Goal: Transaction & Acquisition: Purchase product/service

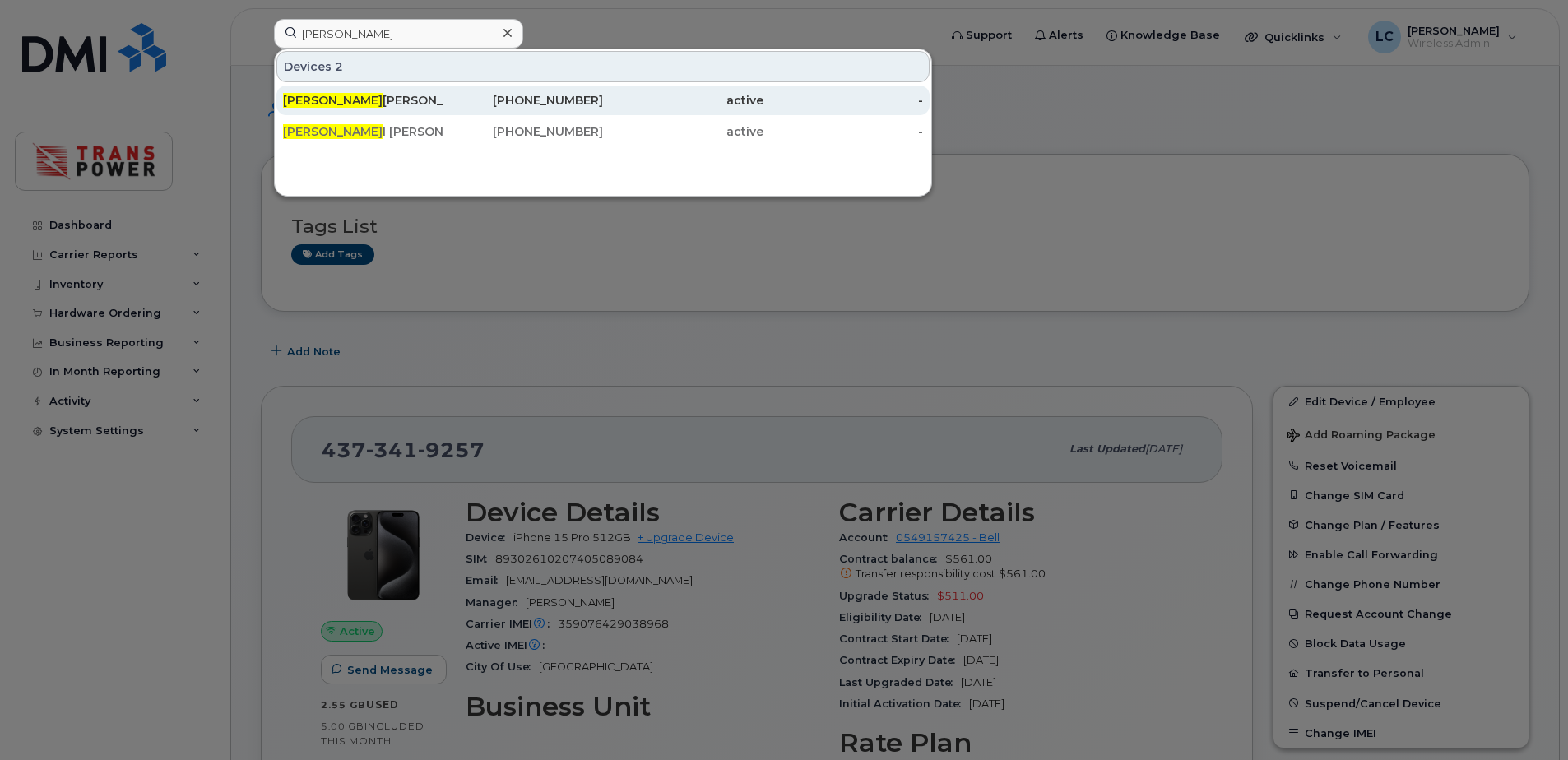
type input "[PERSON_NAME]"
click at [442, 97] on link "[PERSON_NAME] [PHONE_NUMBER] active -" at bounding box center [602, 100] width 653 height 30
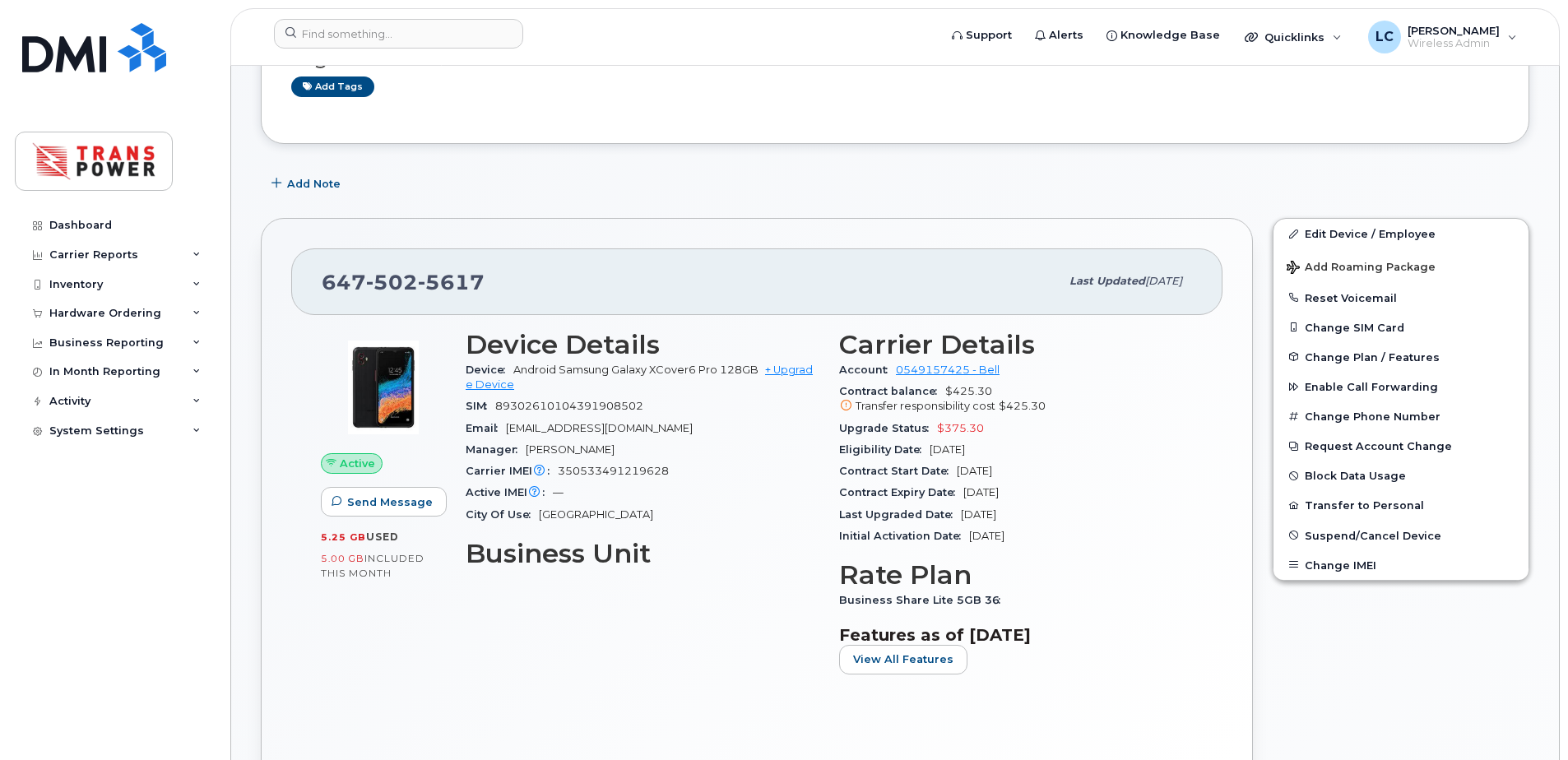
scroll to position [439, 0]
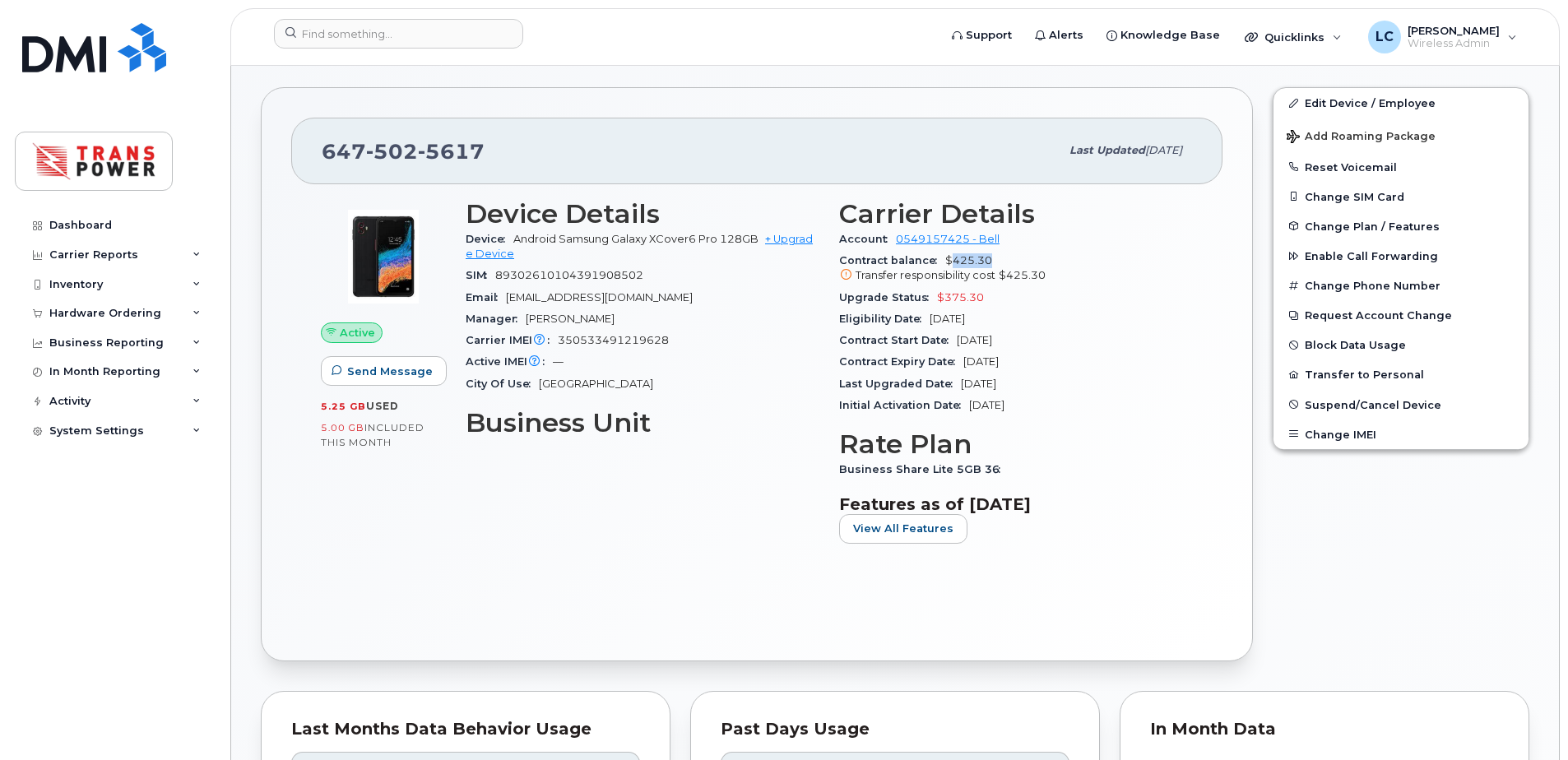
drag, startPoint x: 949, startPoint y: 262, endPoint x: 1001, endPoint y: 258, distance: 52.2
click at [1001, 258] on div "Contract balance $425.30 Transfer responsibility cost $425.30" at bounding box center [1016, 269] width 354 height 37
click at [794, 299] on div "Email dwalsh@transpower.ca" at bounding box center [643, 297] width 354 height 22
click at [769, 232] on link "+ Upgrade Device" at bounding box center [639, 246] width 348 height 27
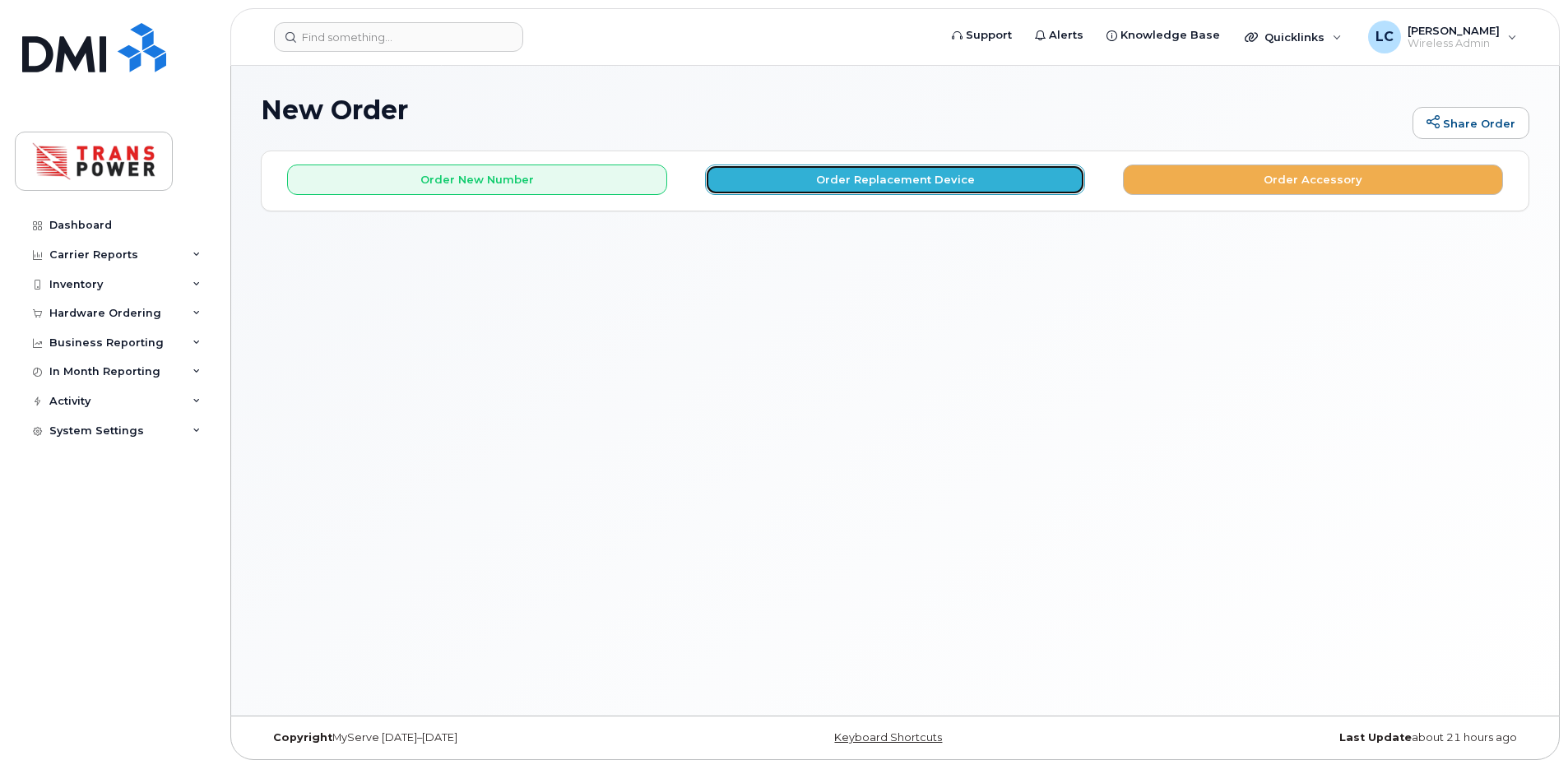
click at [762, 187] on button "Order Replacement Device" at bounding box center [895, 180] width 380 height 30
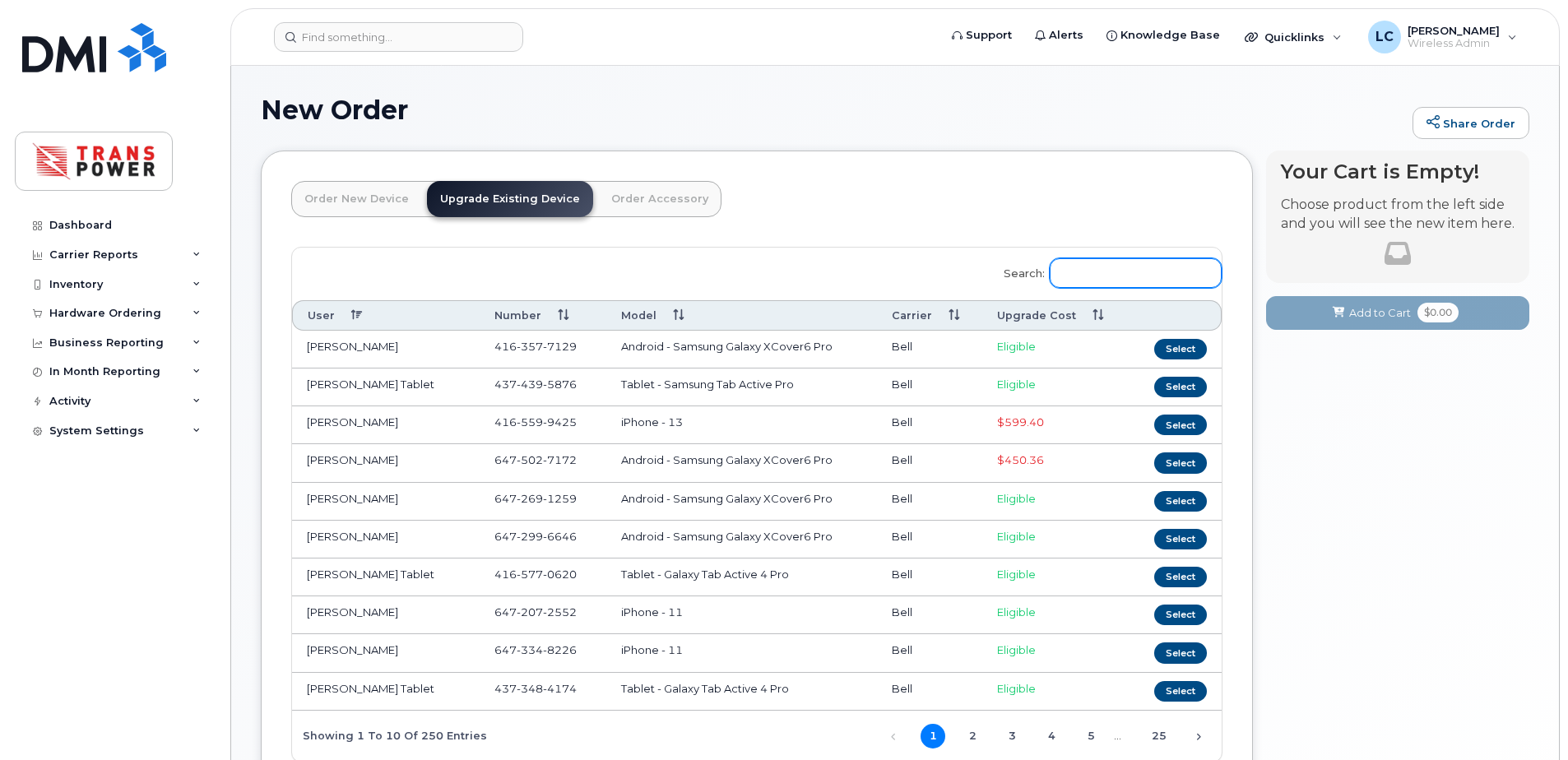
click at [1130, 264] on input "Search:" at bounding box center [1135, 274] width 172 height 30
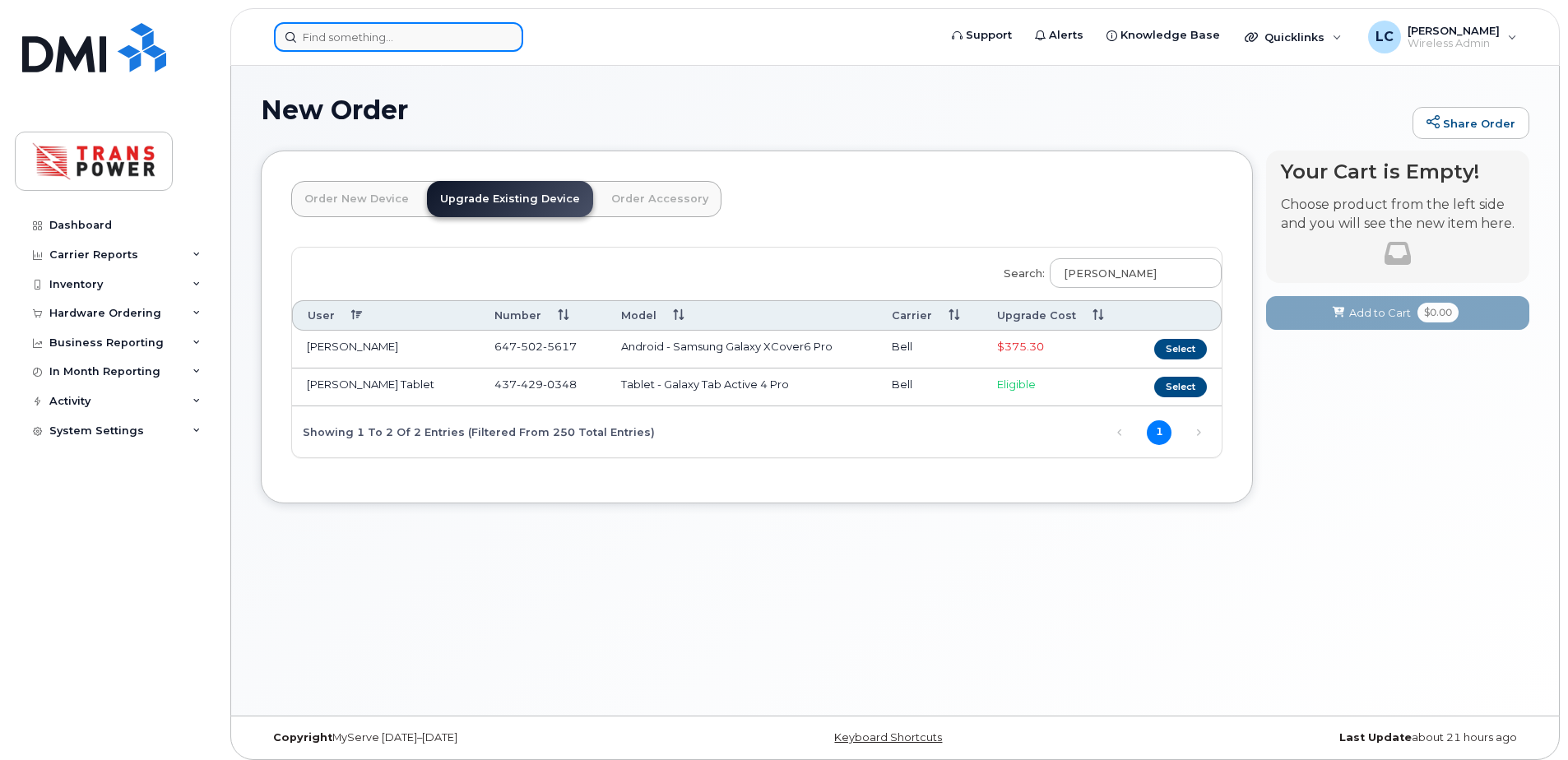
click at [422, 43] on input at bounding box center [398, 37] width 249 height 30
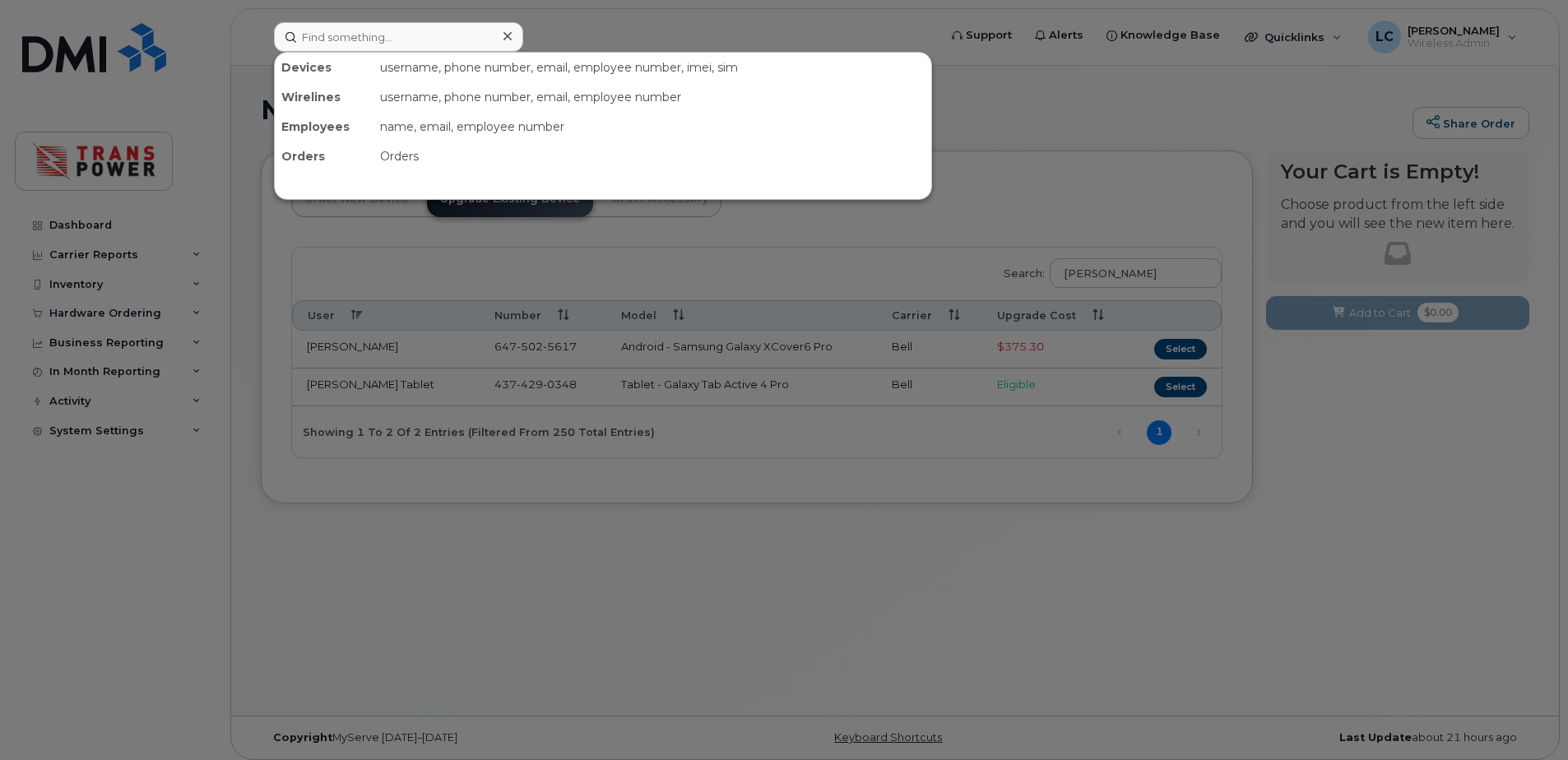
drag, startPoint x: 932, startPoint y: 315, endPoint x: 962, endPoint y: 304, distance: 32.0
click at [934, 313] on div at bounding box center [784, 380] width 1568 height 760
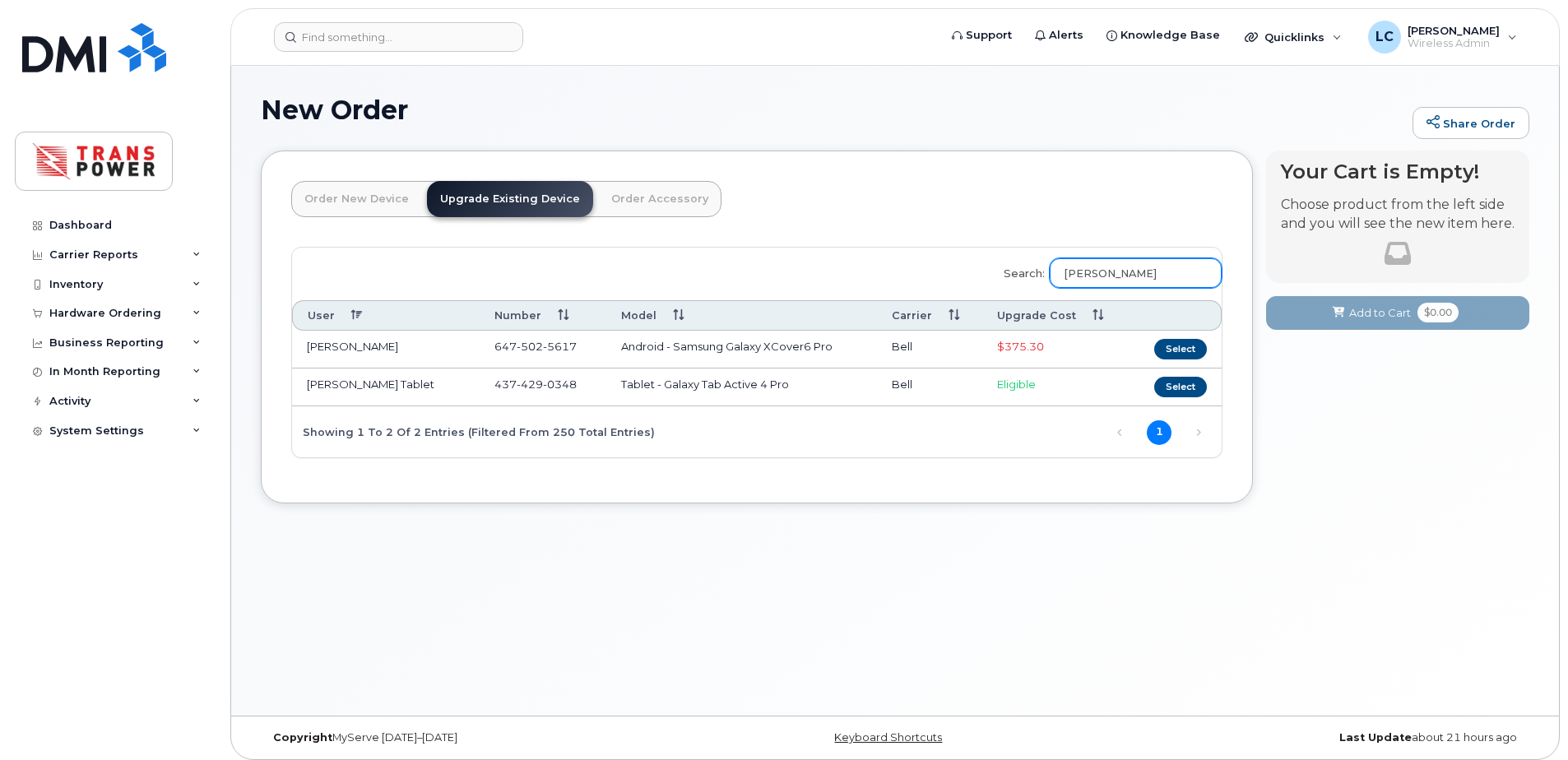
click at [1133, 272] on input "darr" at bounding box center [1135, 274] width 172 height 30
click at [1132, 272] on input "[PERSON_NAME]" at bounding box center [1135, 274] width 172 height 30
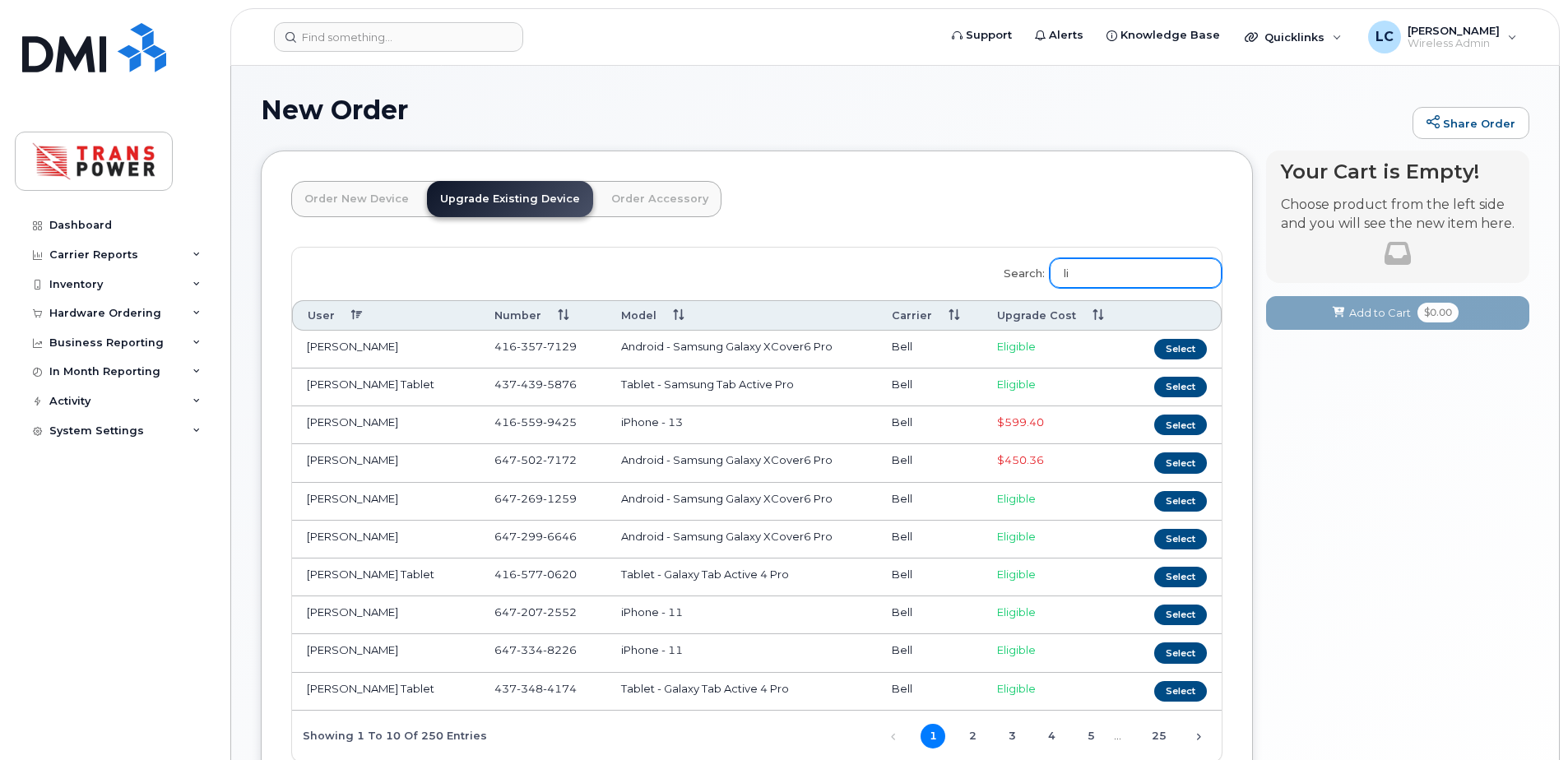
type input "l"
click at [1255, 174] on div "Order New Device Upgrade Existing Device Order Accessory Order new device and n…" at bounding box center [895, 491] width 1268 height 681
click at [1087, 261] on input "Search:" at bounding box center [1135, 274] width 172 height 30
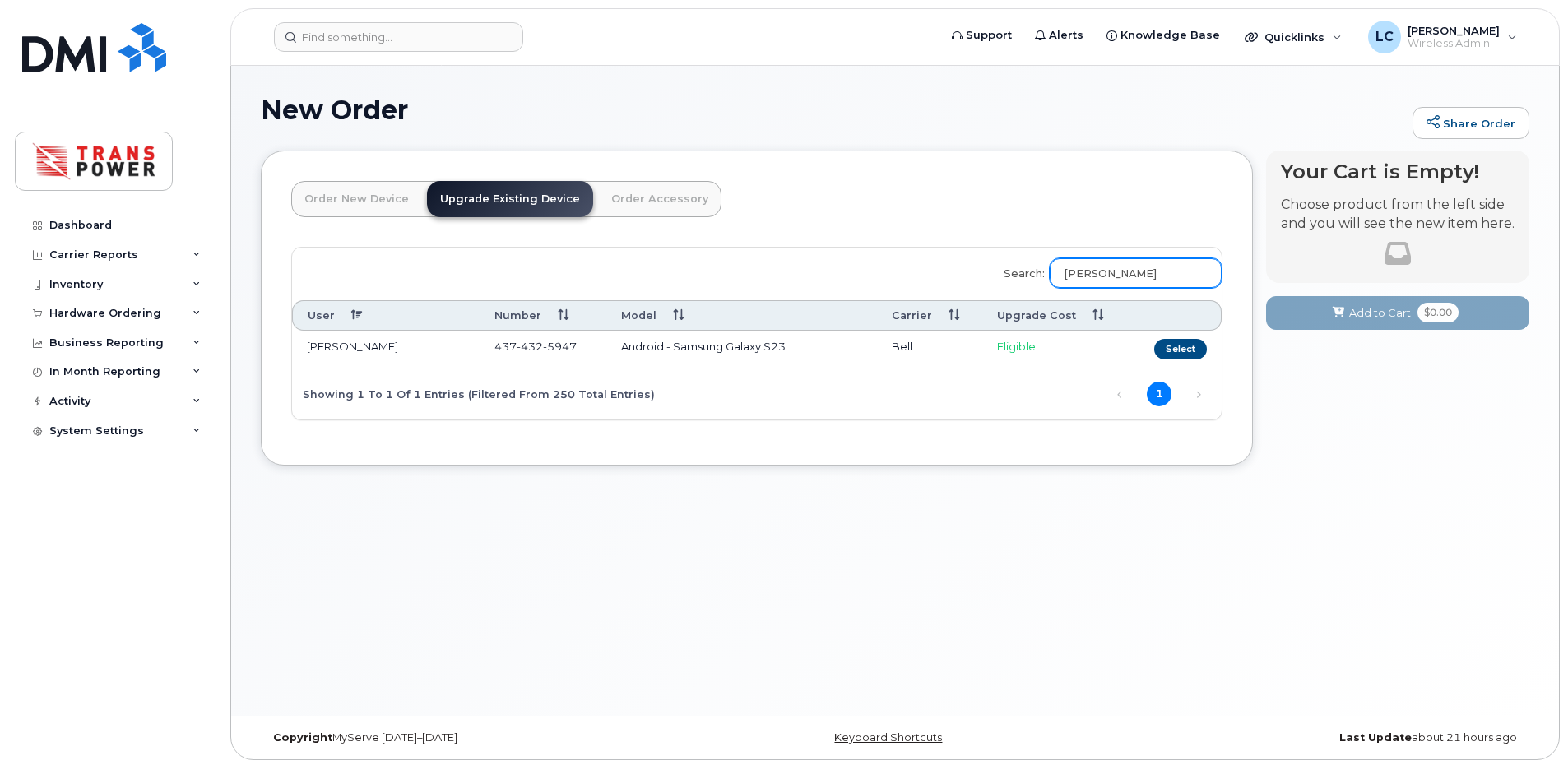
click at [1096, 272] on input "liam" at bounding box center [1135, 274] width 172 height 30
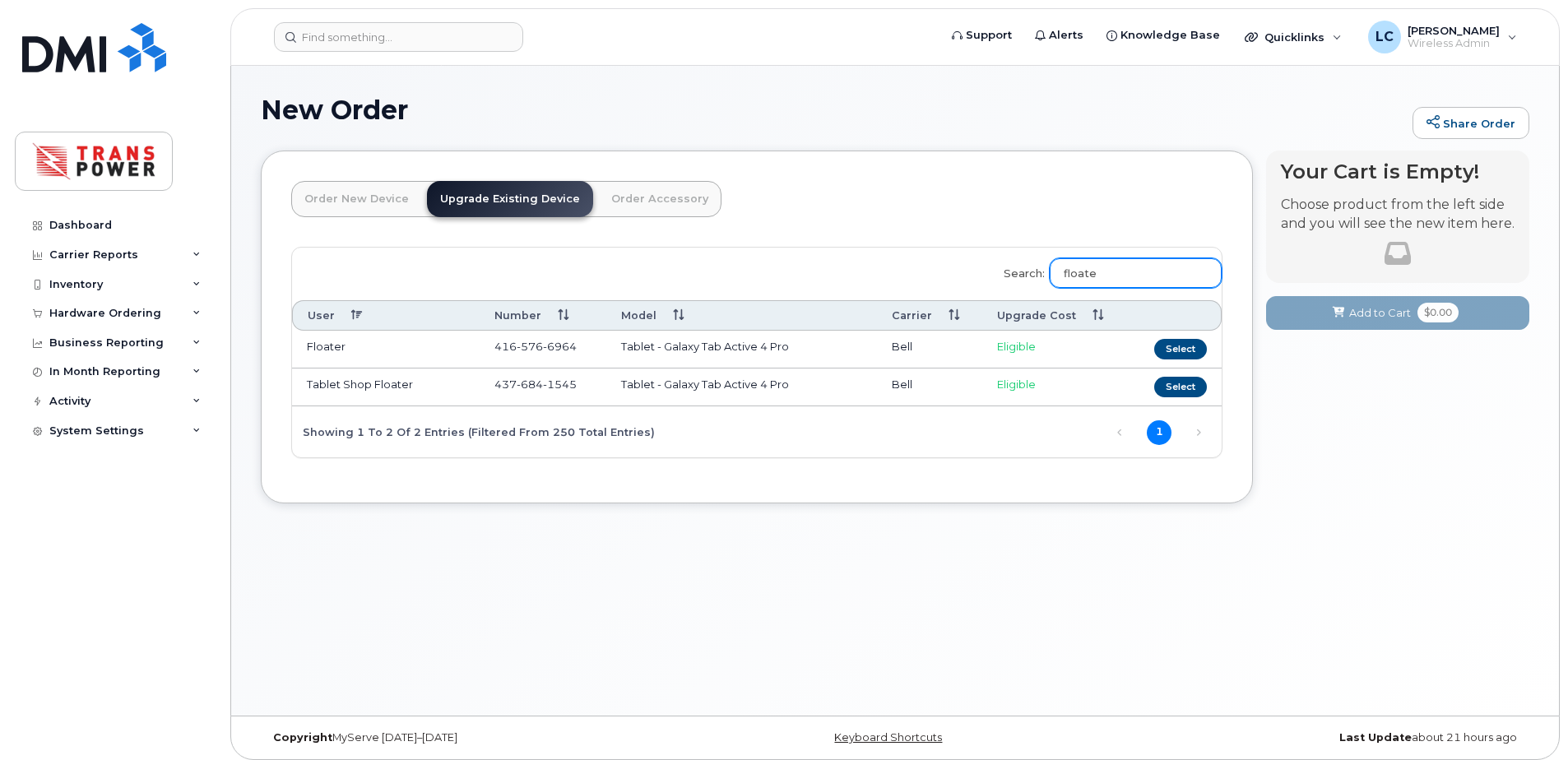
click at [1132, 276] on input "floate" at bounding box center [1135, 274] width 172 height 30
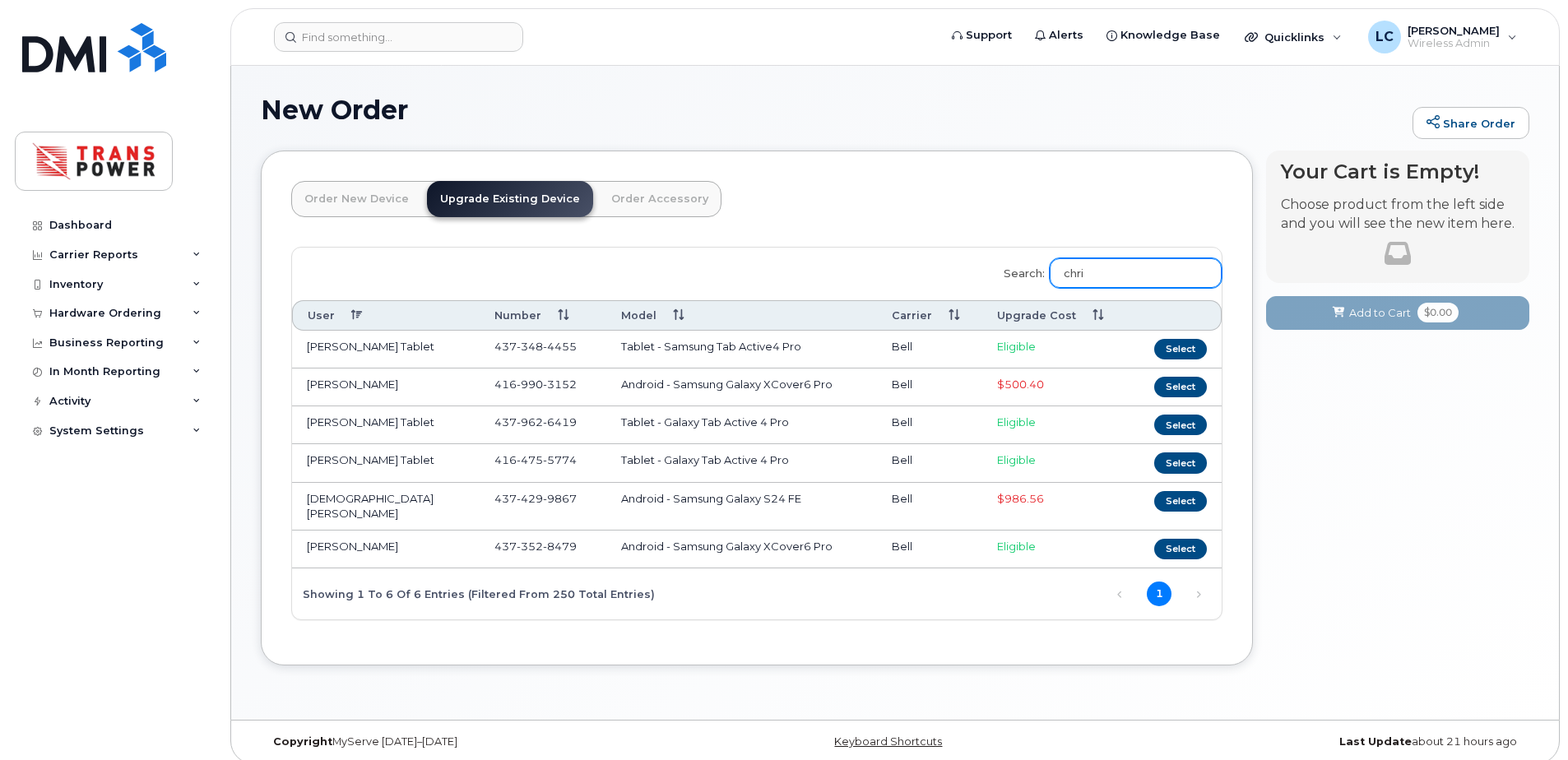
type input "chris"
click at [1130, 261] on input "chris" at bounding box center [1135, 274] width 172 height 30
click at [786, 125] on div "New Order Share Order" at bounding box center [895, 123] width 1268 height 55
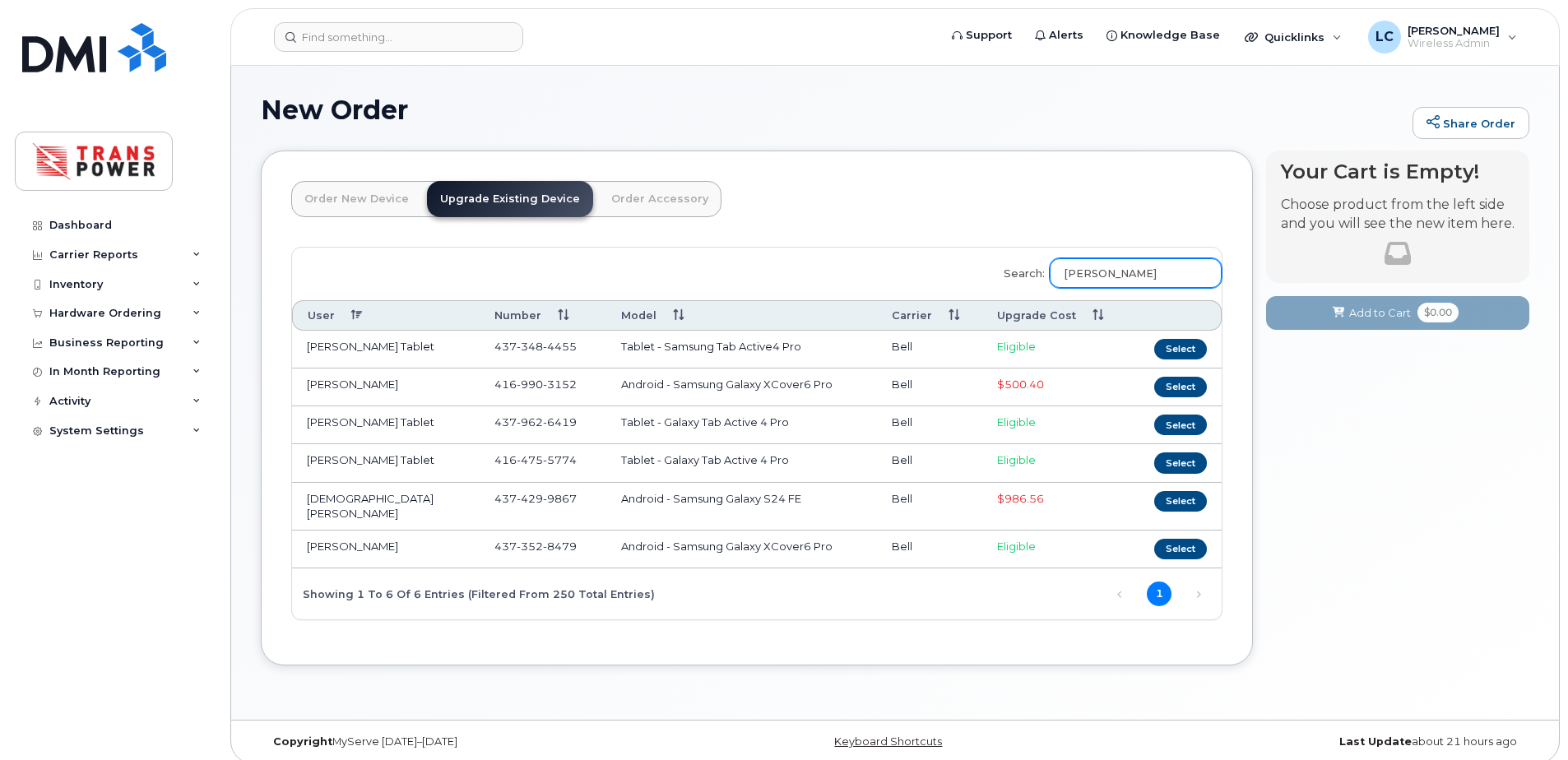
click at [1120, 266] on input "chris" at bounding box center [1135, 274] width 172 height 30
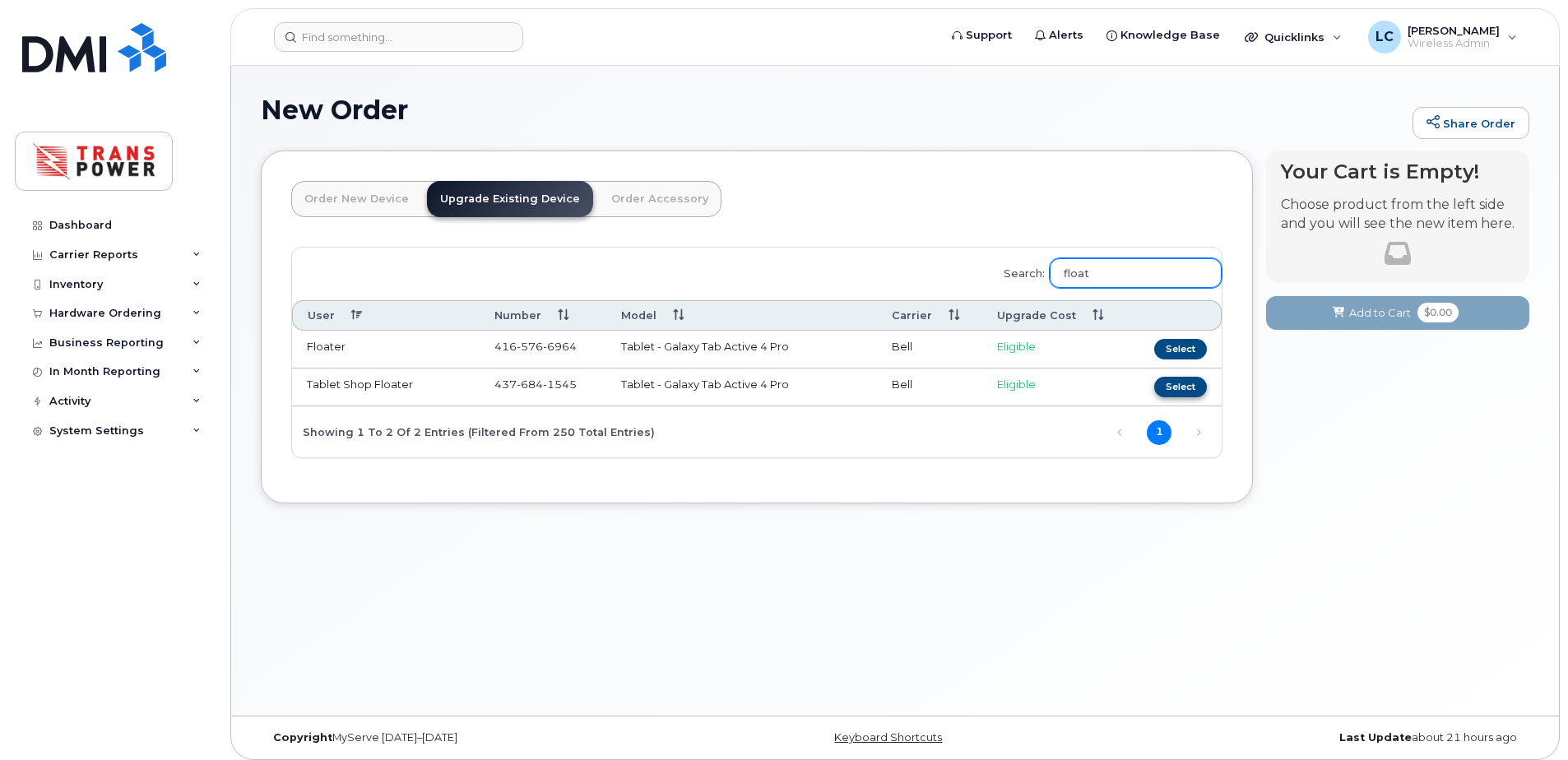
type input "float"
click at [1164, 384] on button "Select" at bounding box center [1180, 387] width 52 height 21
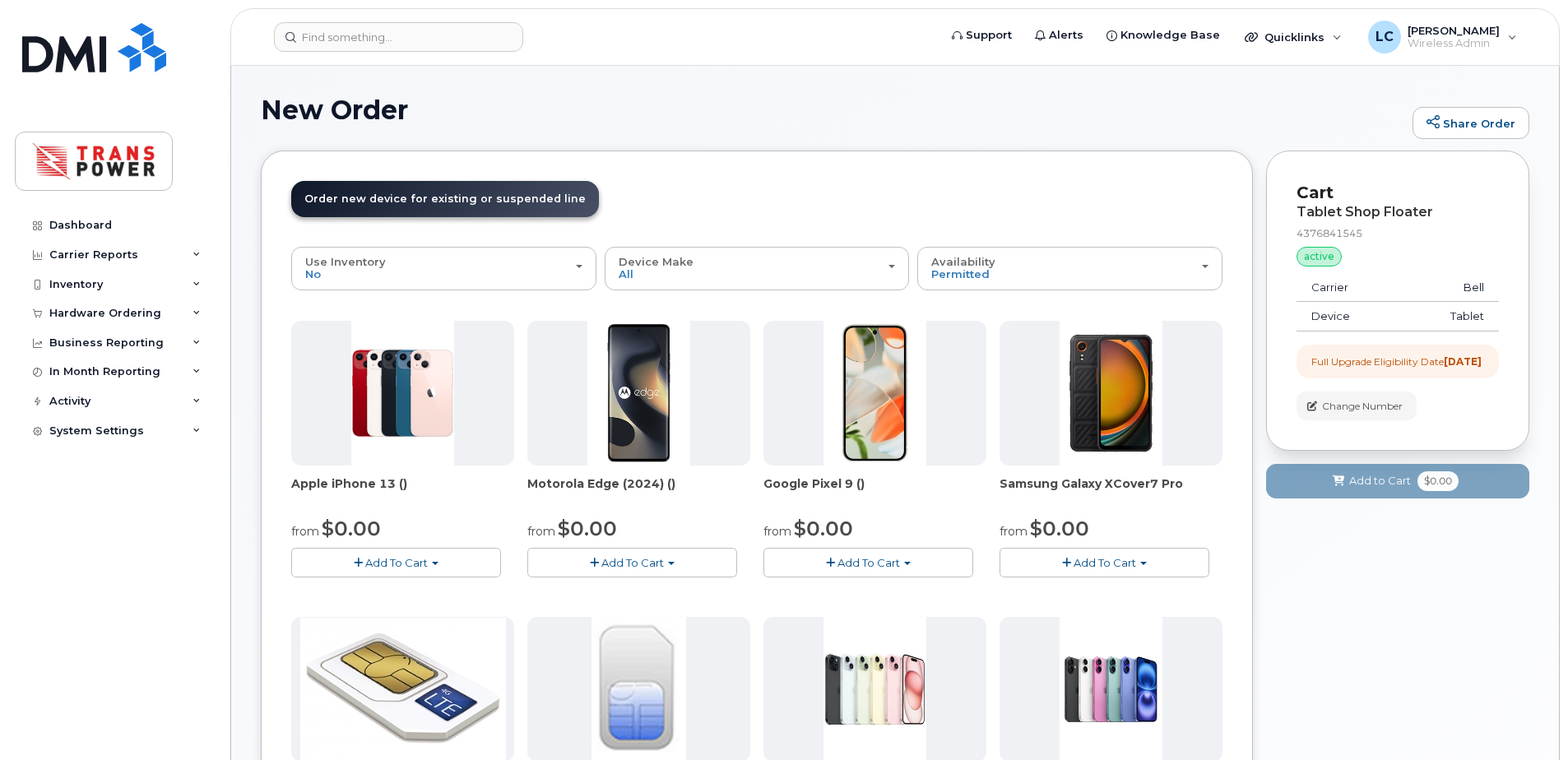
click at [1116, 572] on button "Add To Cart" at bounding box center [1104, 562] width 210 height 29
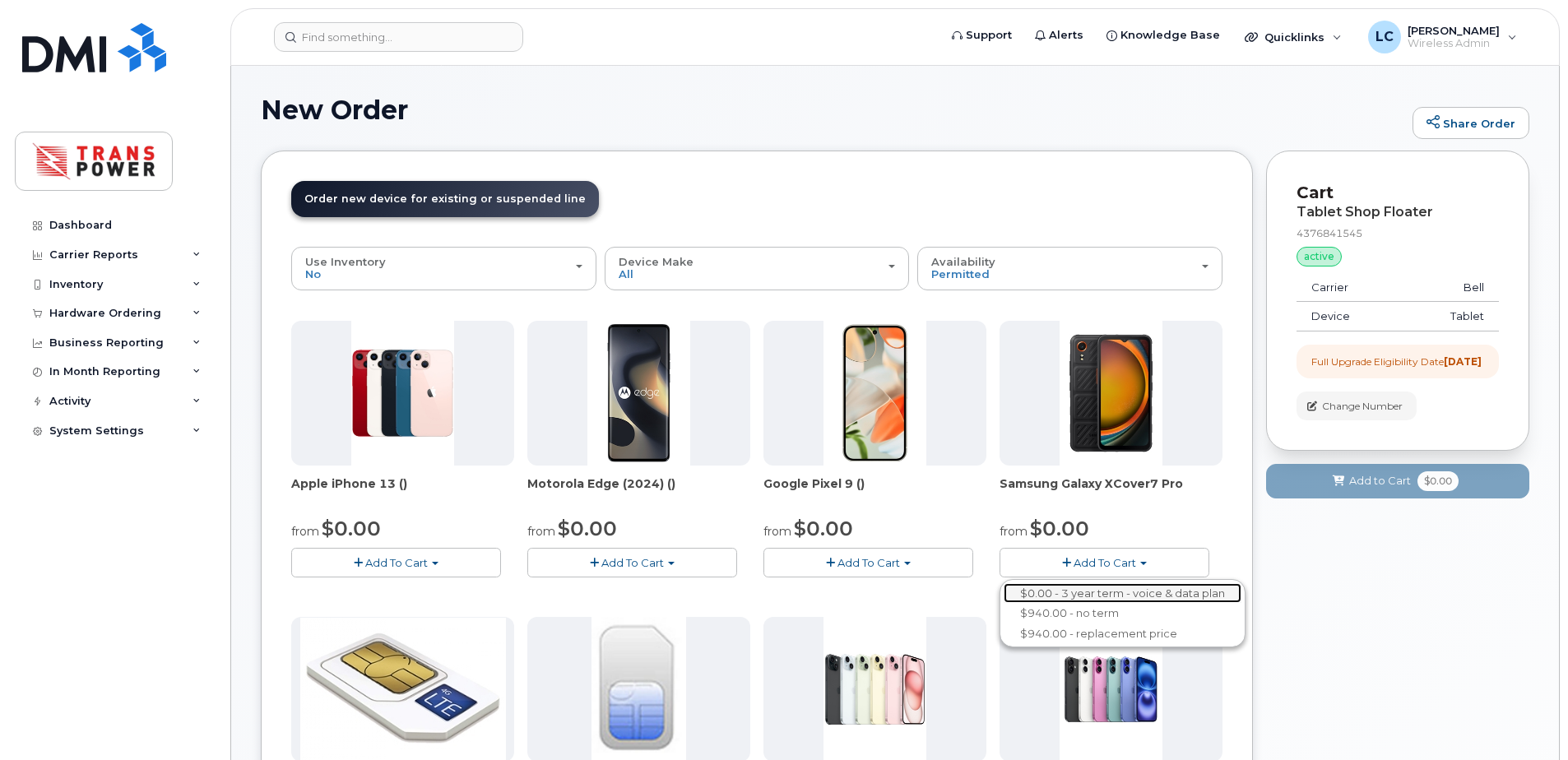
click at [1102, 593] on link "$0.00 - 3 year term - voice & data plan" at bounding box center [1122, 594] width 238 height 21
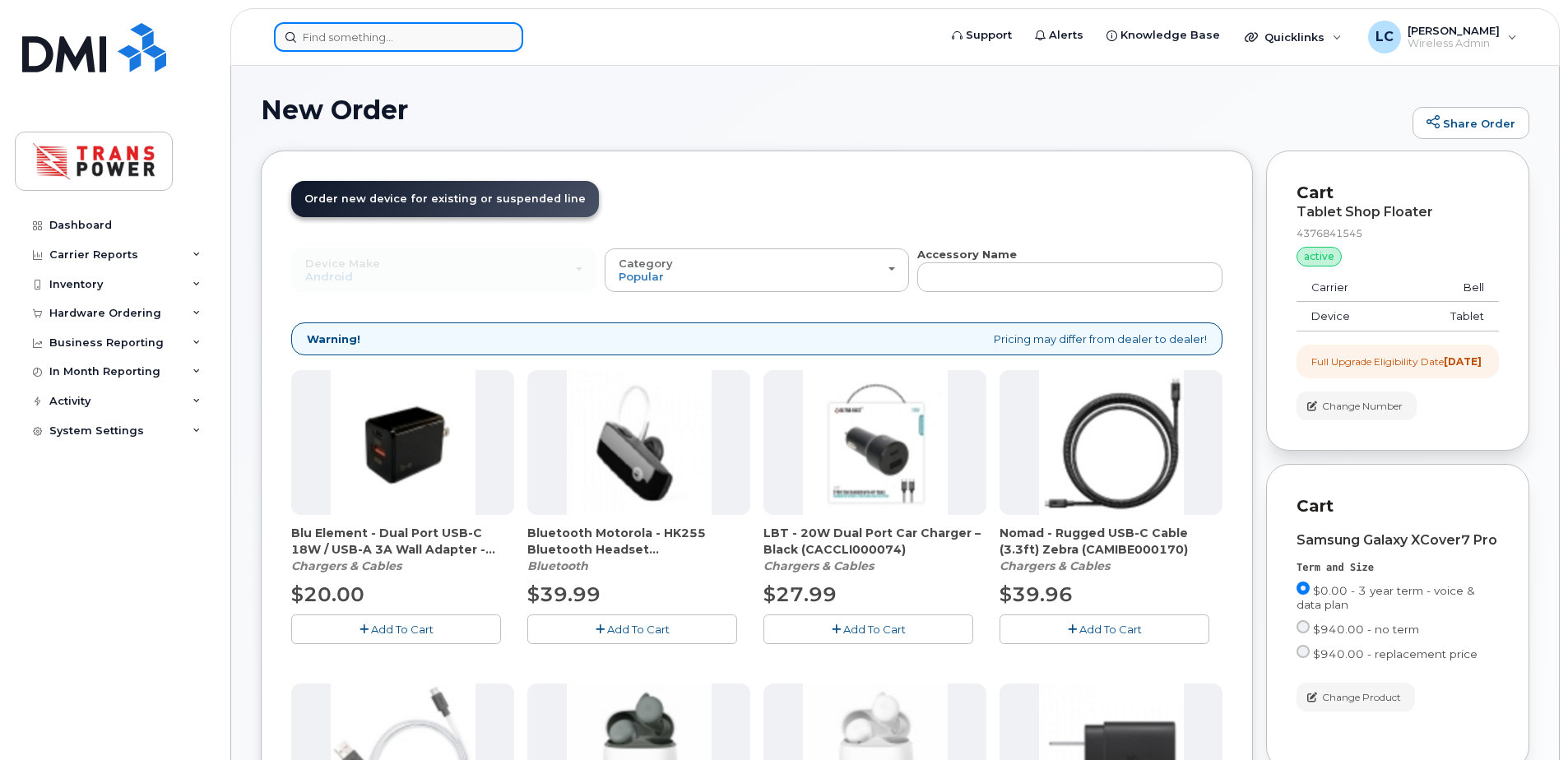
click at [392, 39] on input at bounding box center [398, 37] width 249 height 30
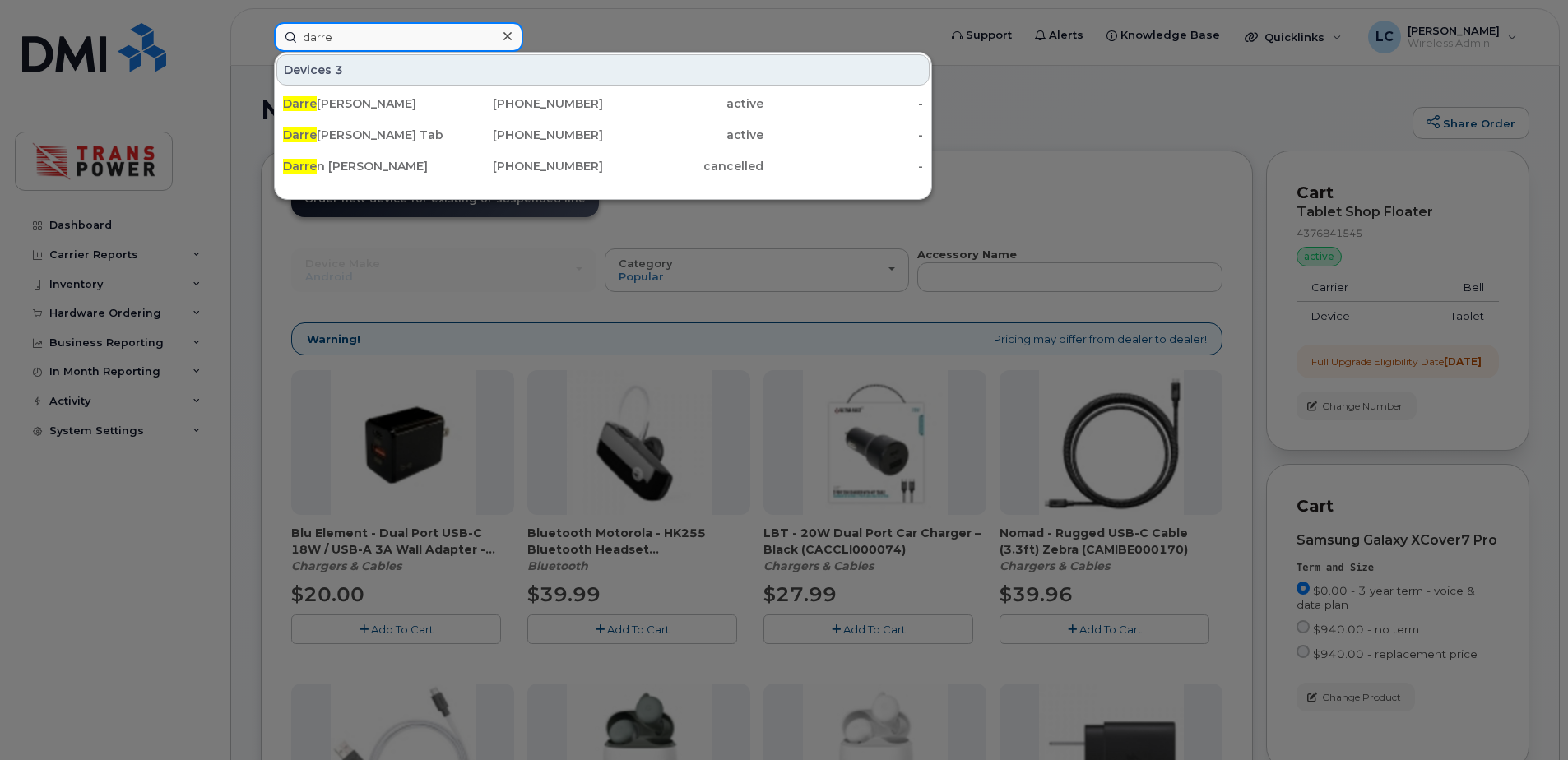
type input "darre"
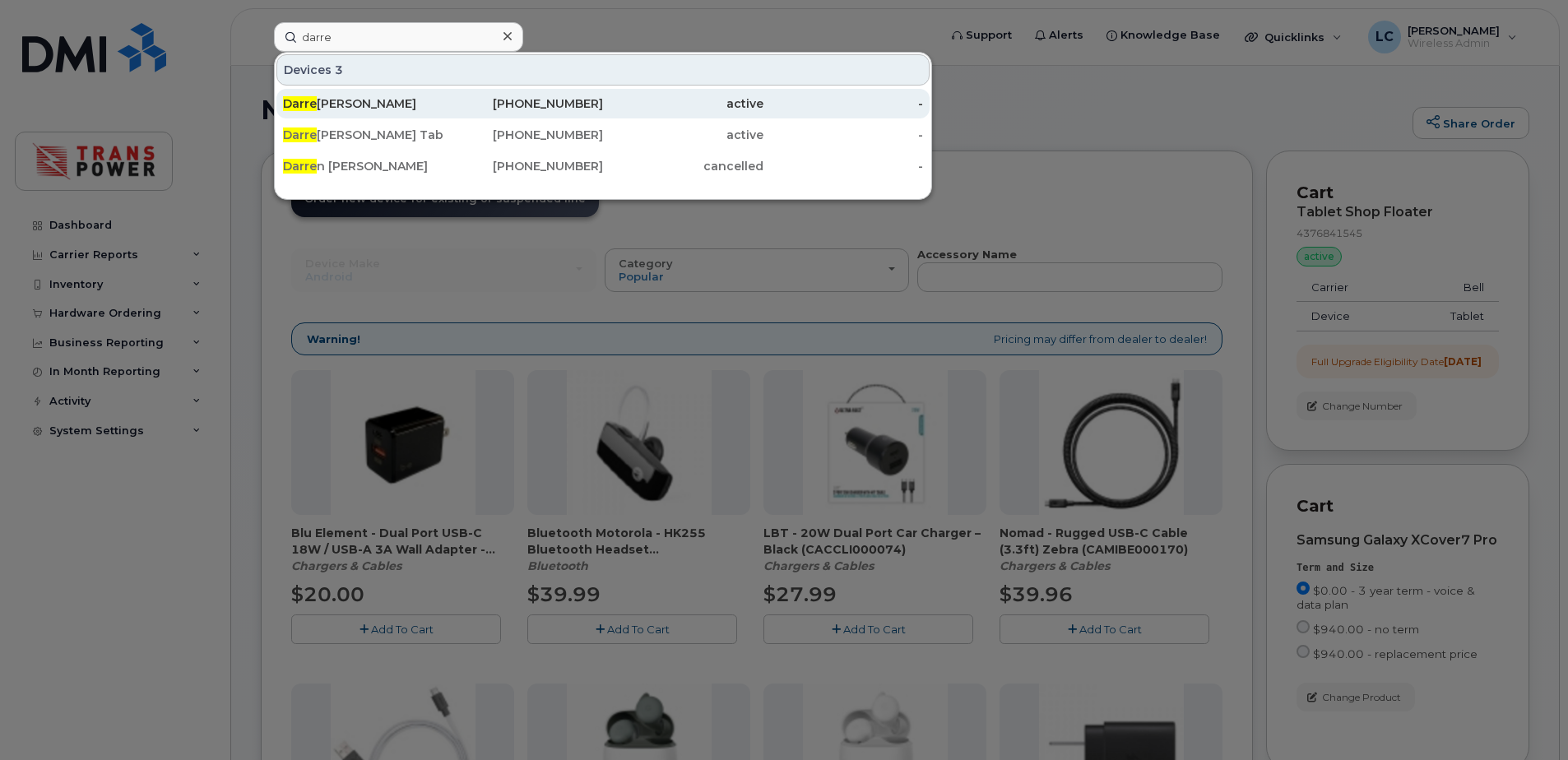
click at [401, 109] on div "Darre ll Walsh" at bounding box center [362, 104] width 160 height 17
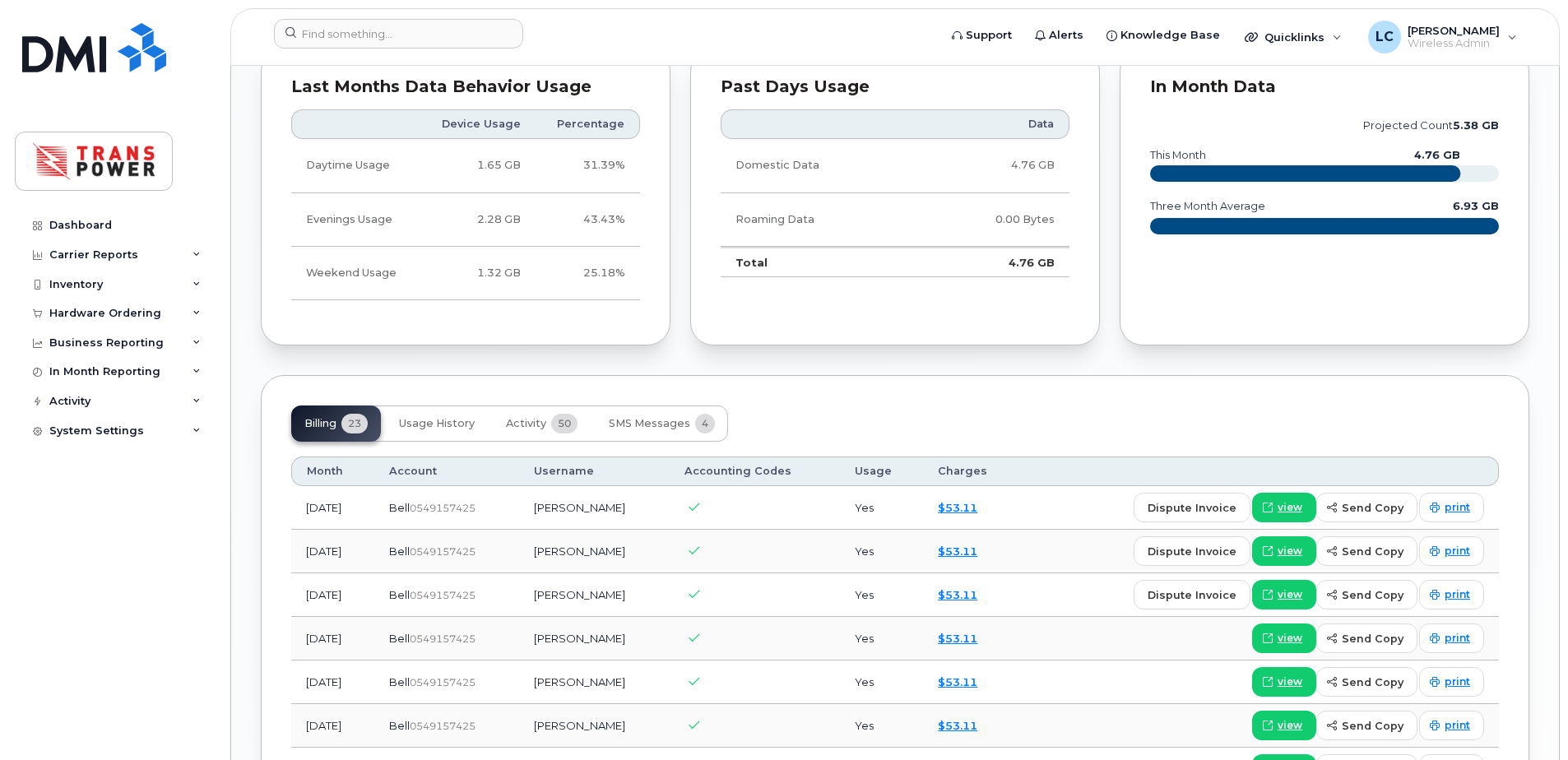
scroll to position [1207, 0]
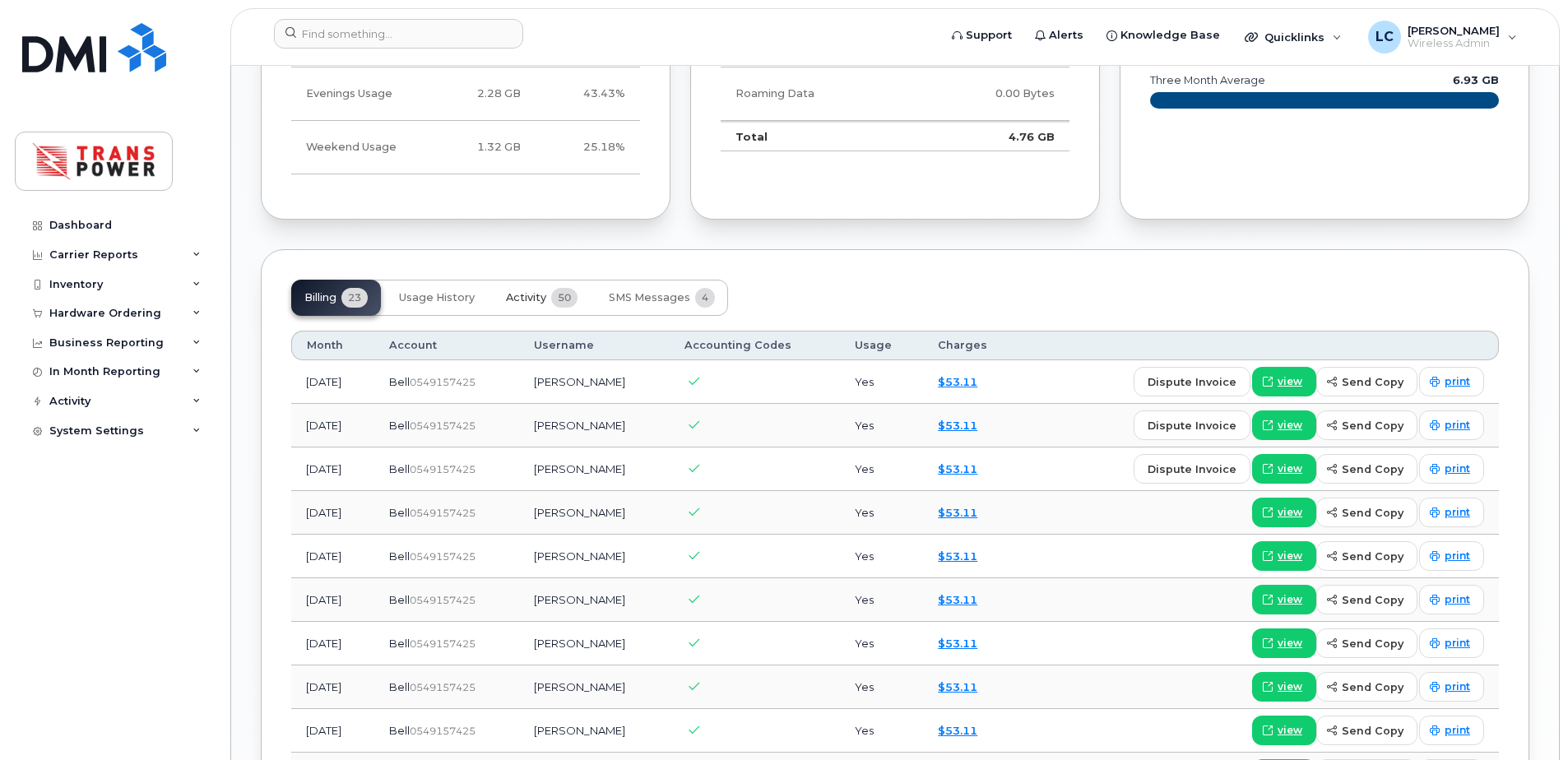
click at [544, 291] on span "Activity" at bounding box center [525, 298] width 40 height 13
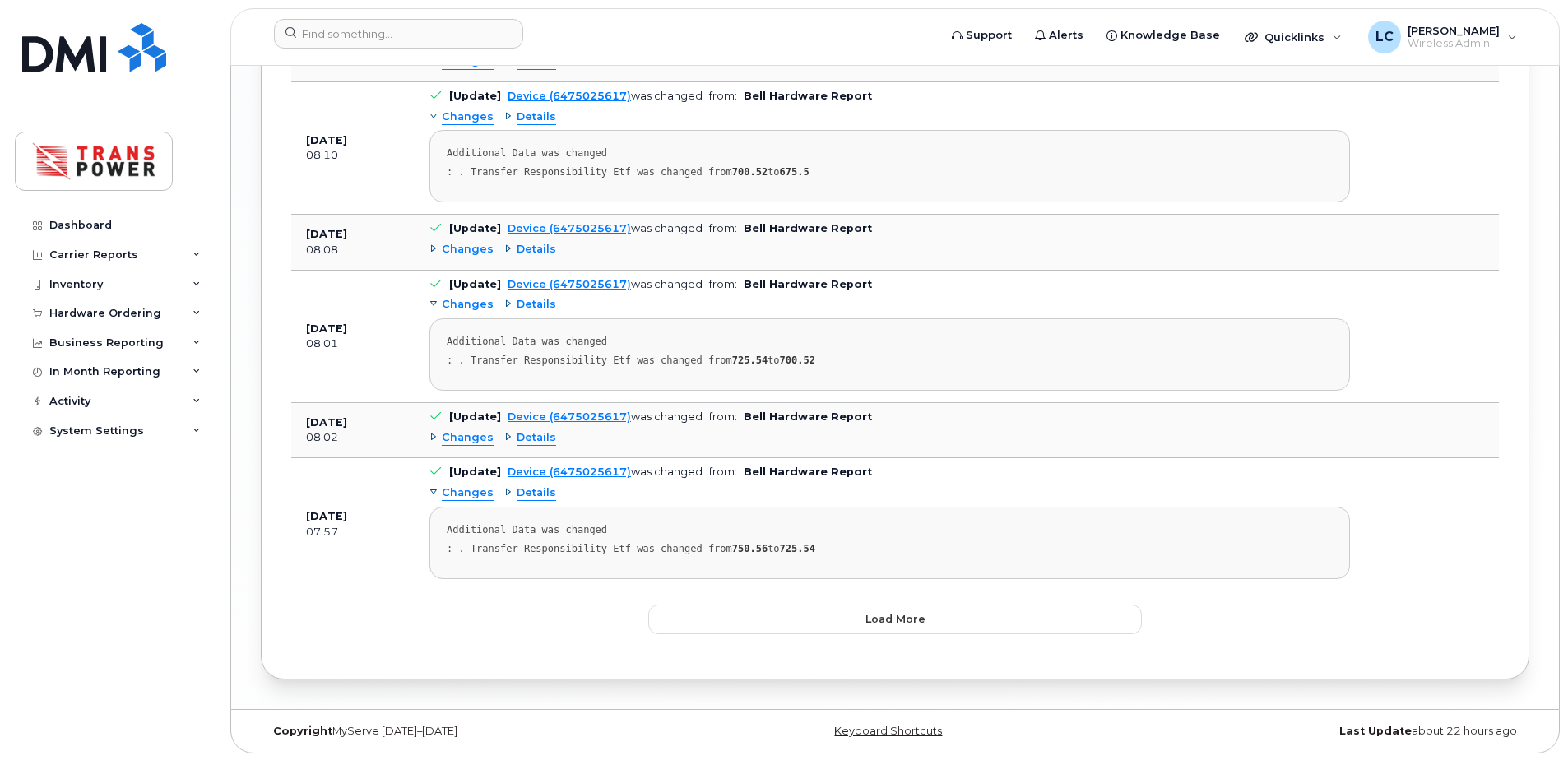
scroll to position [3372, 0]
click at [698, 610] on button "Load more" at bounding box center [895, 618] width 494 height 30
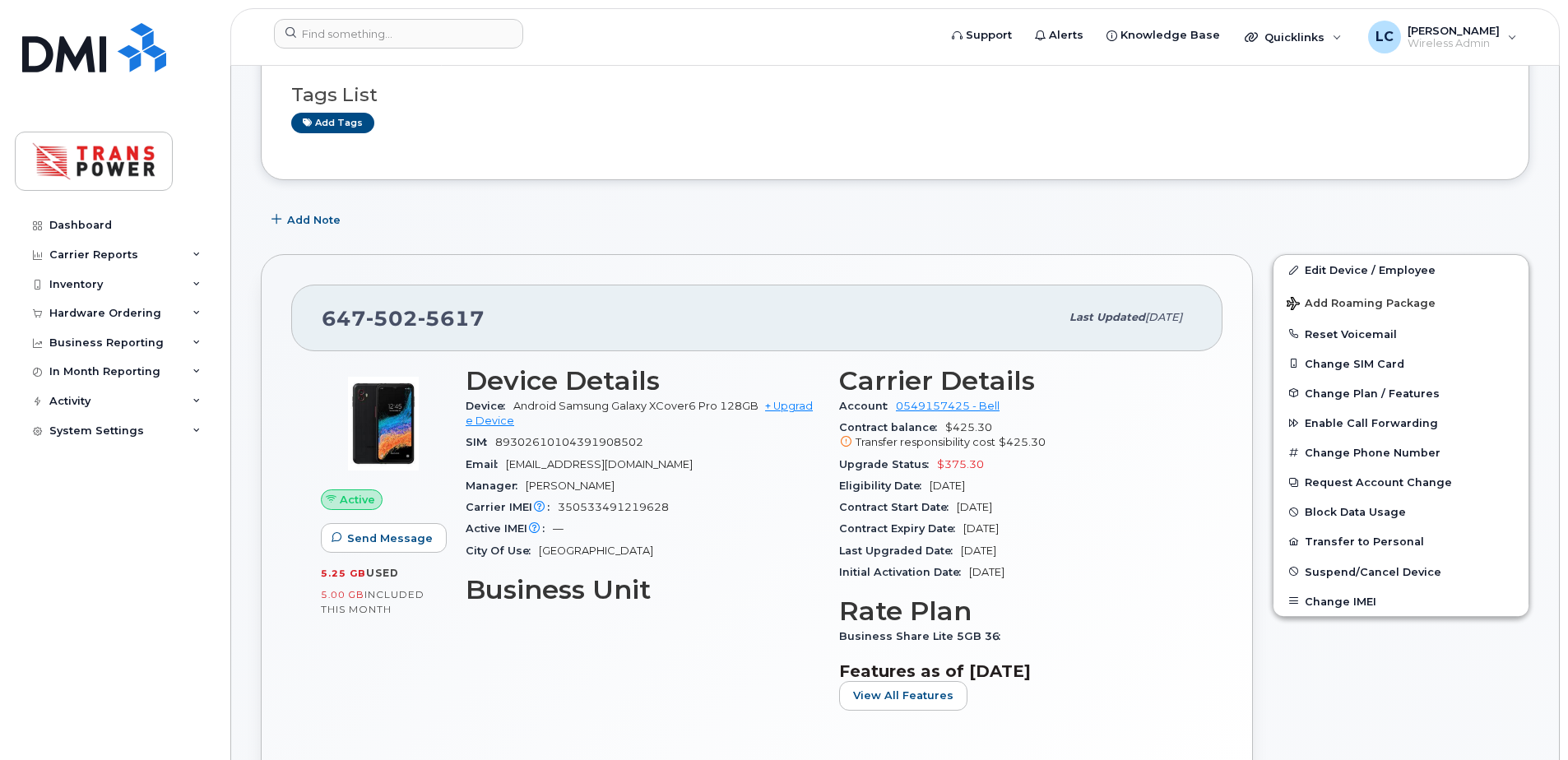
scroll to position [0, 0]
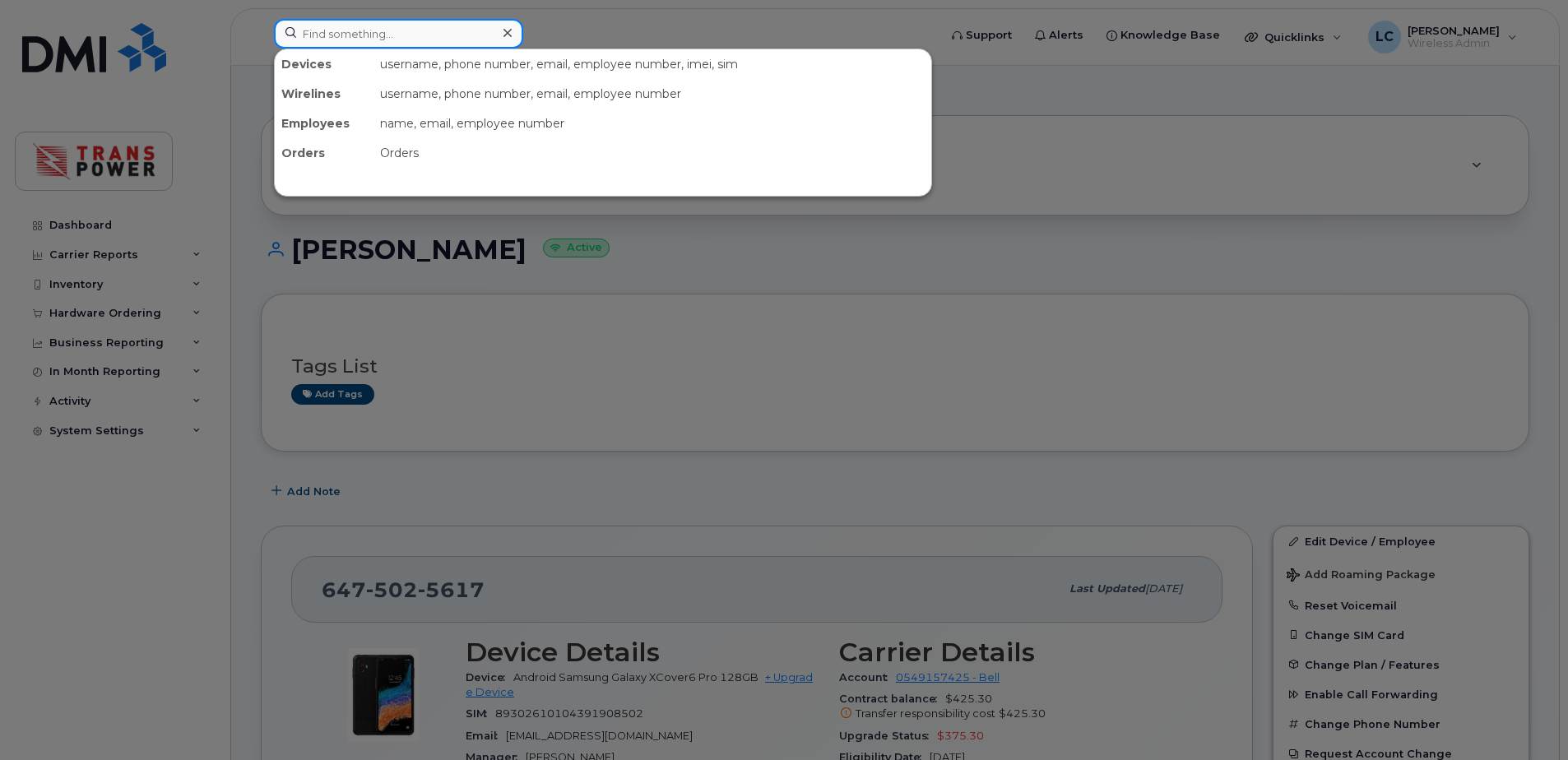
click at [406, 43] on input at bounding box center [398, 34] width 249 height 30
click at [994, 70] on div at bounding box center [784, 380] width 1568 height 760
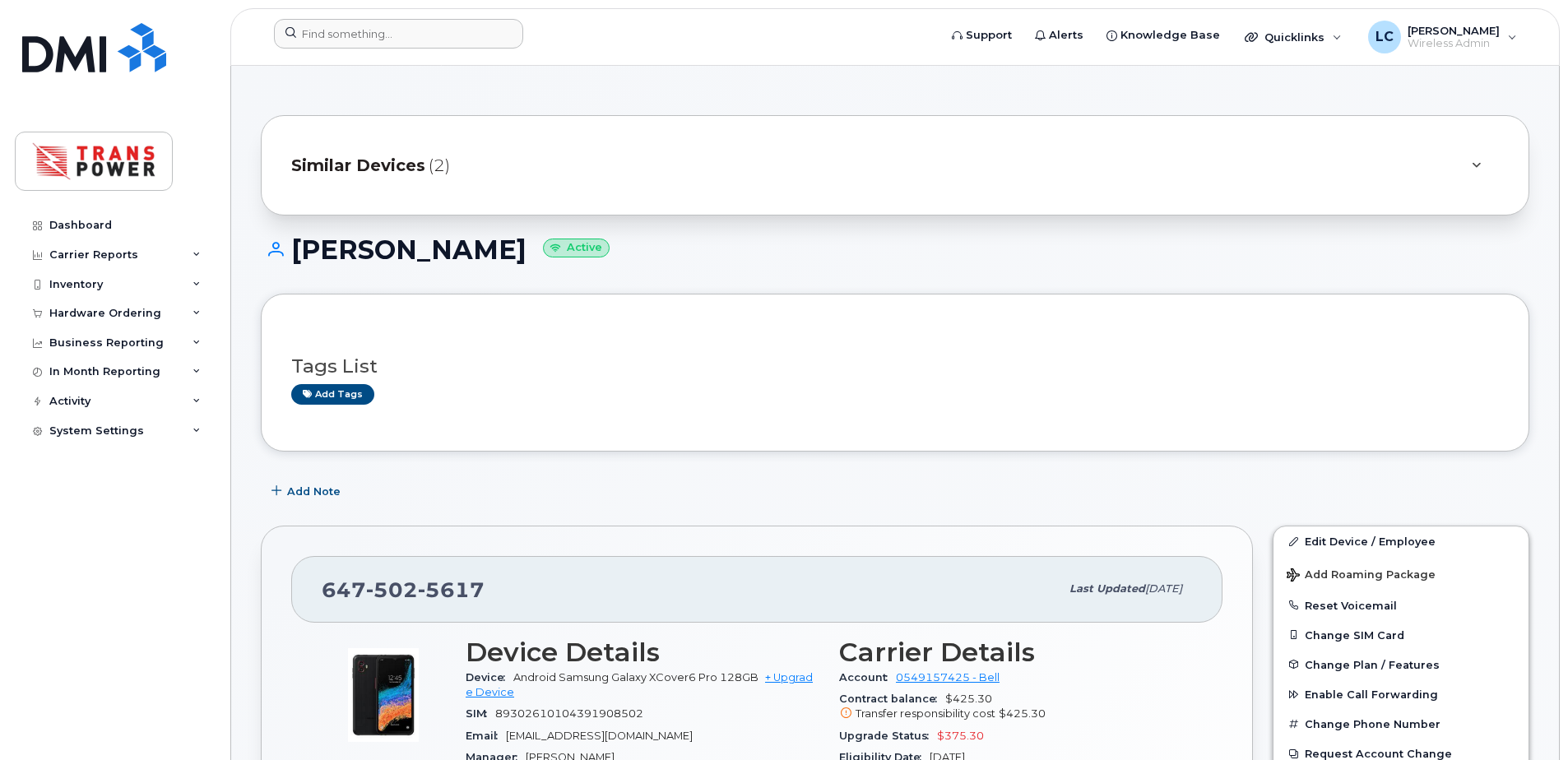
click at [486, 17] on header "Support Alerts Knowledge Base Quicklinks Suspend / Cancel Device Change SIM Car…" at bounding box center [895, 37] width 1329 height 57
click at [466, 40] on input at bounding box center [398, 34] width 249 height 30
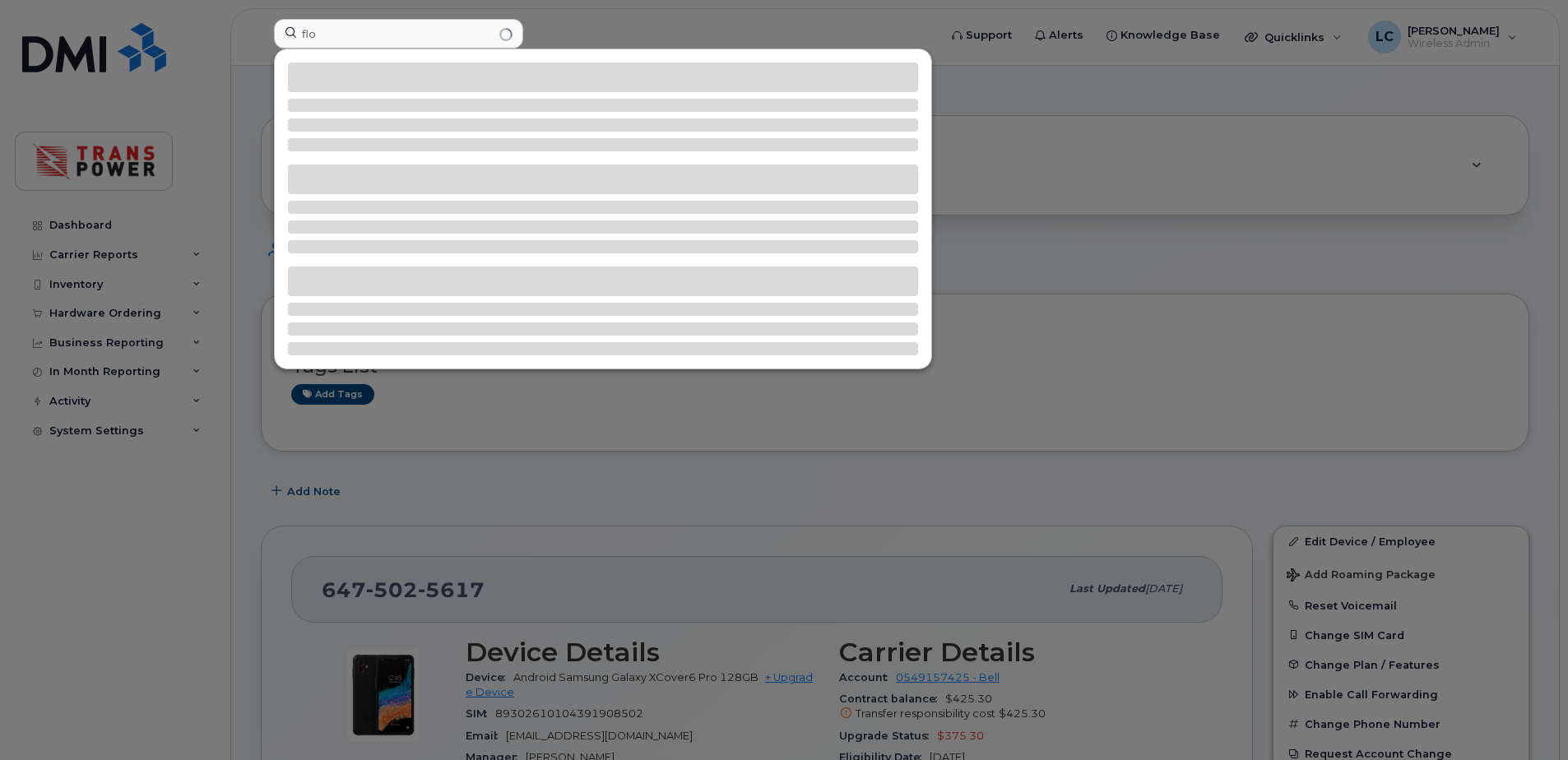
click at [541, 23] on div at bounding box center [784, 380] width 1568 height 760
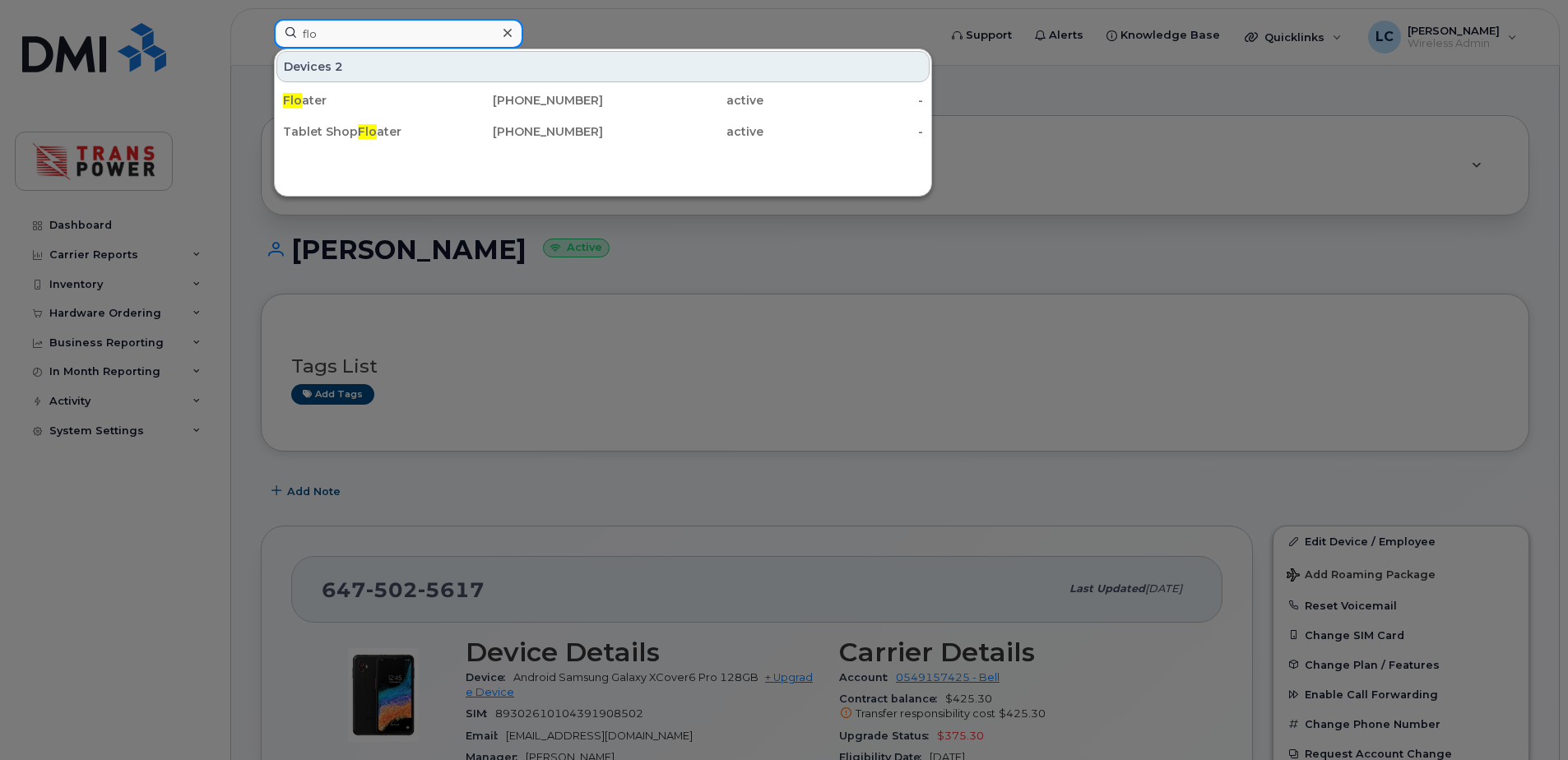
click at [384, 47] on input "flo" at bounding box center [398, 34] width 249 height 30
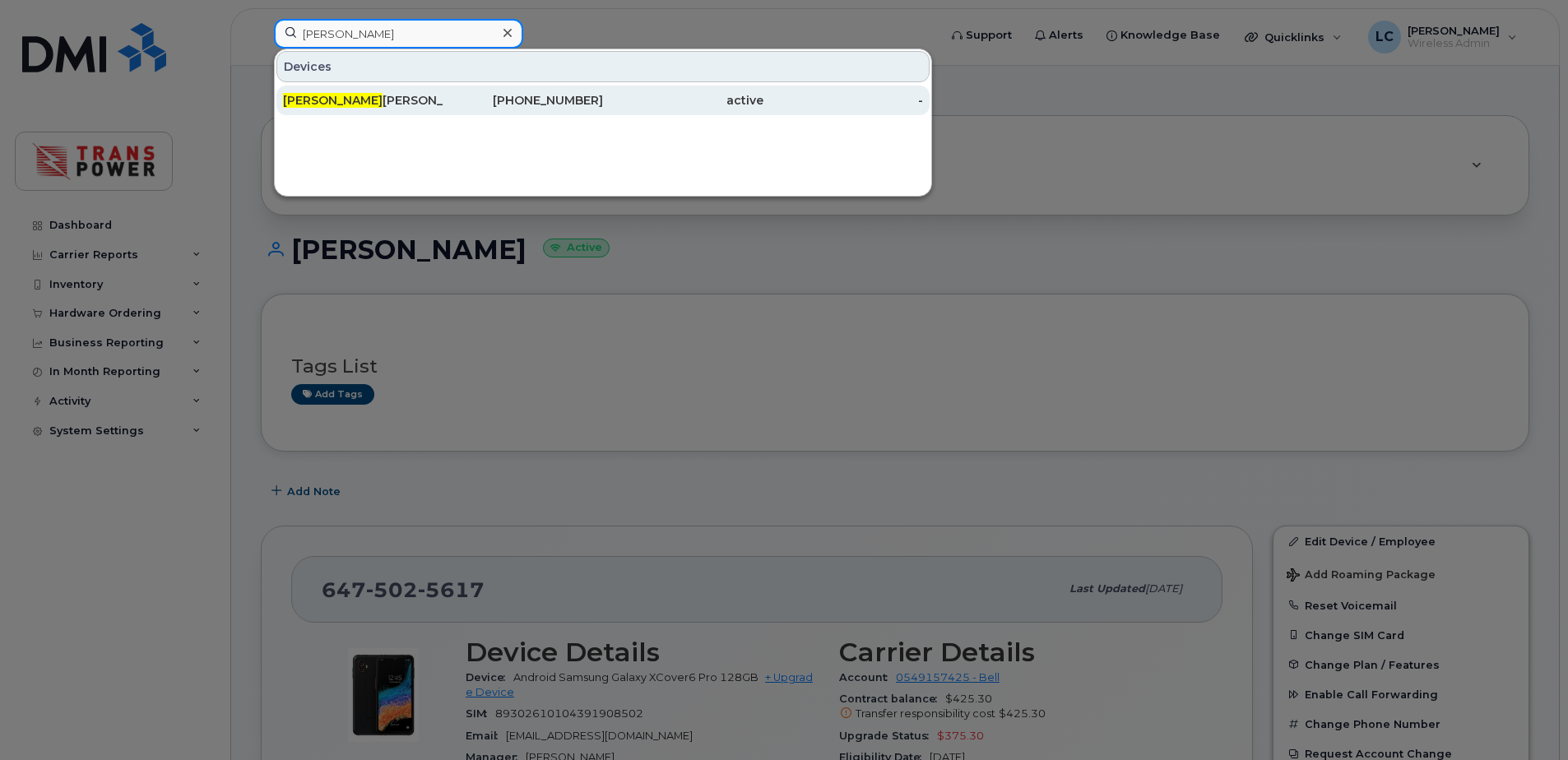
type input "liam"
click at [376, 96] on div "Liam Crichton" at bounding box center [362, 100] width 160 height 17
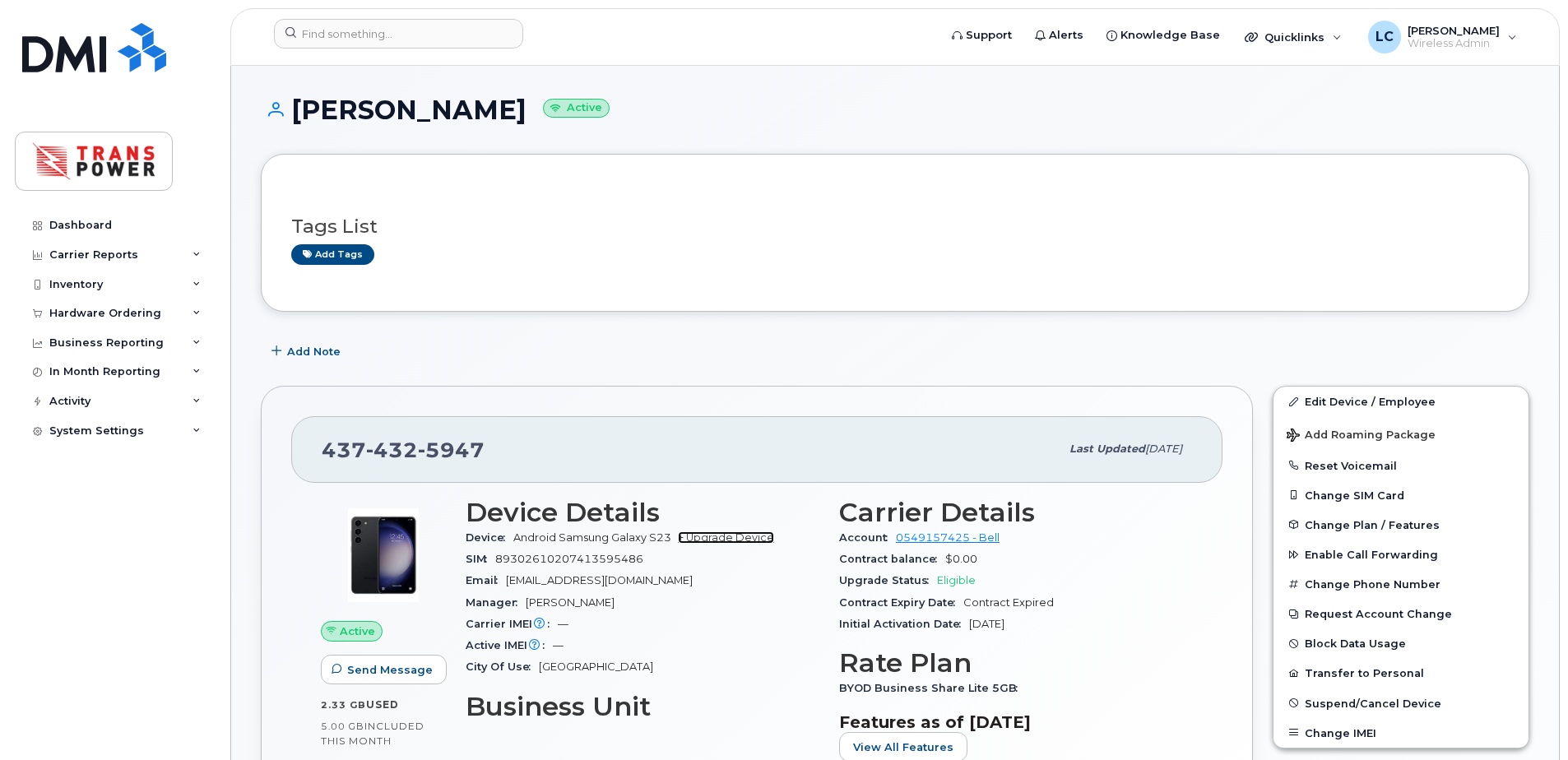
click at [726, 541] on link "+ Upgrade Device" at bounding box center [726, 537] width 96 height 12
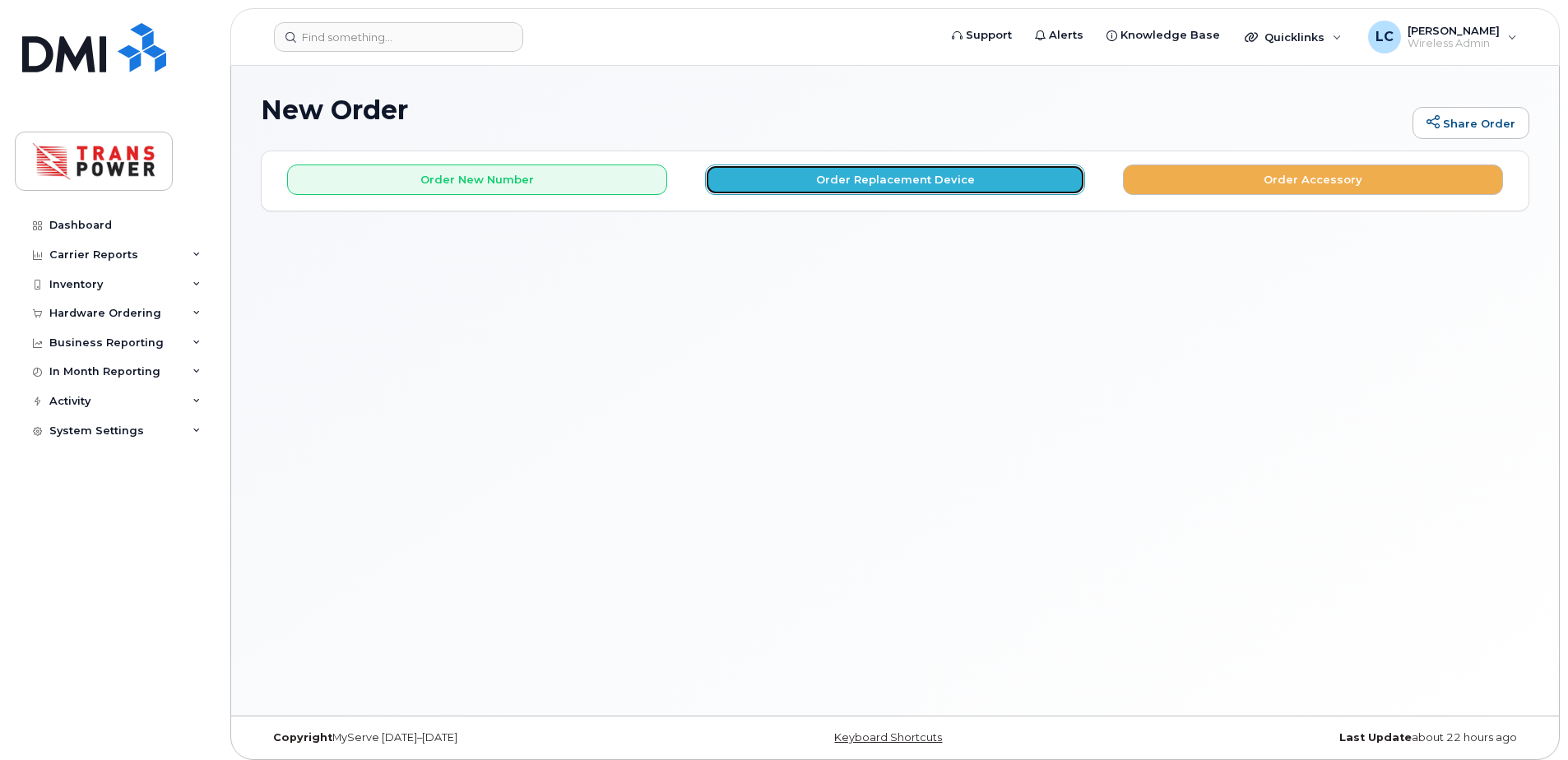
click at [919, 187] on button "Order Replacement Device" at bounding box center [895, 180] width 380 height 30
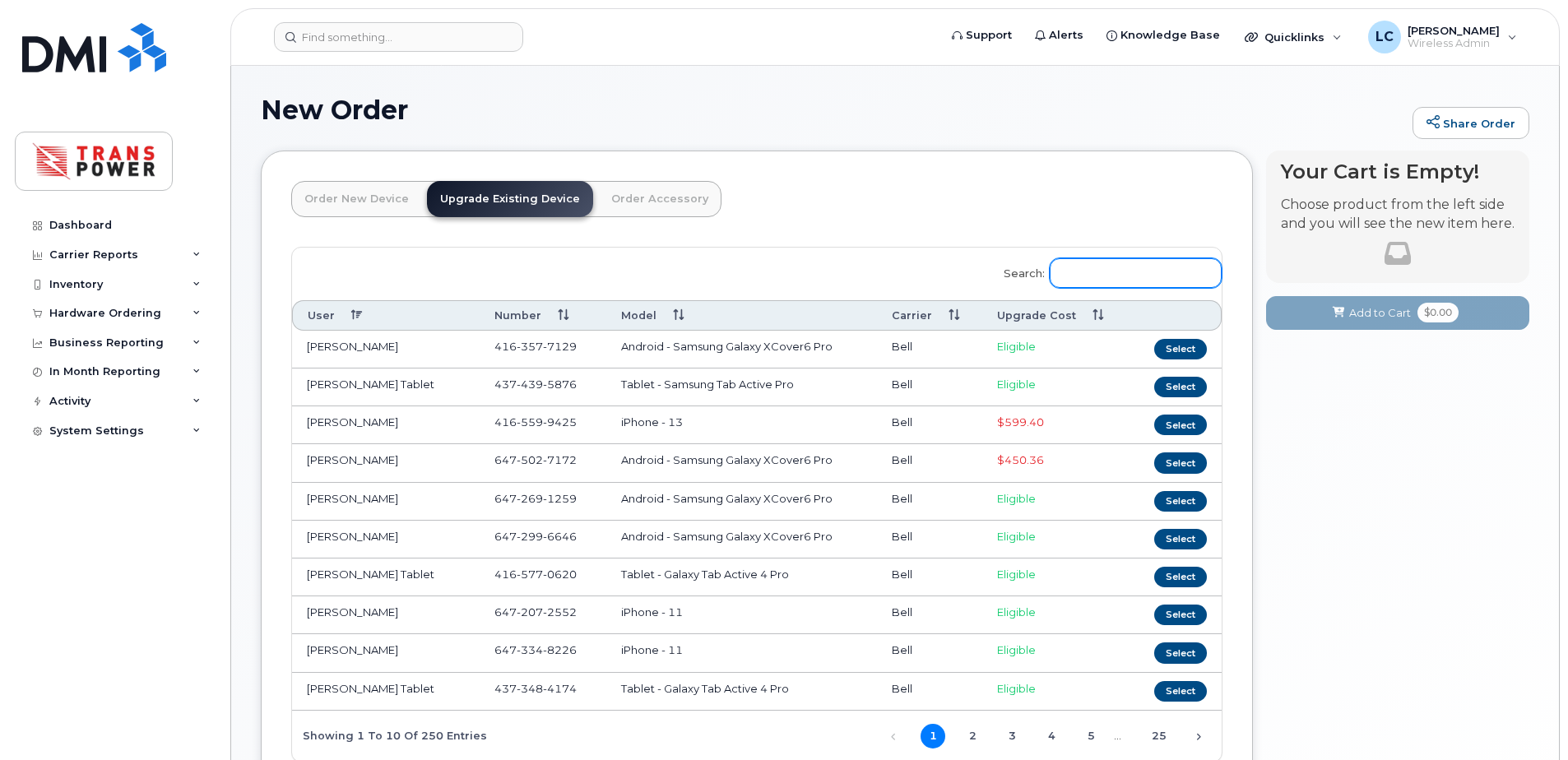
click at [1117, 281] on input "Search:" at bounding box center [1135, 274] width 172 height 30
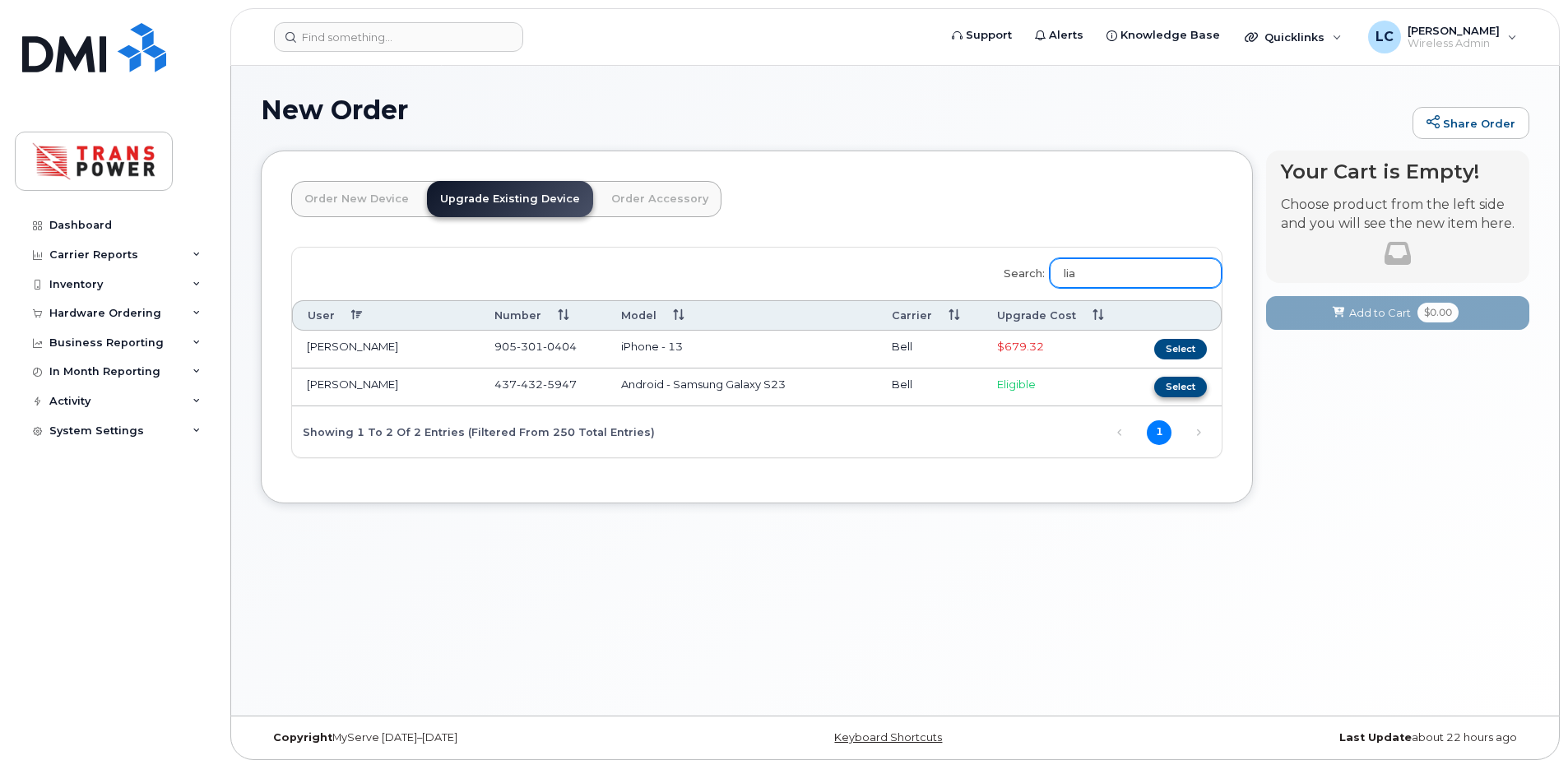
type input "lia"
click at [1173, 389] on button "Select" at bounding box center [1180, 387] width 52 height 21
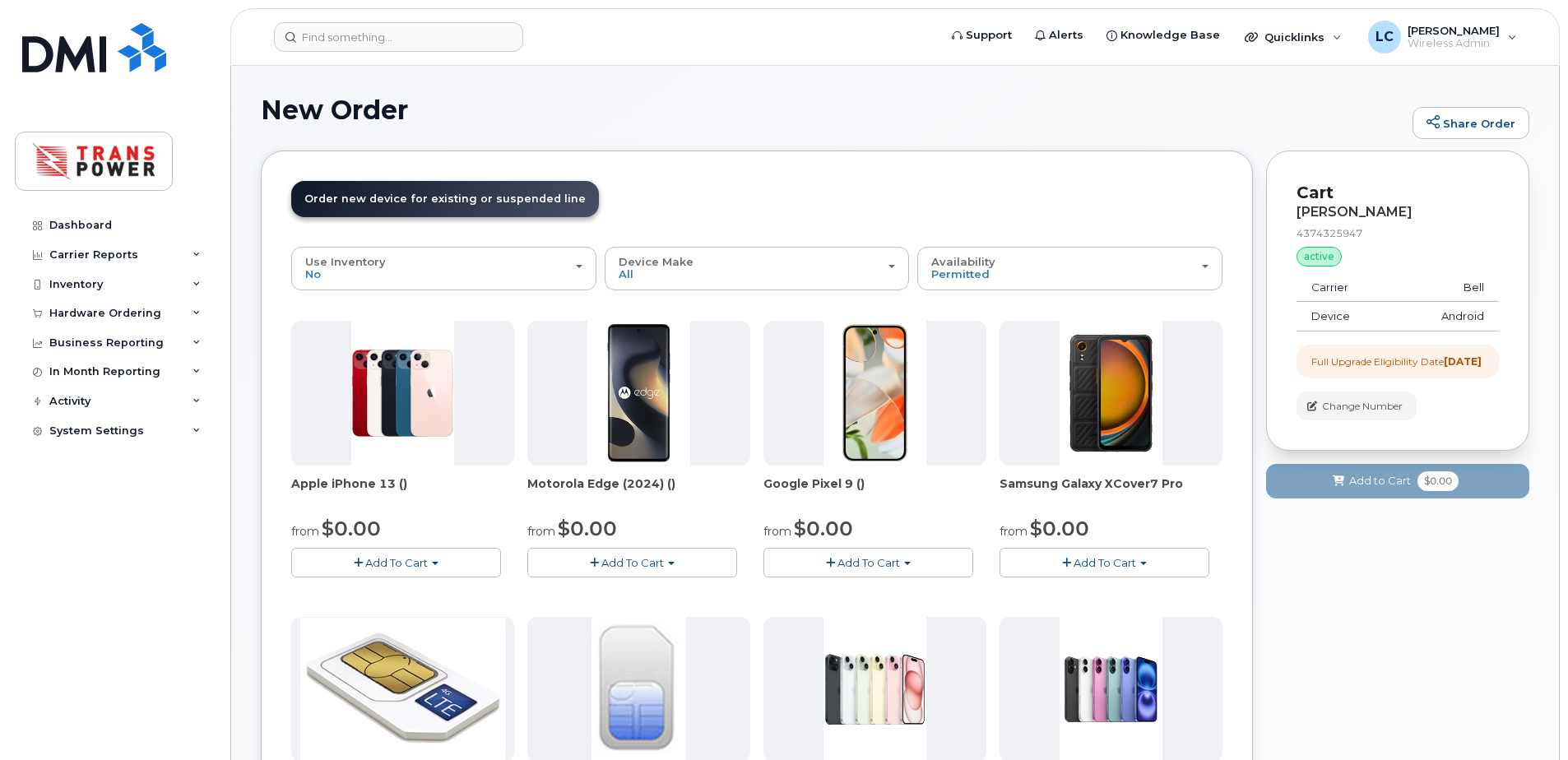
click at [1043, 573] on button "Add To Cart" at bounding box center [1104, 562] width 210 height 29
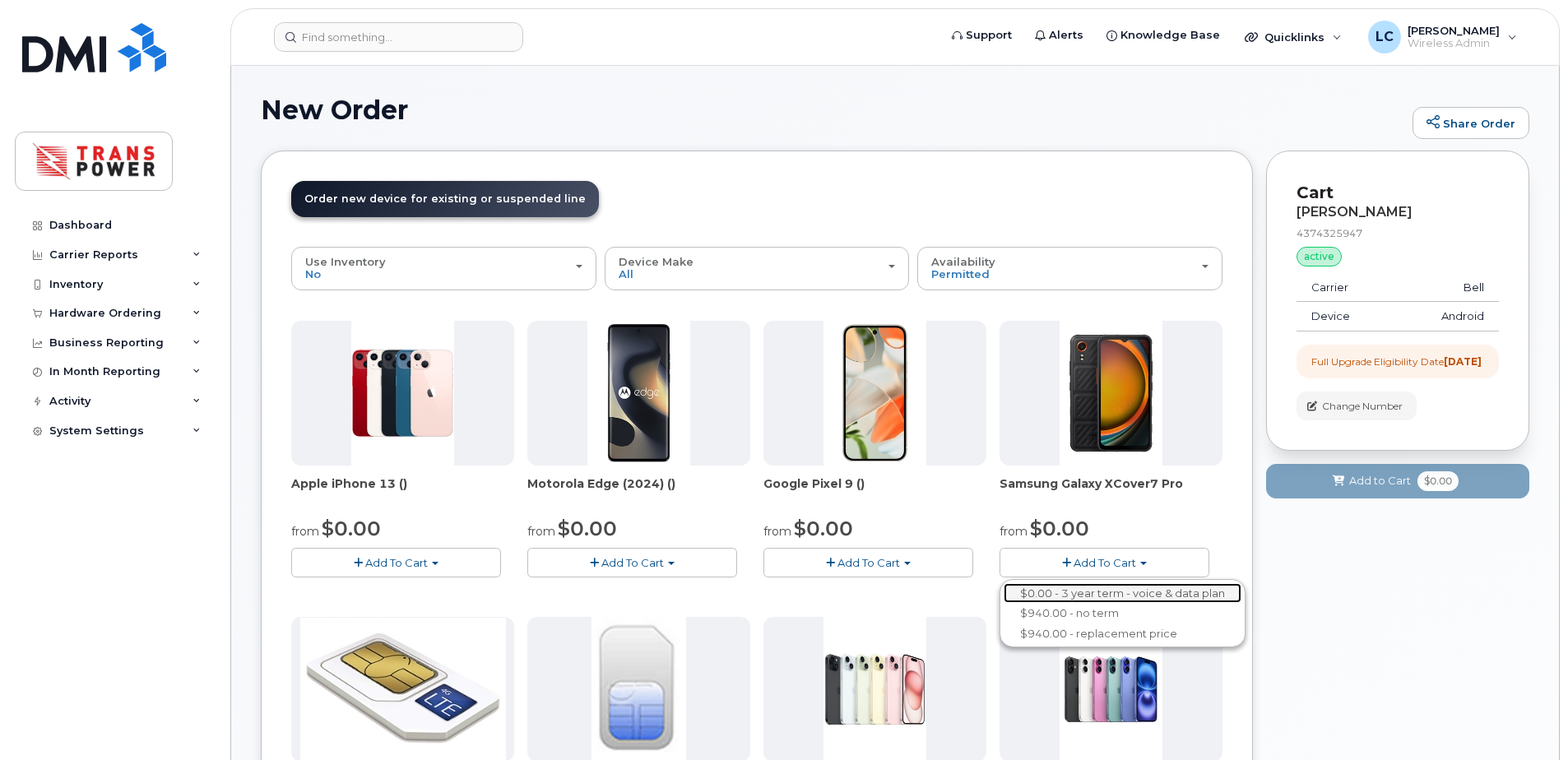
click at [1069, 596] on link "$0.00 - 3 year term - voice & data plan" at bounding box center [1122, 594] width 238 height 21
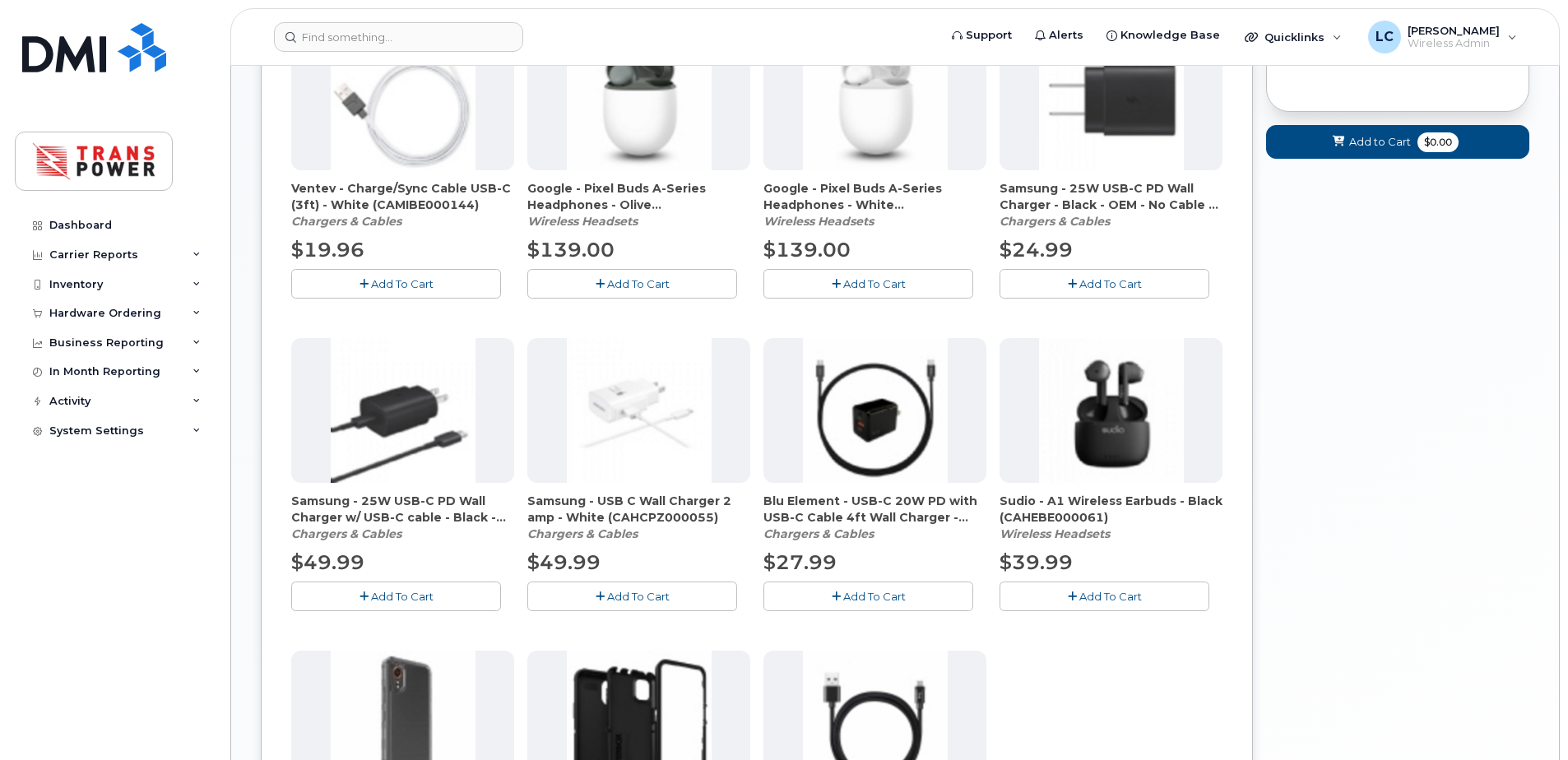
scroll to position [1065, 0]
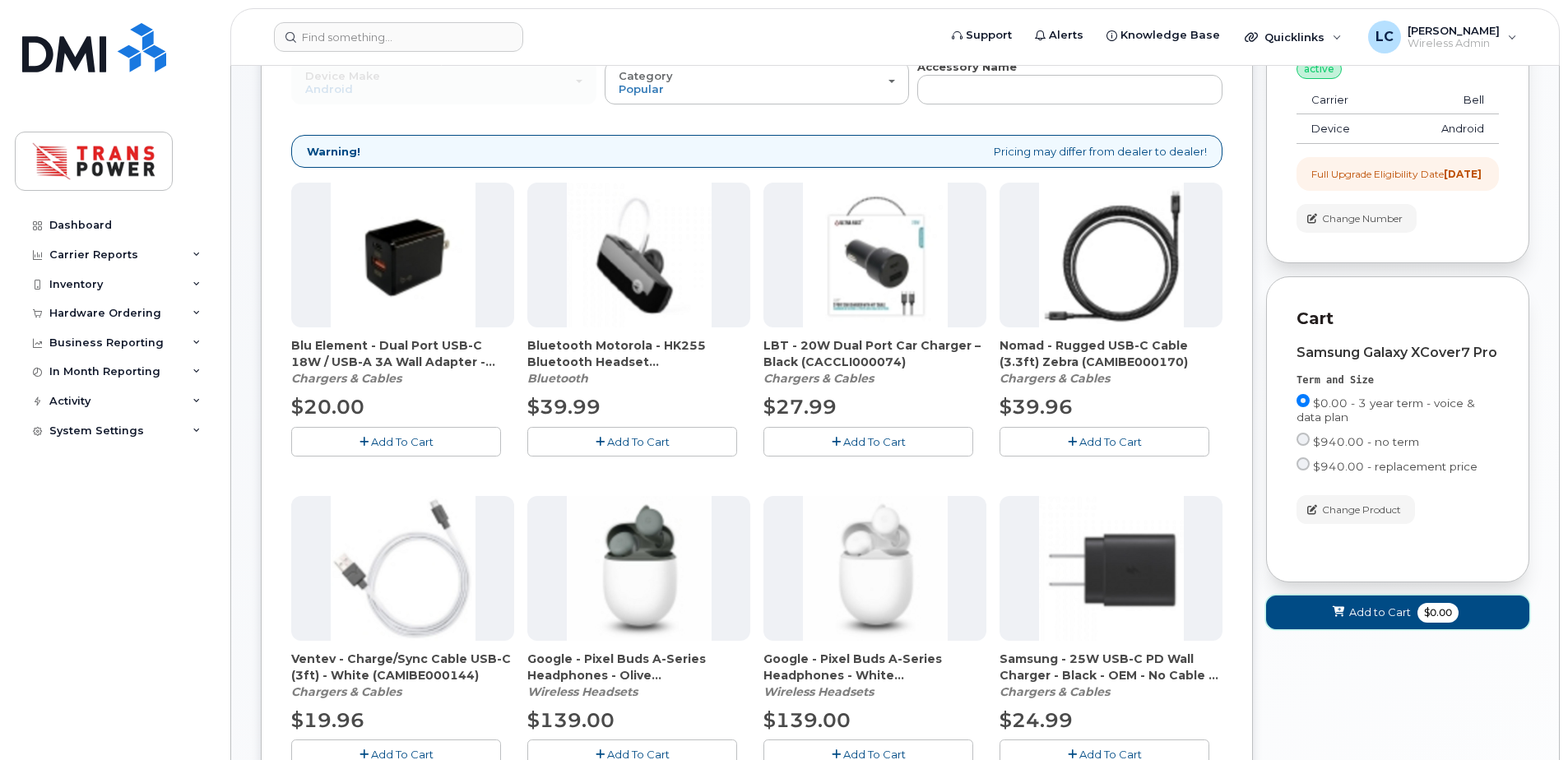
click at [1410, 628] on button "Add to Cart $0.00" at bounding box center [1397, 613] width 263 height 34
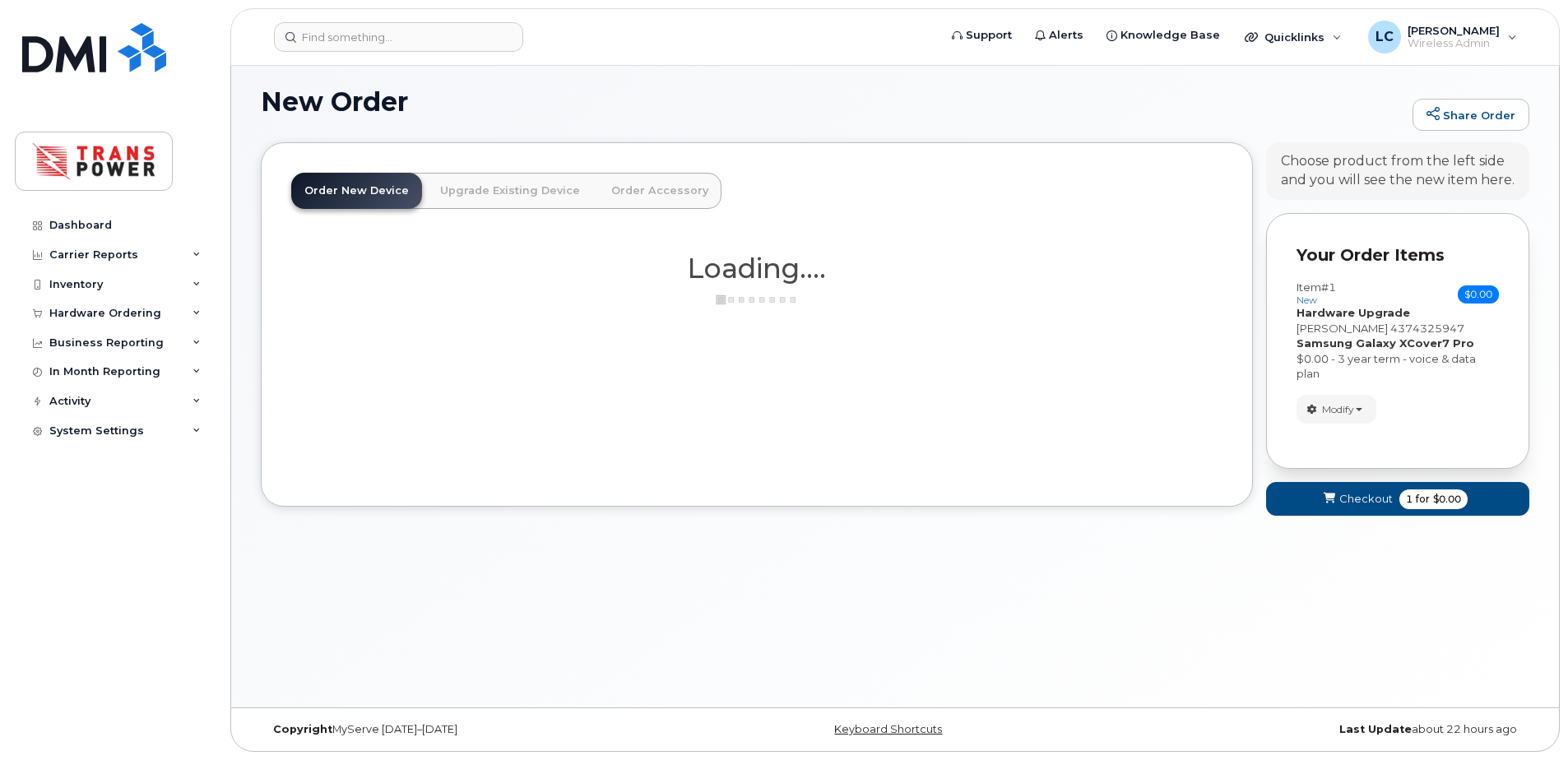
scroll to position [187, 0]
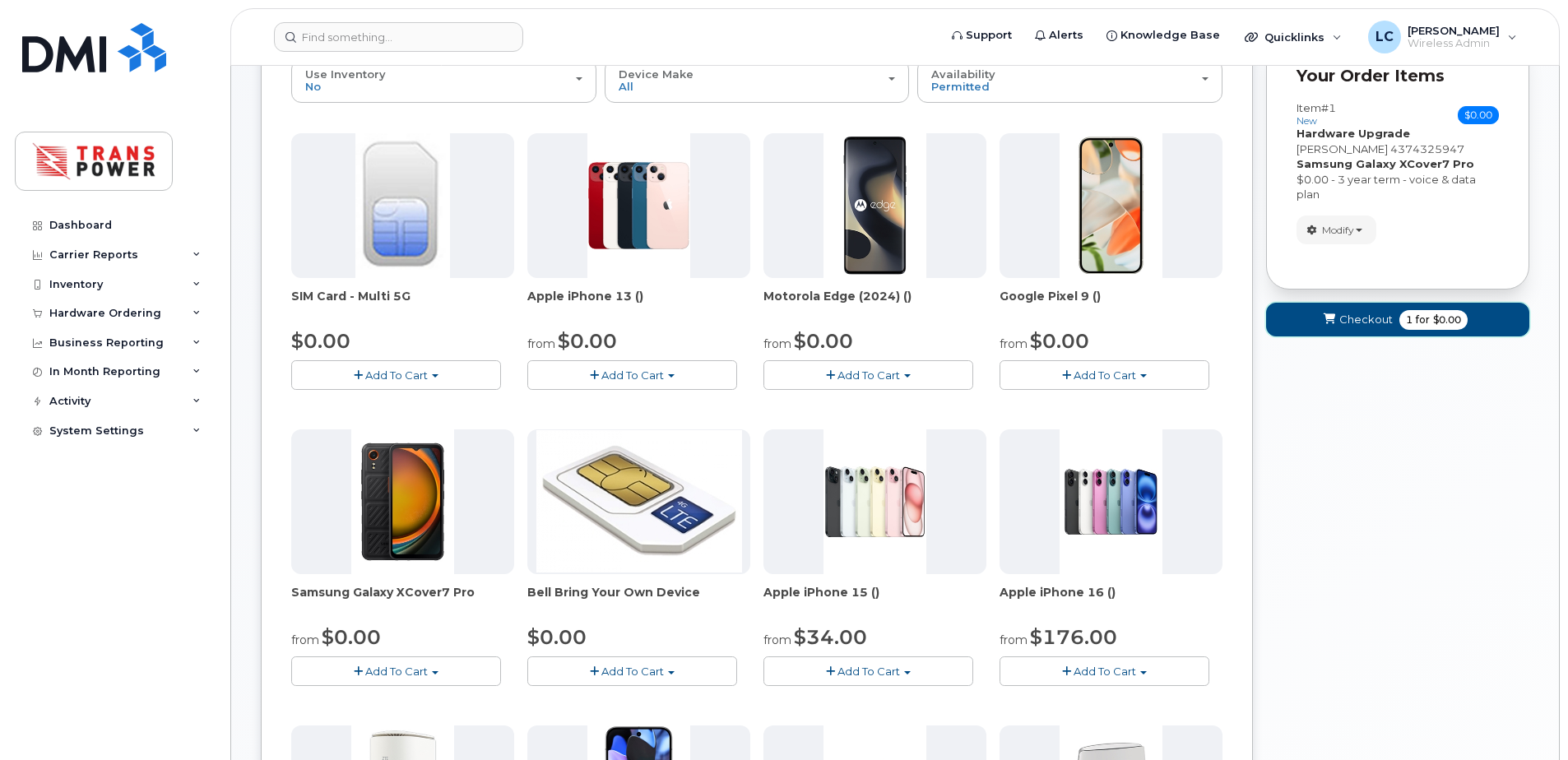
click at [1450, 326] on span "$0.00" at bounding box center [1447, 320] width 28 height 15
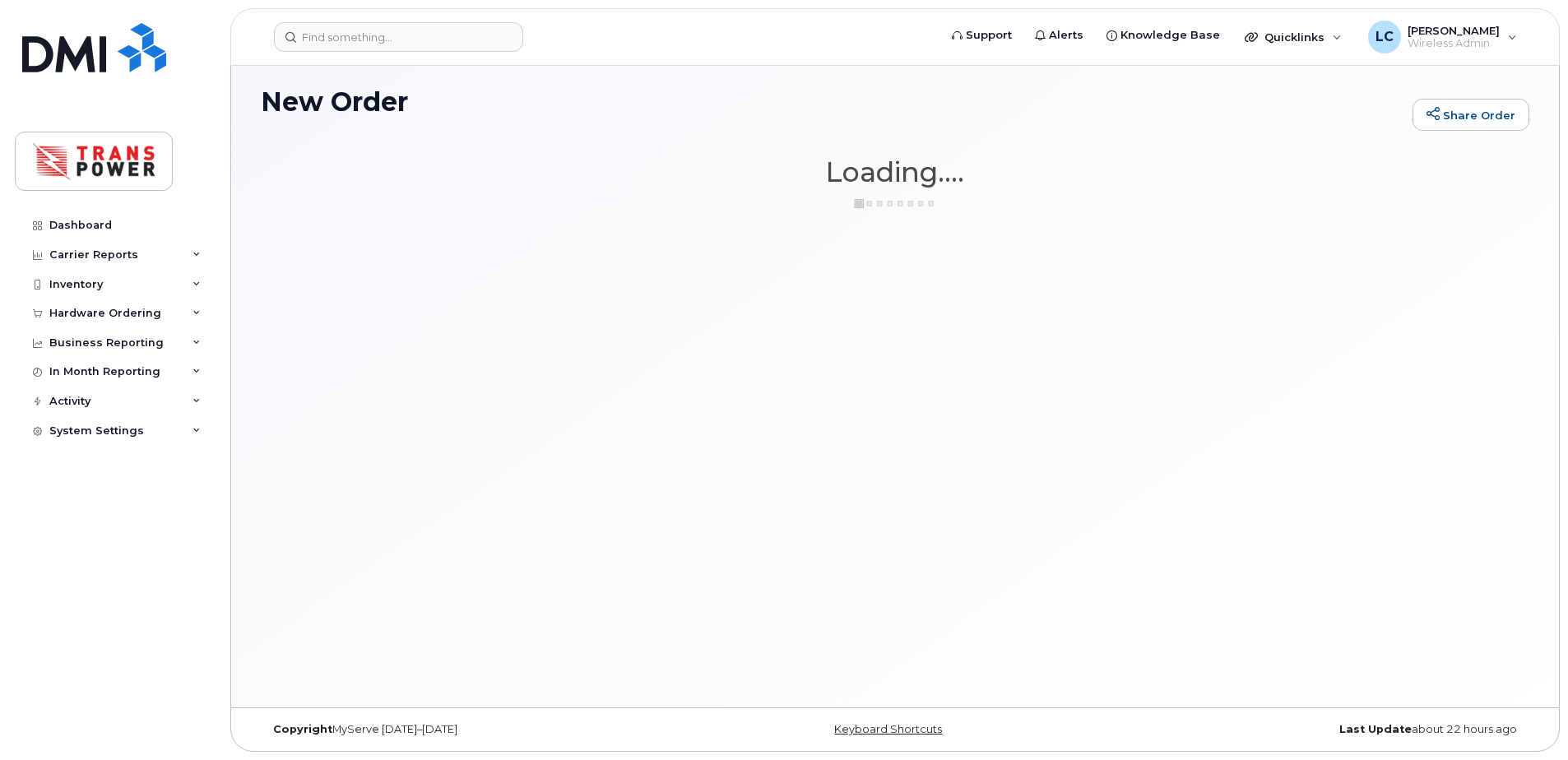
scroll to position [8, 0]
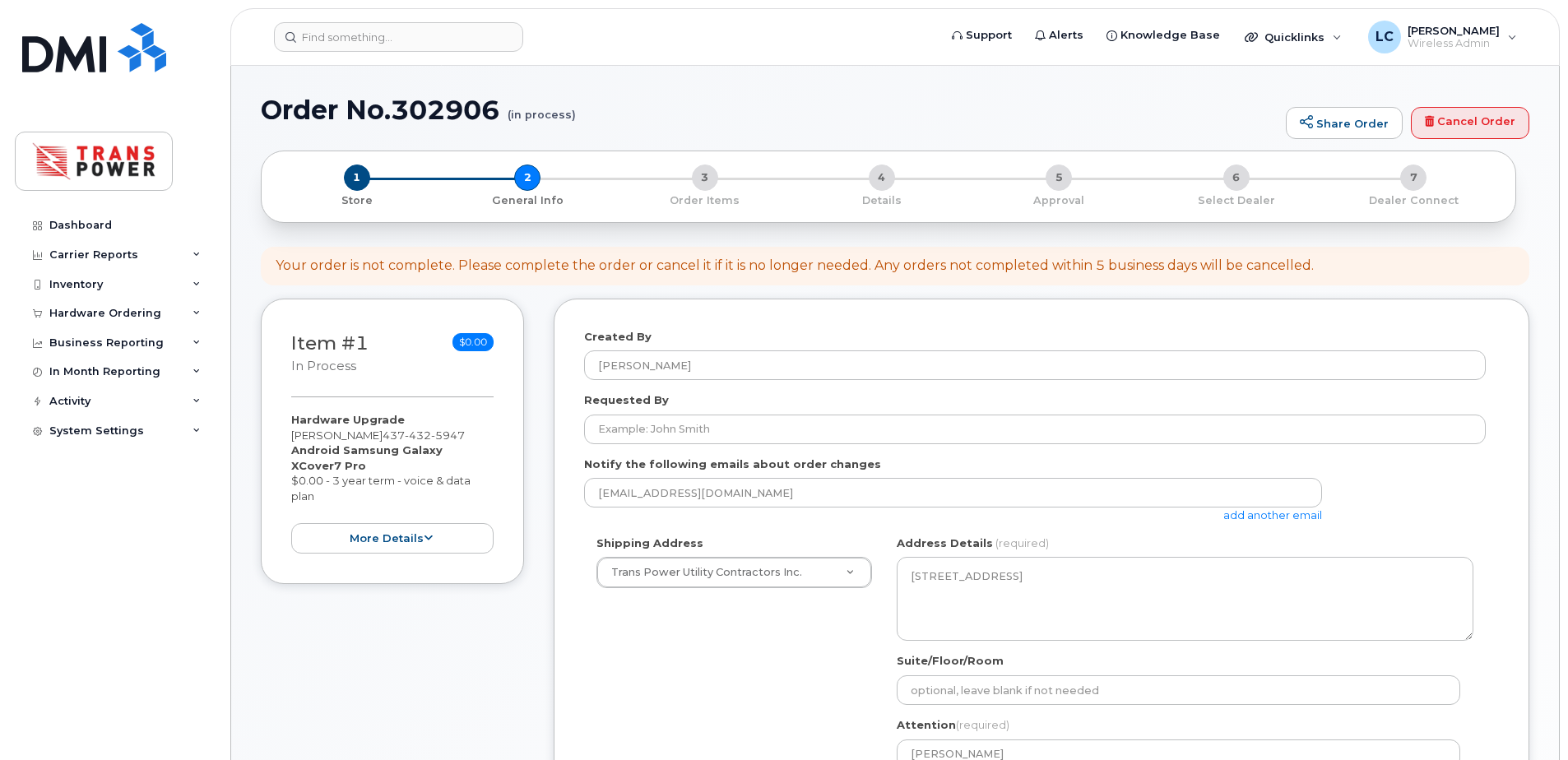
select select
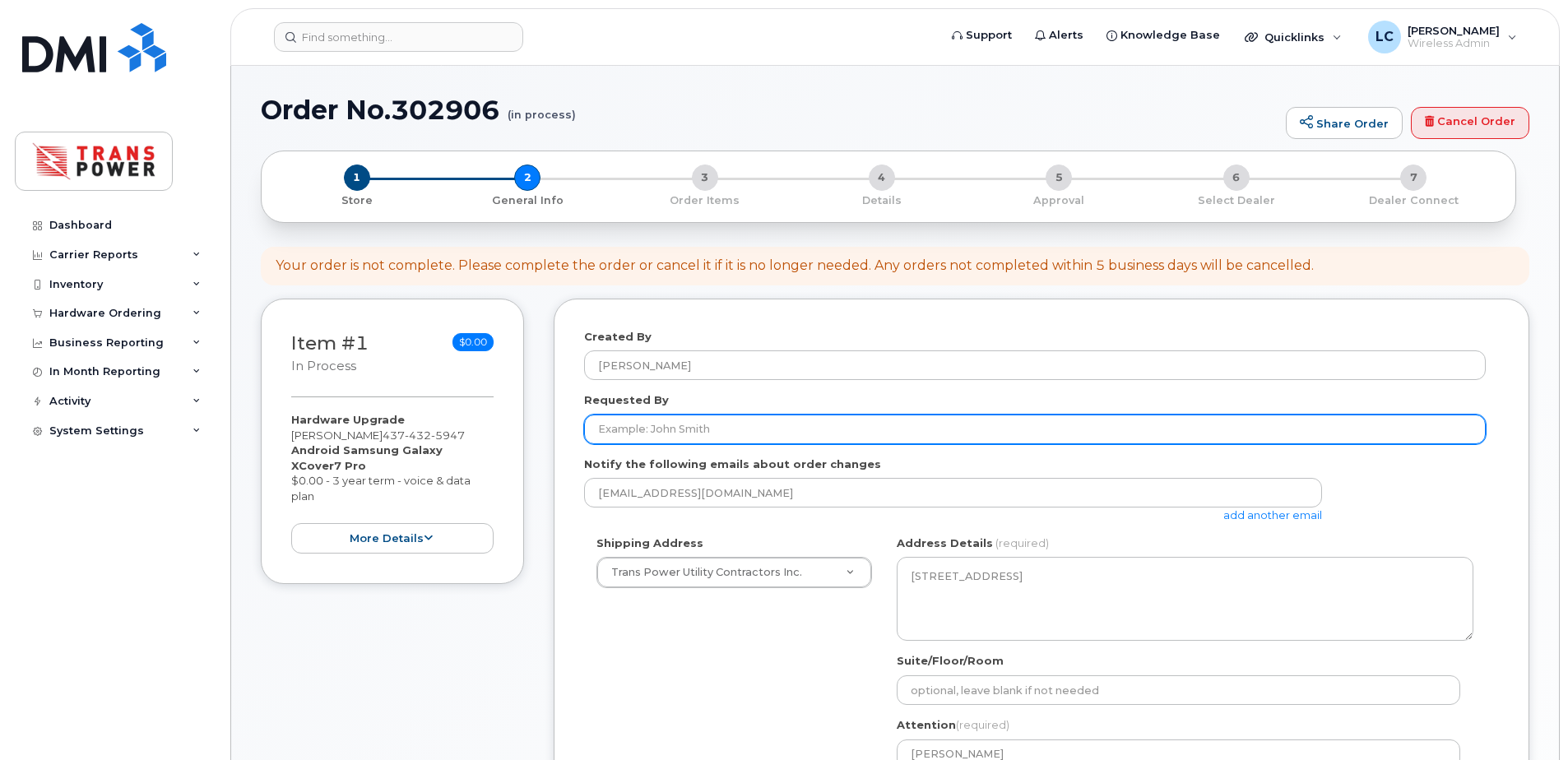
click at [663, 428] on input "Requested By" at bounding box center [1034, 430] width 901 height 30
type input "A"
type input "J"
type input "Anson snow"
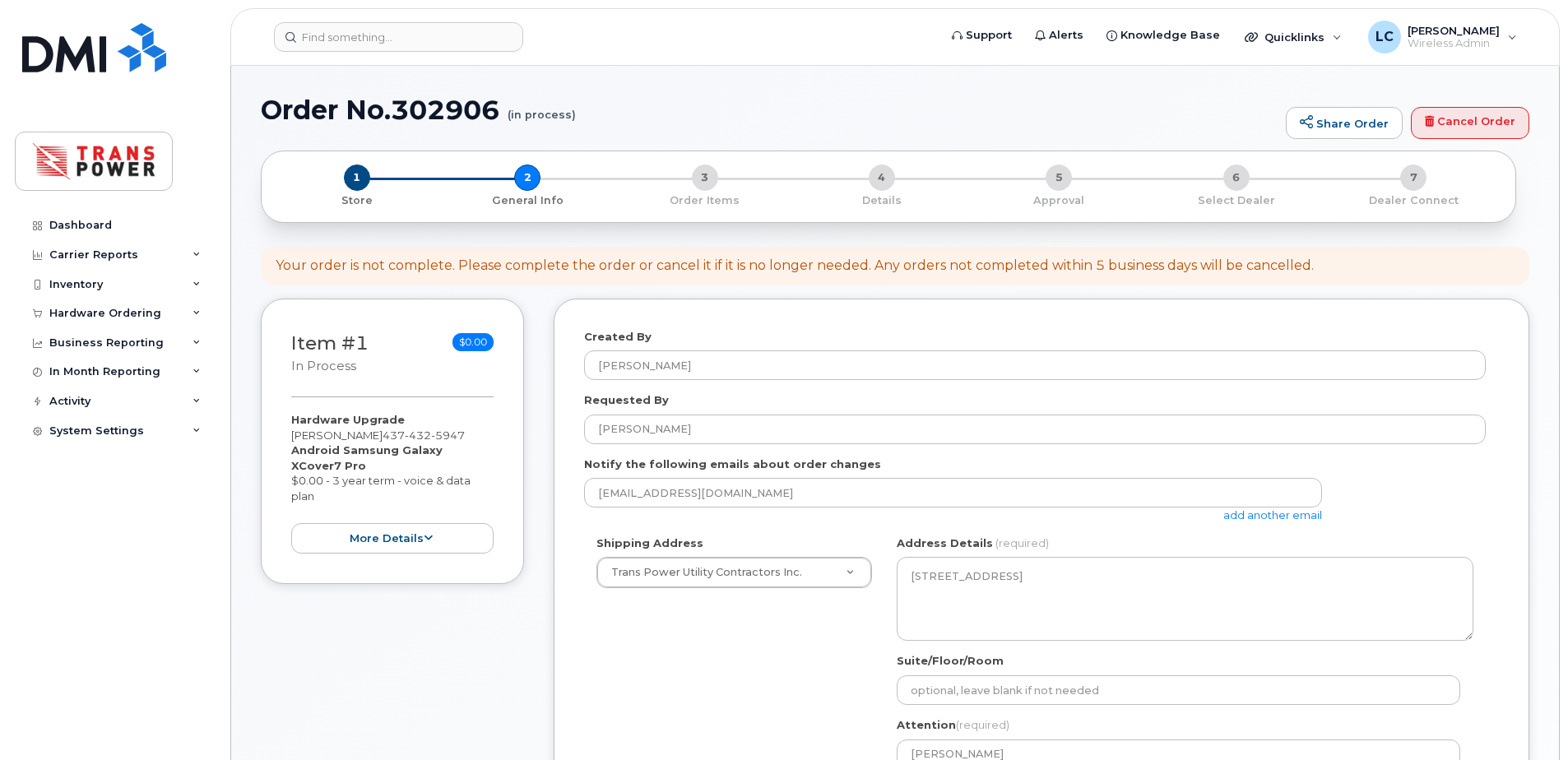
click at [1274, 519] on link "add another email" at bounding box center [1272, 515] width 98 height 13
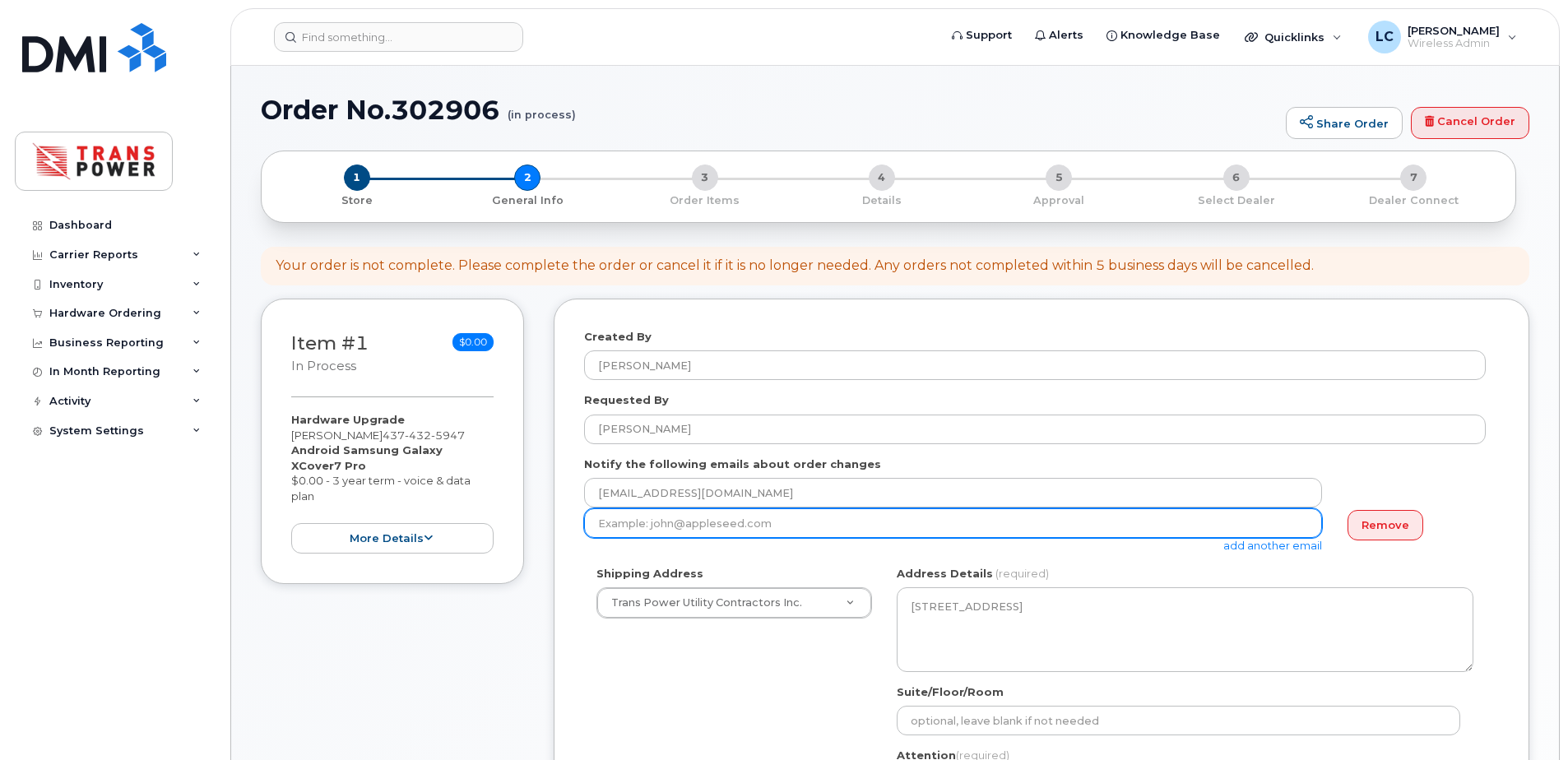
click at [909, 529] on input "email" at bounding box center [953, 524] width 738 height 30
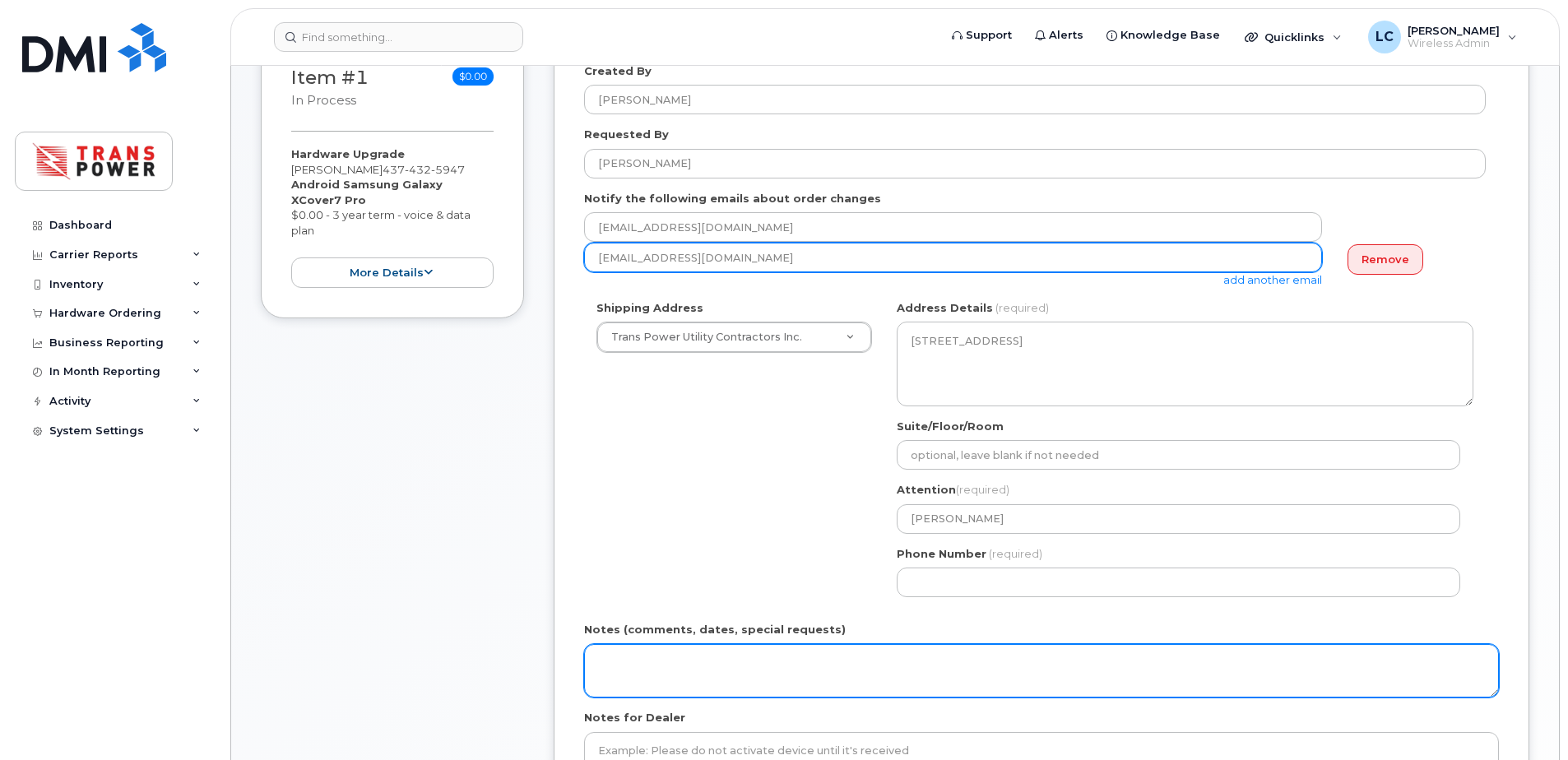
scroll to position [439, 0]
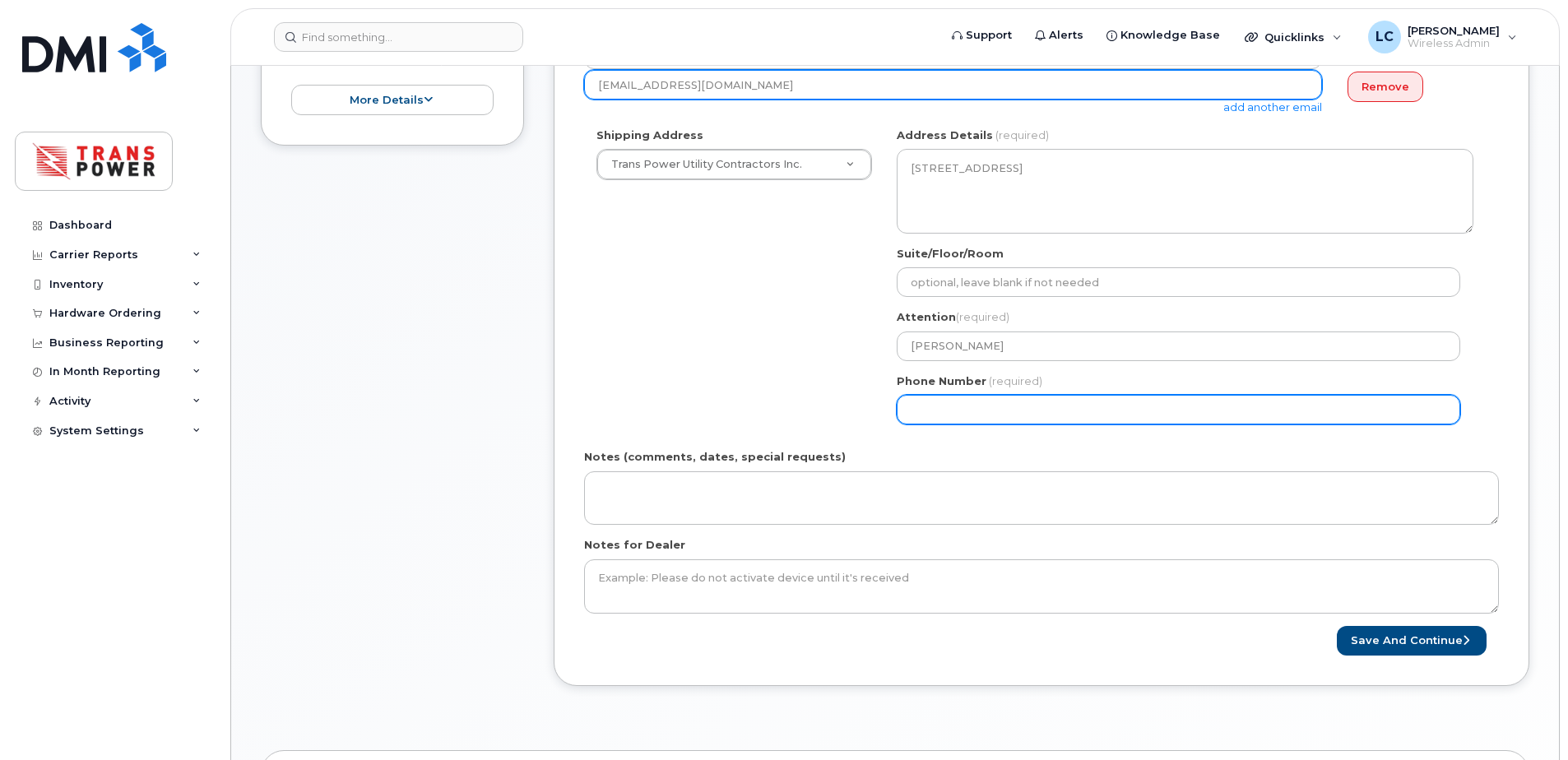
type input "dtersigni@transpower.ca"
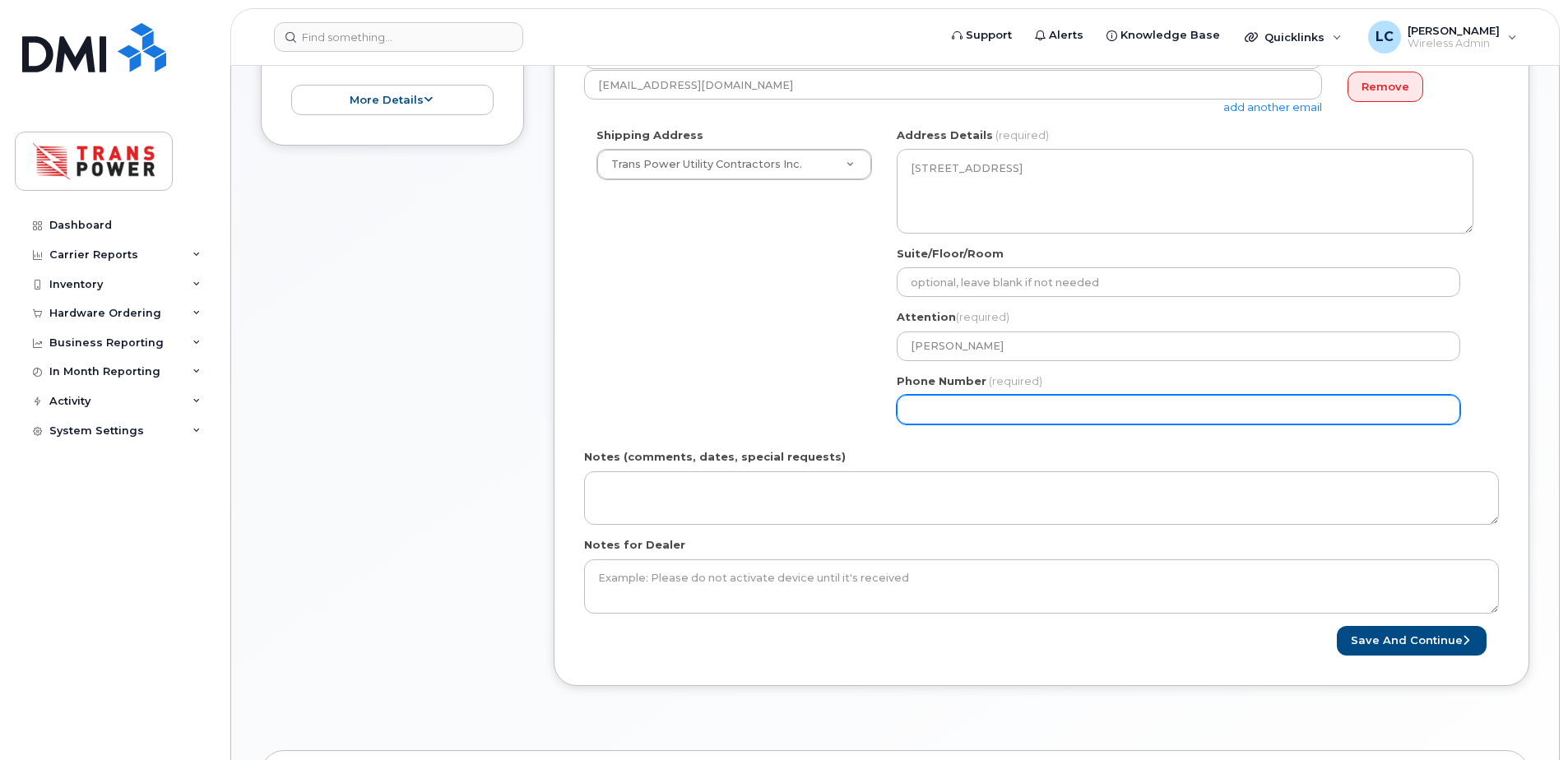
click at [973, 415] on input "Phone Number" at bounding box center [1177, 410] width 563 height 30
select select
type input "647533890"
select select
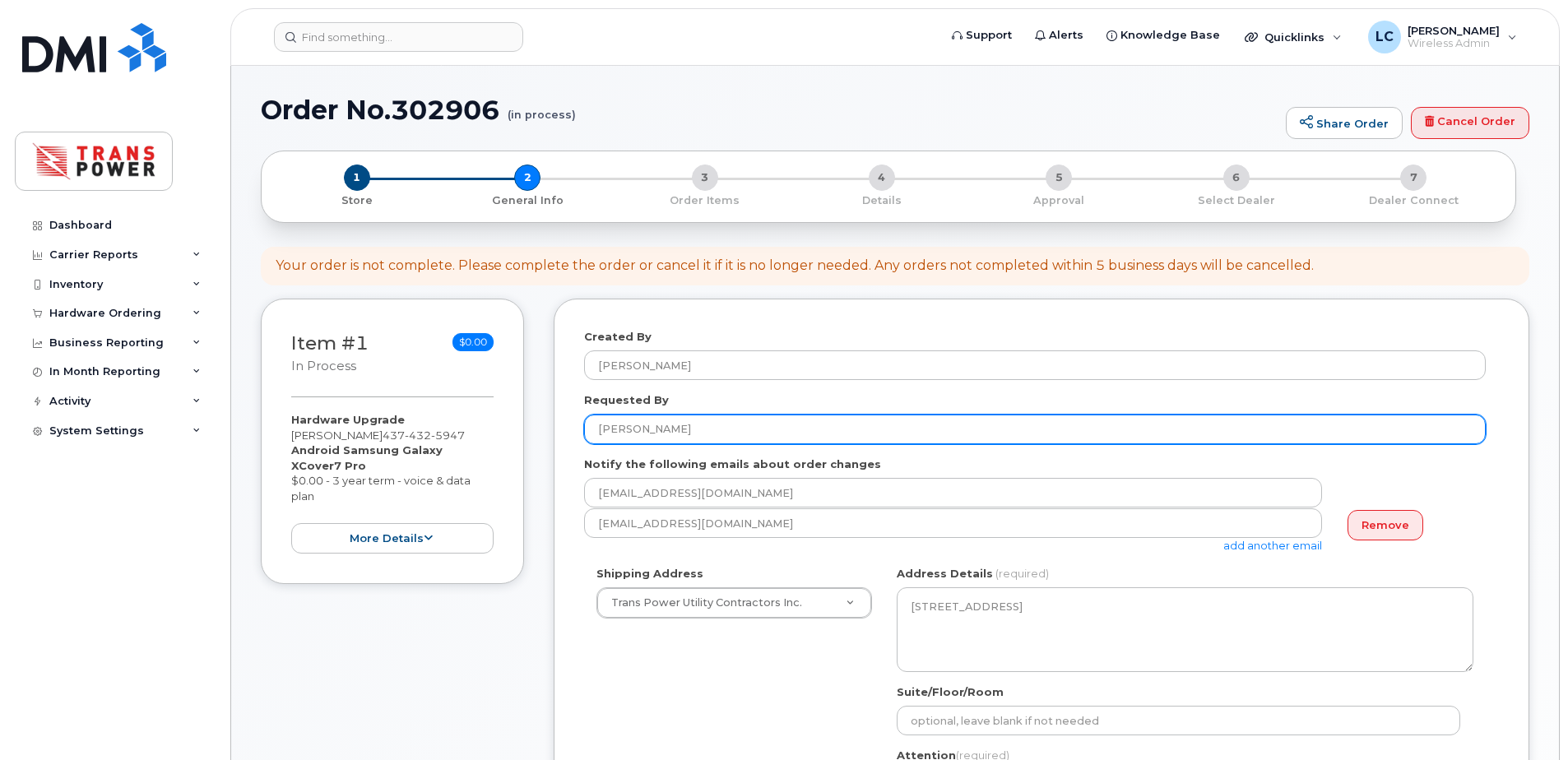
type input "6475338908"
click at [638, 428] on input "Anson snow" at bounding box center [1034, 430] width 901 height 30
drag, startPoint x: 561, startPoint y: 440, endPoint x: 516, endPoint y: 437, distance: 45.1
click at [516, 437] on div "Item #1 in process $0.00 Hardware Upgrade Liam Crichton 437 432 5947 Android Sa…" at bounding box center [895, 724] width 1268 height 852
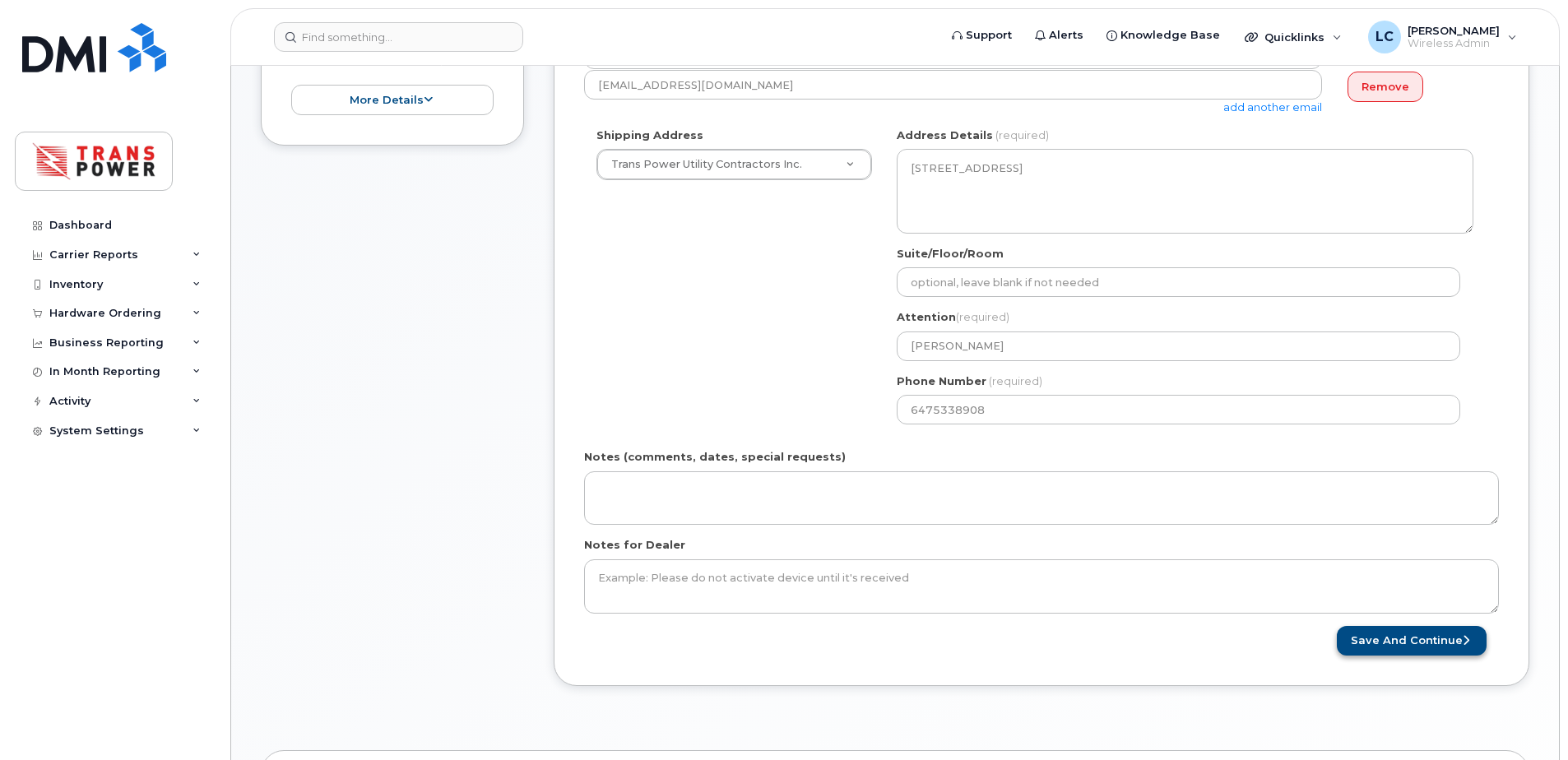
type input "[PERSON_NAME]"
click at [1375, 638] on button "Save and Continue" at bounding box center [1412, 641] width 150 height 30
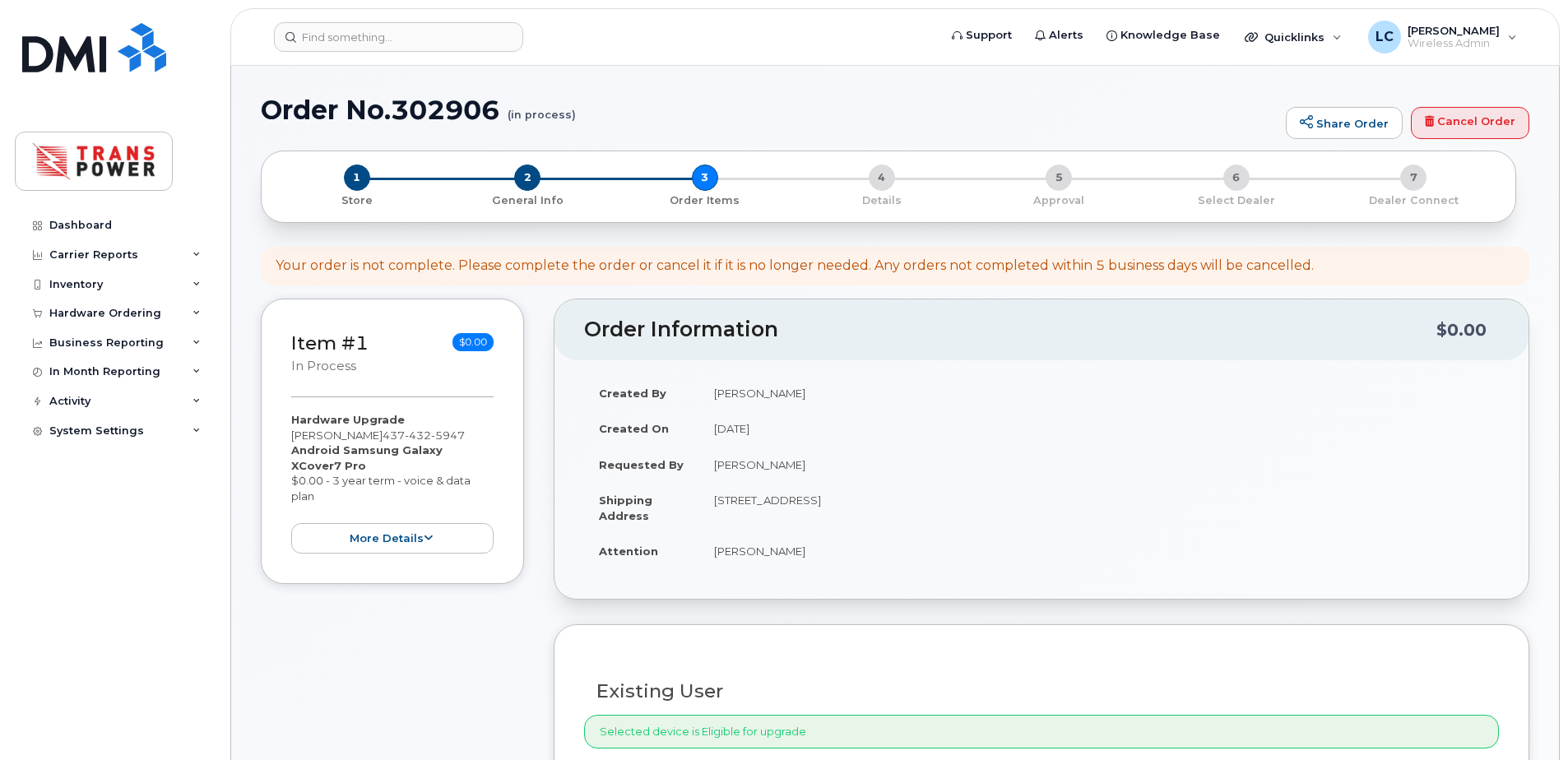
scroll to position [658, 0]
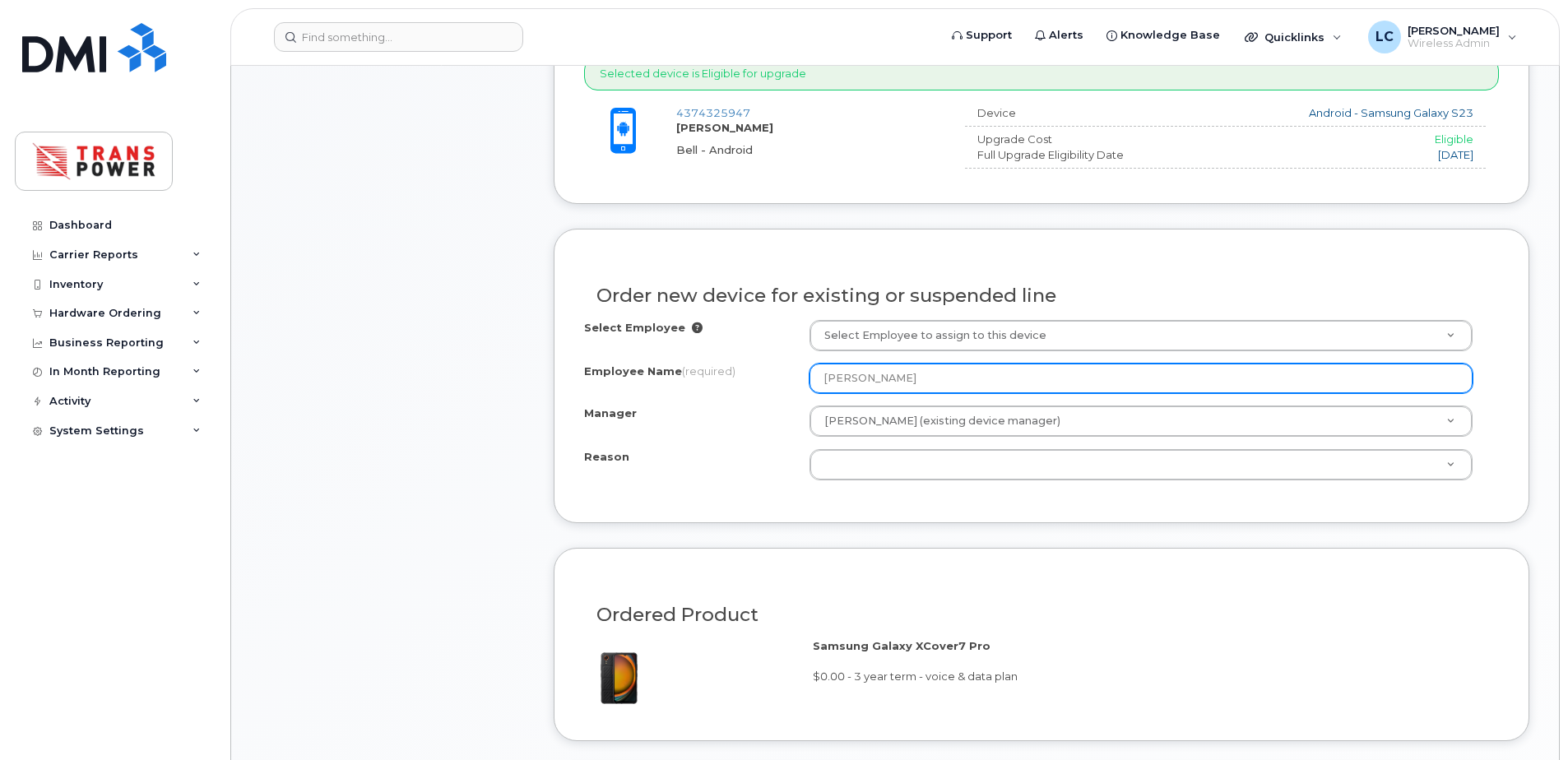
click at [920, 387] on input "[PERSON_NAME]" at bounding box center [1141, 379] width 663 height 30
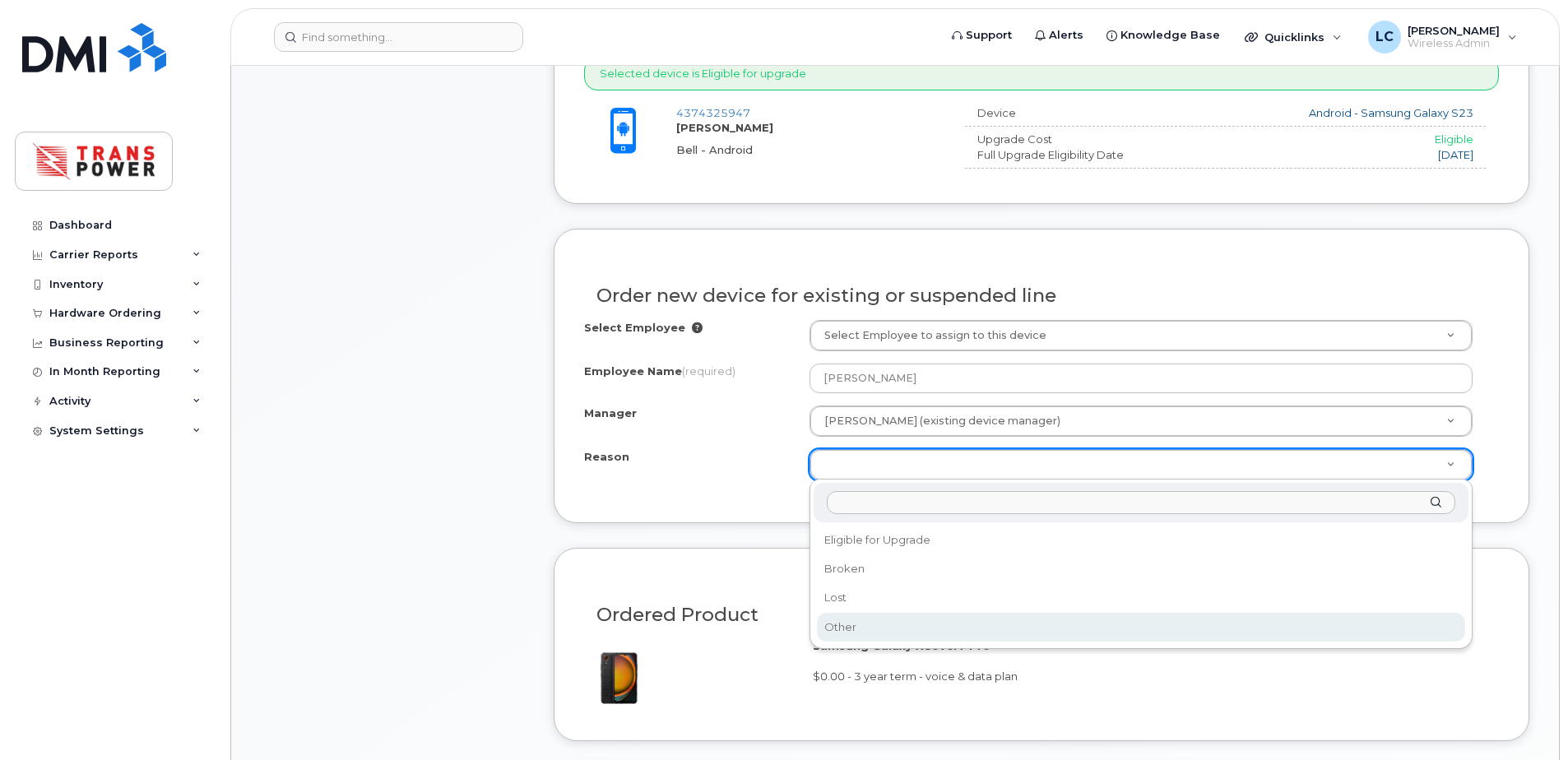
select select "other"
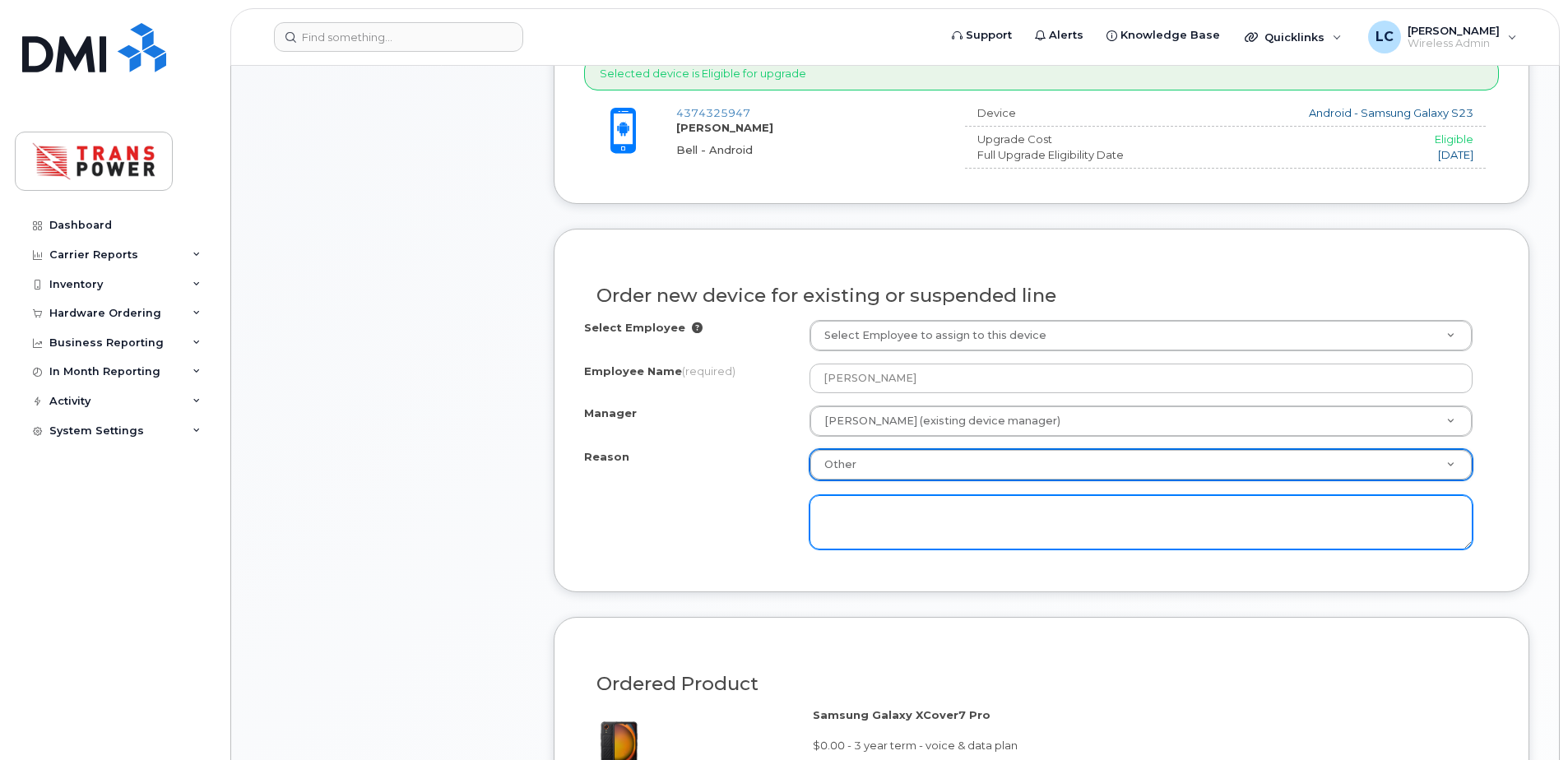
click at [878, 526] on textarea at bounding box center [1141, 523] width 663 height 54
type textarea "For Darrel Walsh"
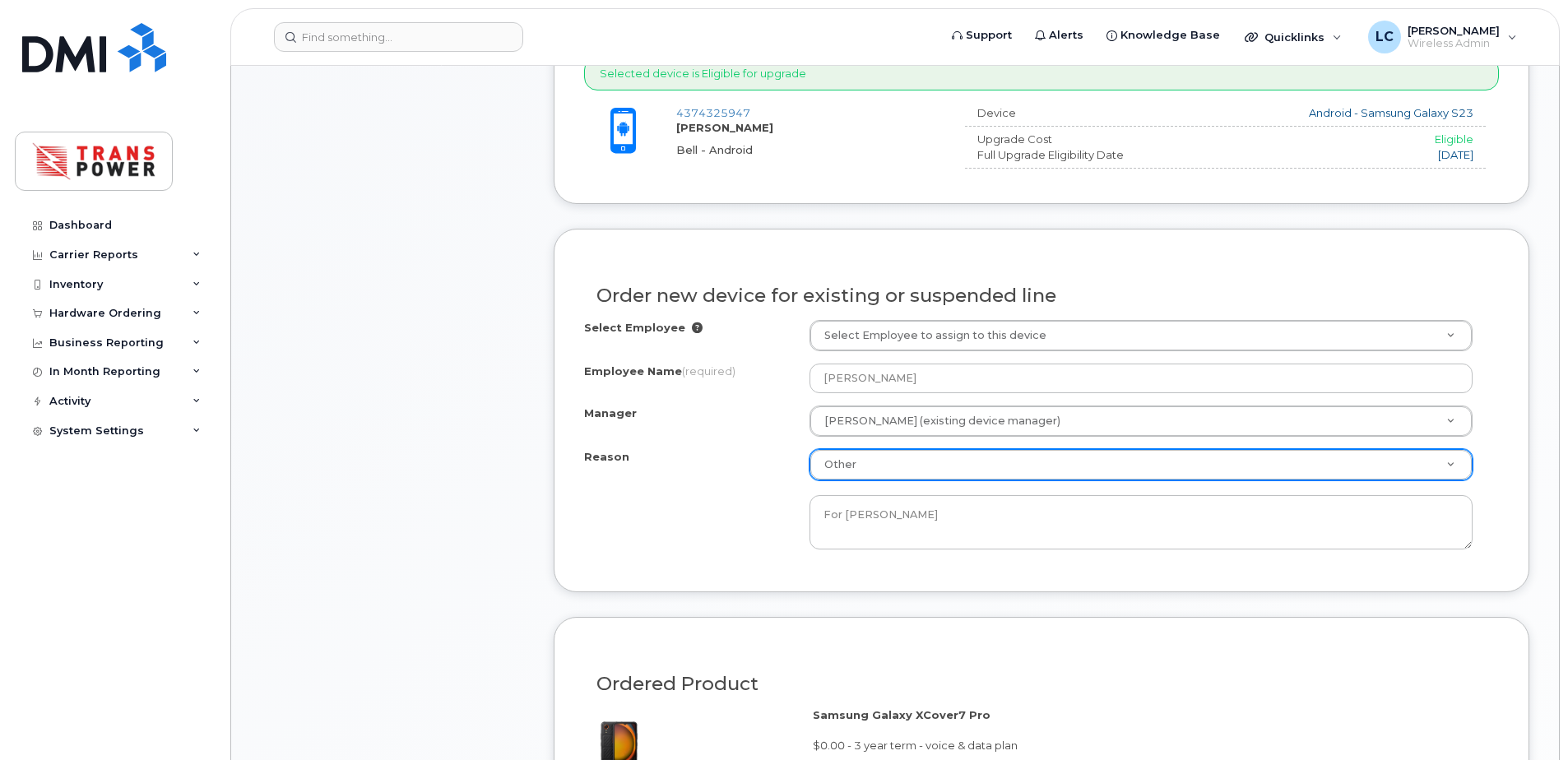
click at [1430, 273] on div "Order new device for existing or suspended line" at bounding box center [1041, 290] width 914 height 60
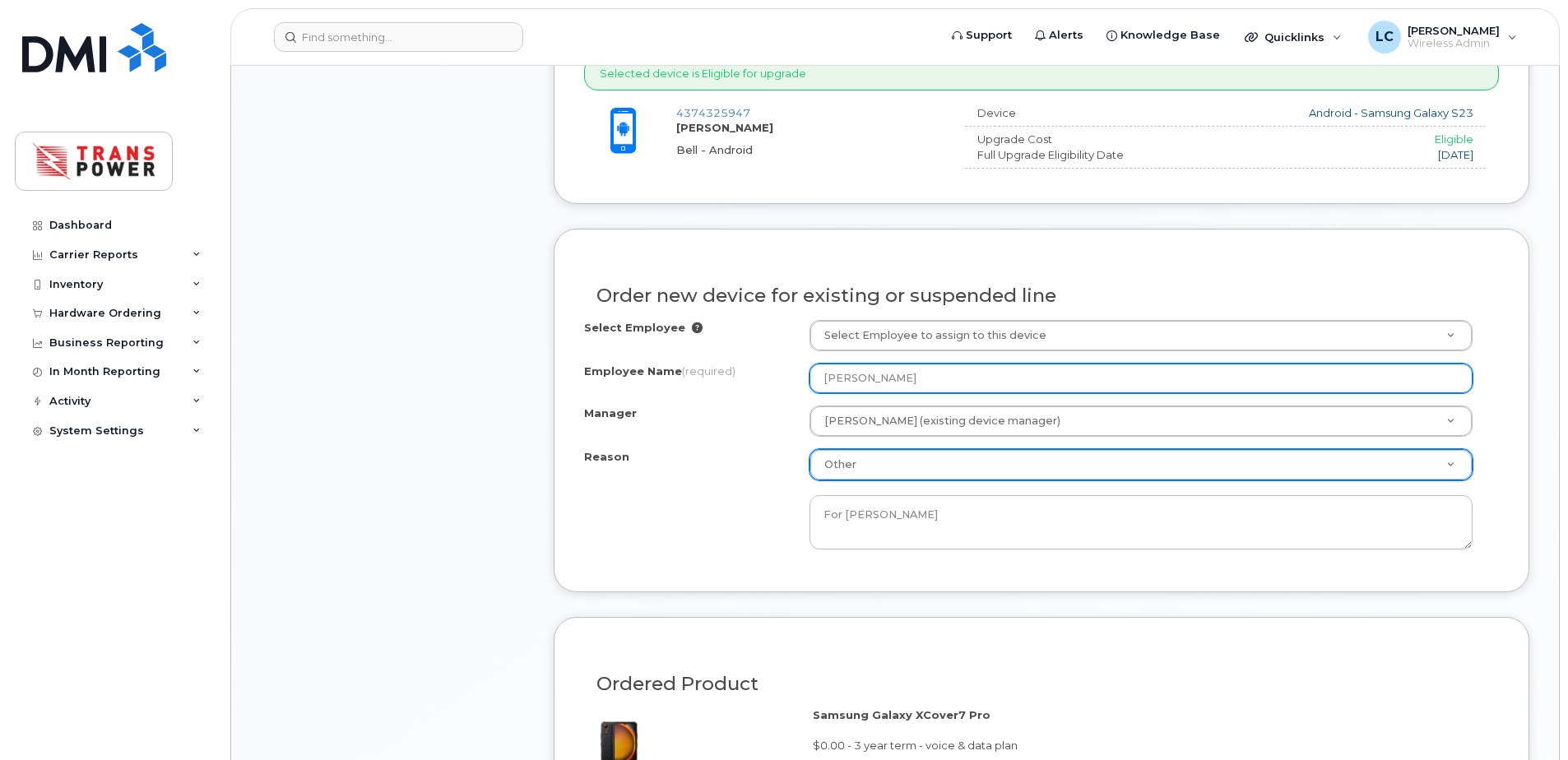
click at [893, 378] on input "[PERSON_NAME]" at bounding box center [1141, 379] width 663 height 30
click at [984, 386] on input "[PERSON_NAME]" at bounding box center [1141, 379] width 663 height 30
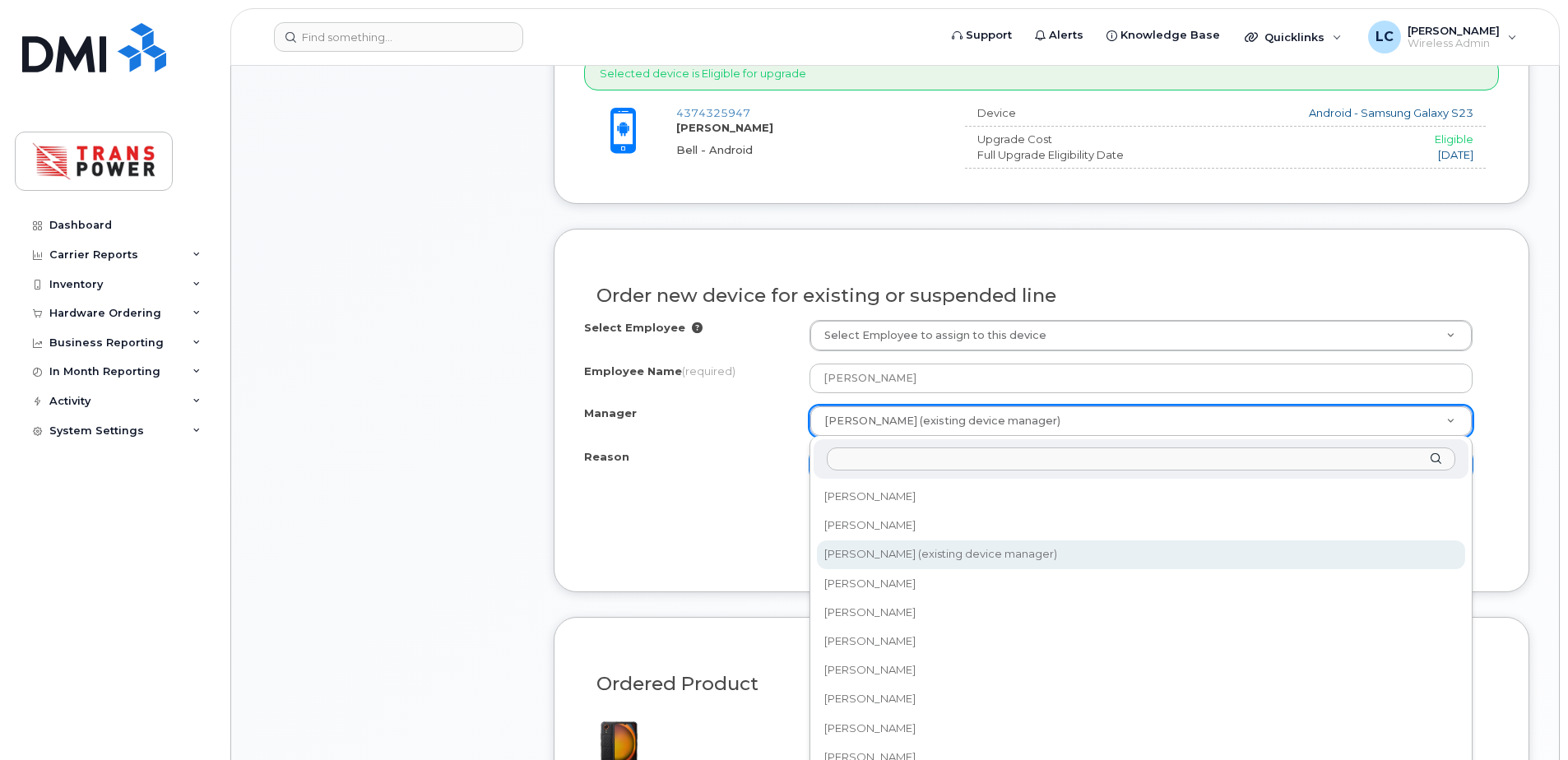
drag, startPoint x: 859, startPoint y: 415, endPoint x: 820, endPoint y: 418, distance: 39.1
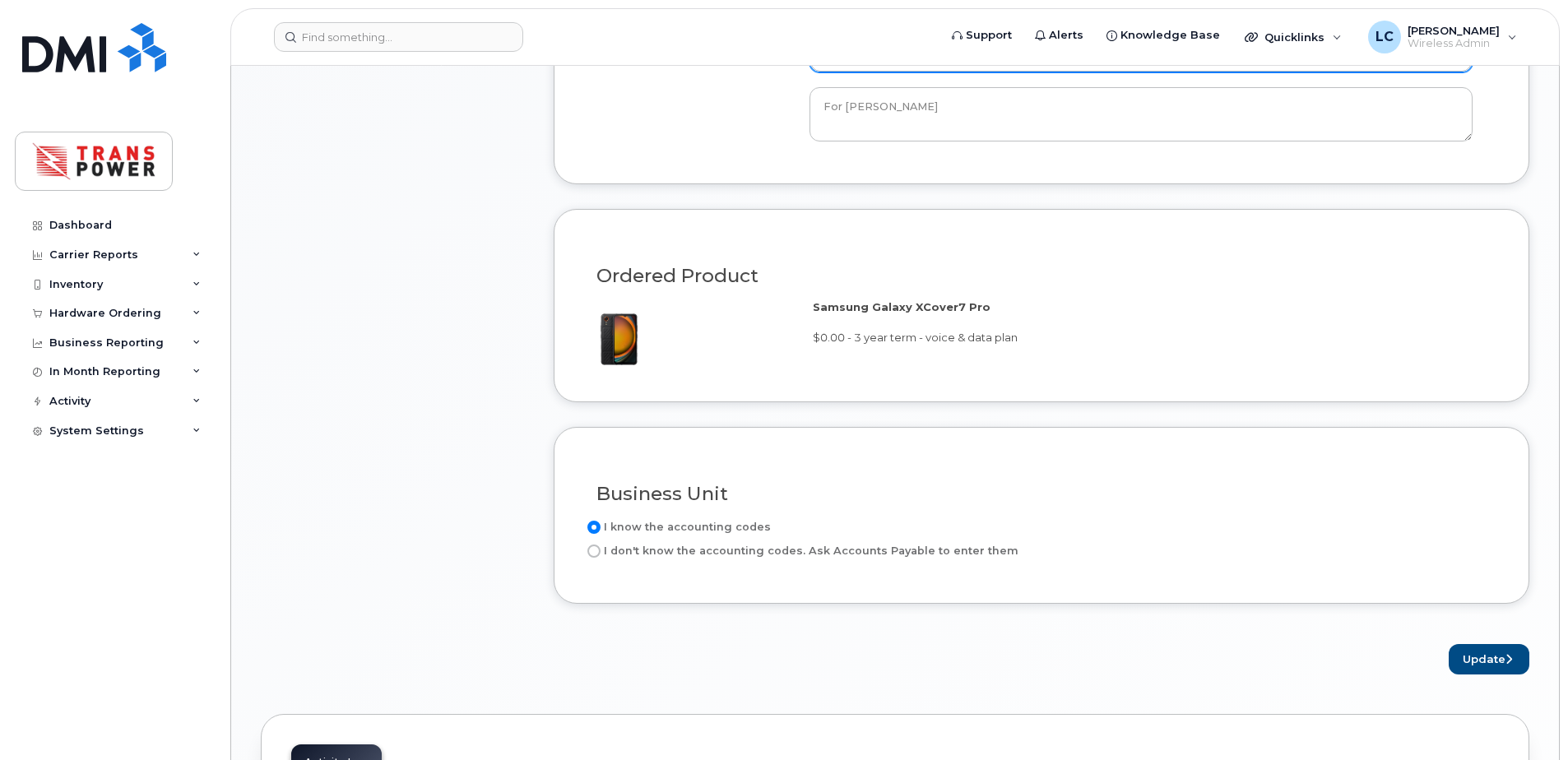
scroll to position [1207, 0]
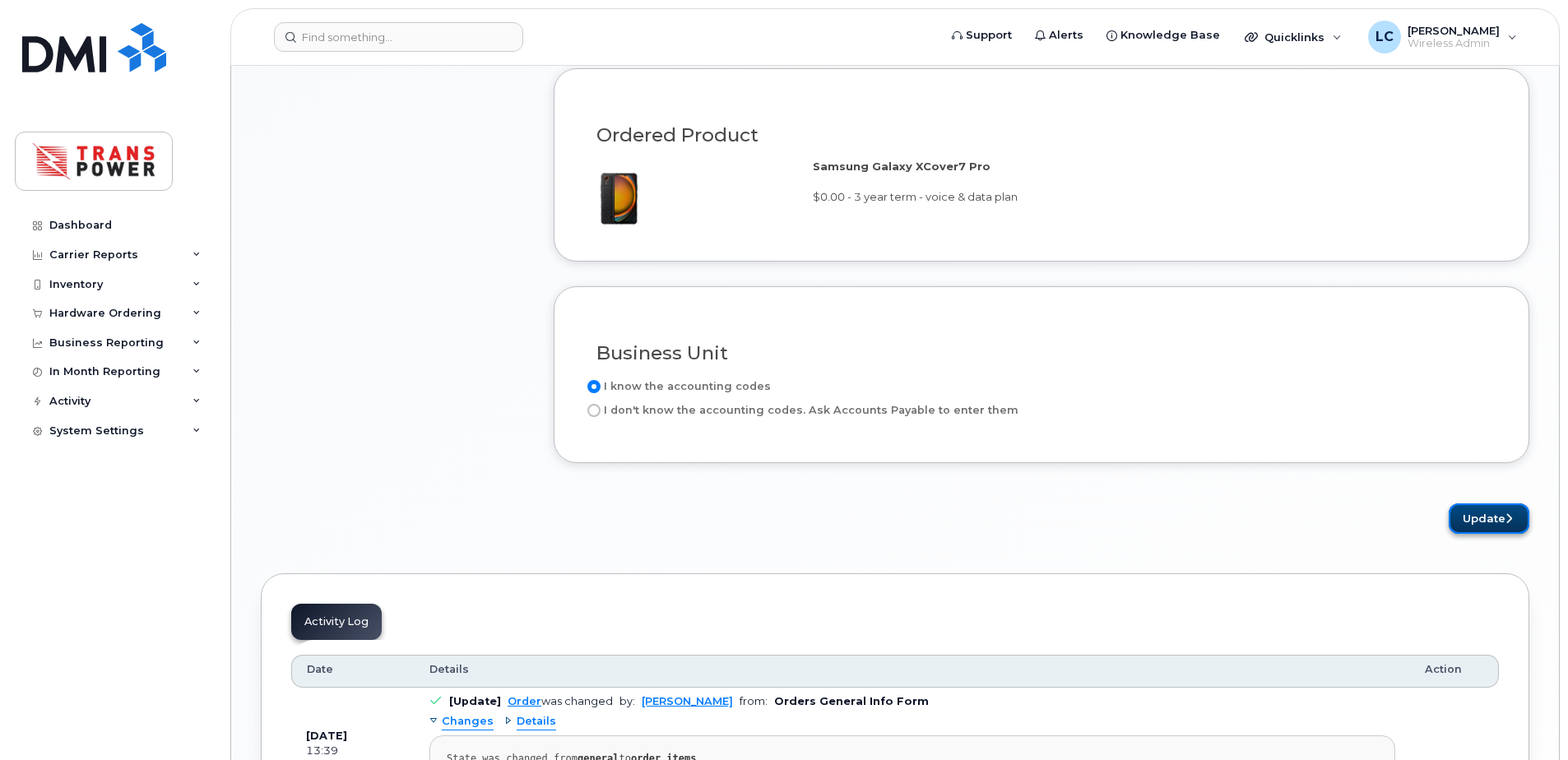
click at [1477, 518] on button "Update" at bounding box center [1488, 518] width 81 height 30
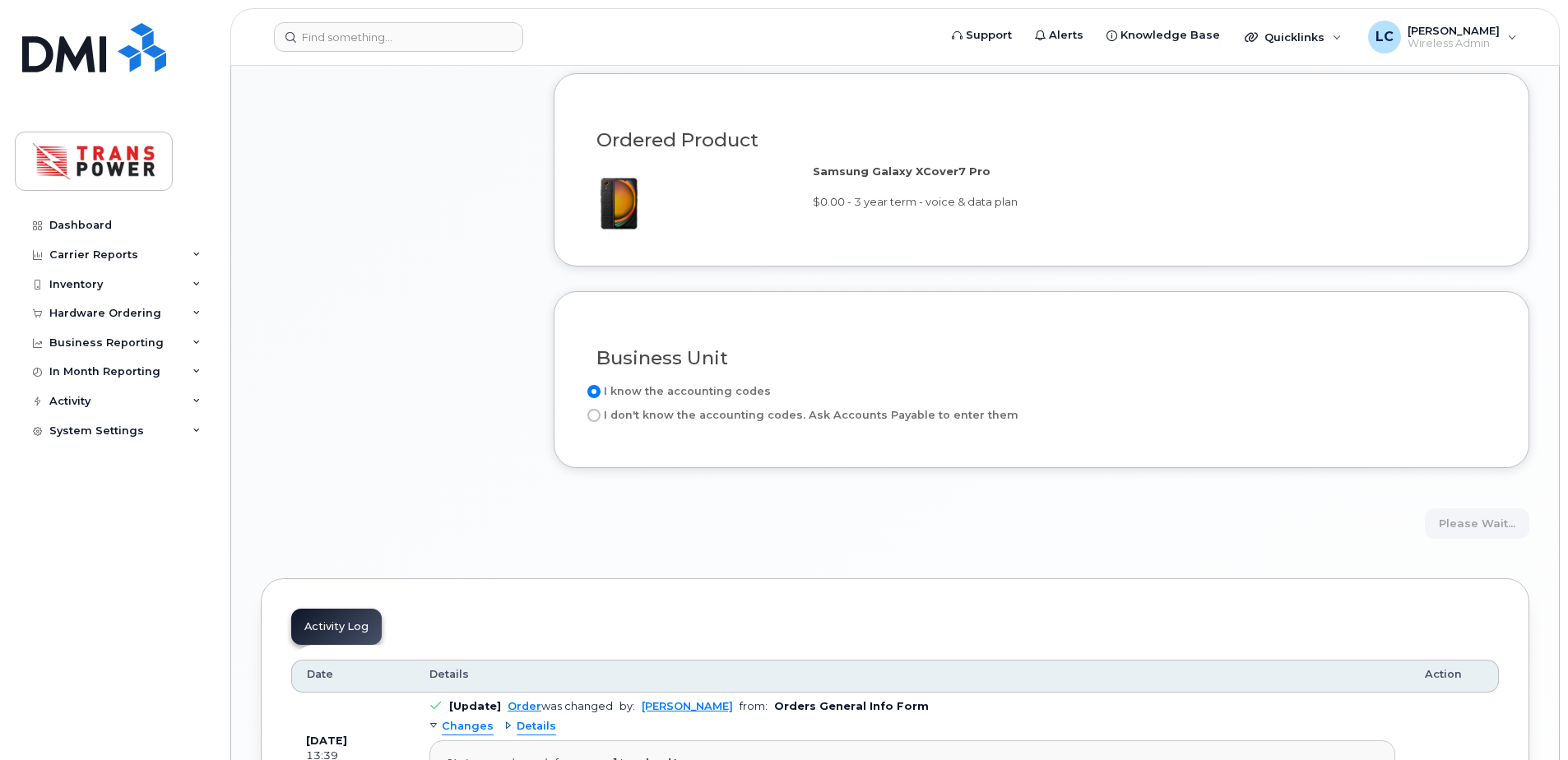
scroll to position [1317, 0]
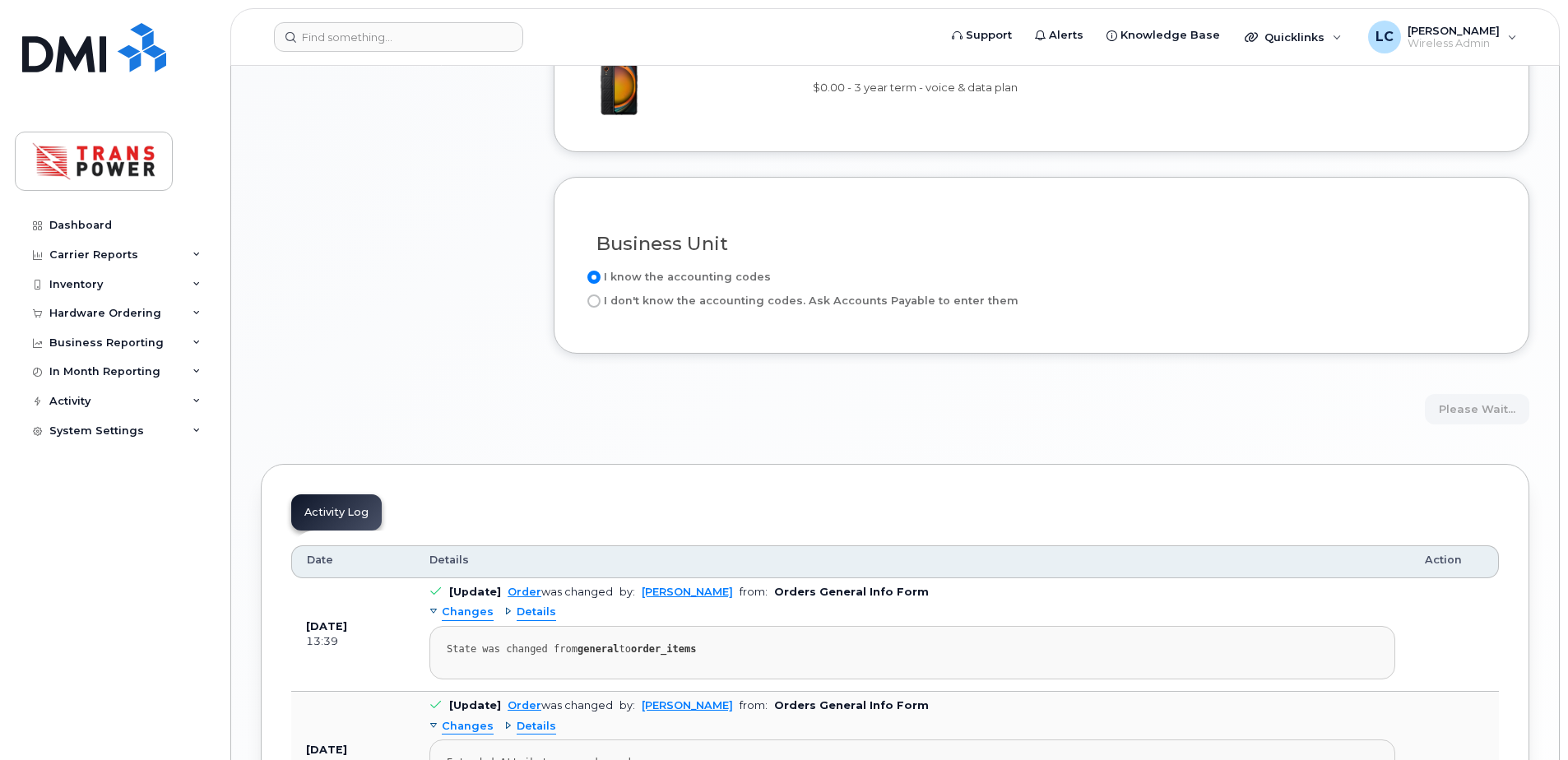
click at [1079, 211] on div "Business Unit" at bounding box center [1041, 237] width 914 height 60
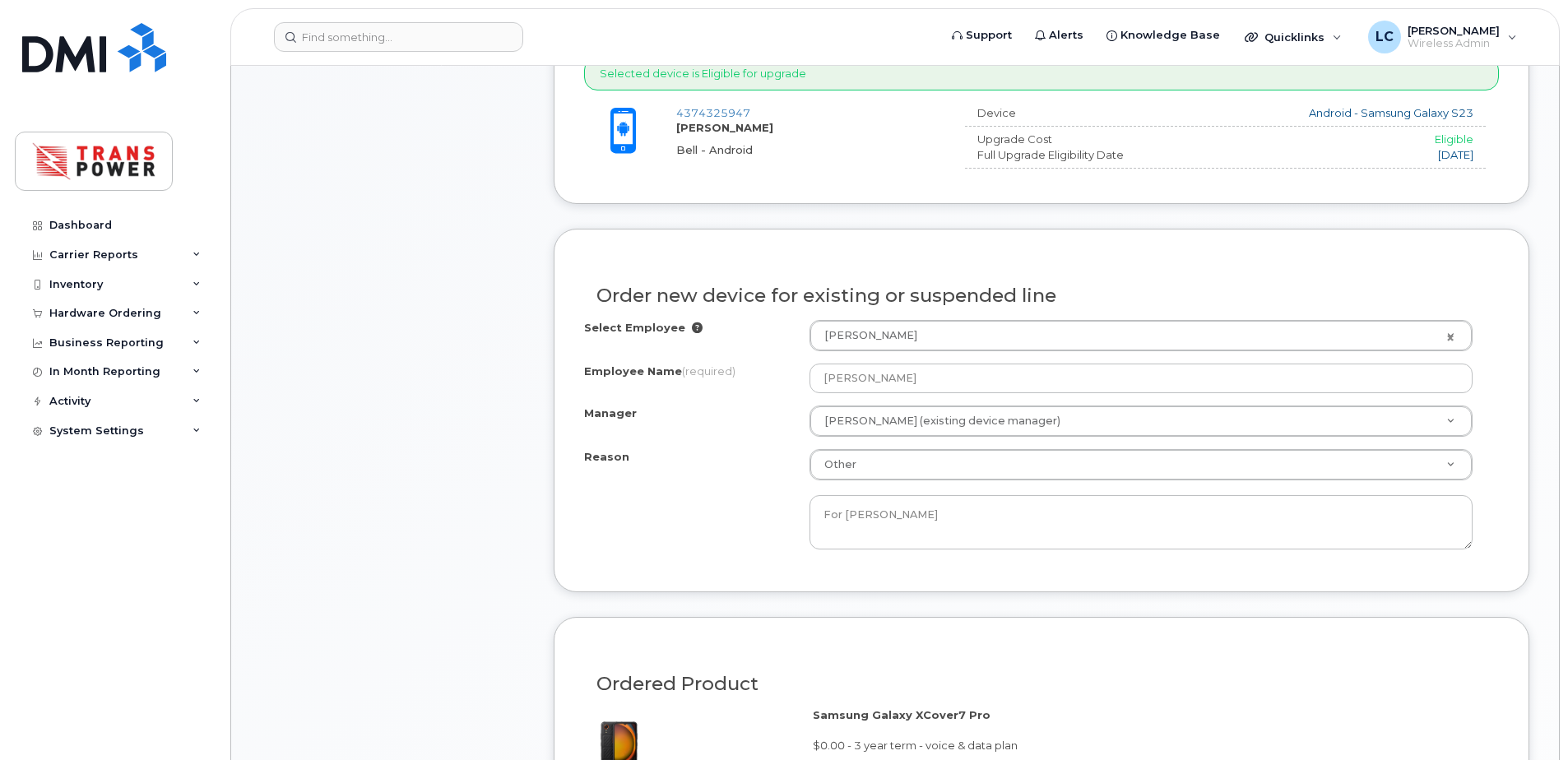
scroll to position [1207, 0]
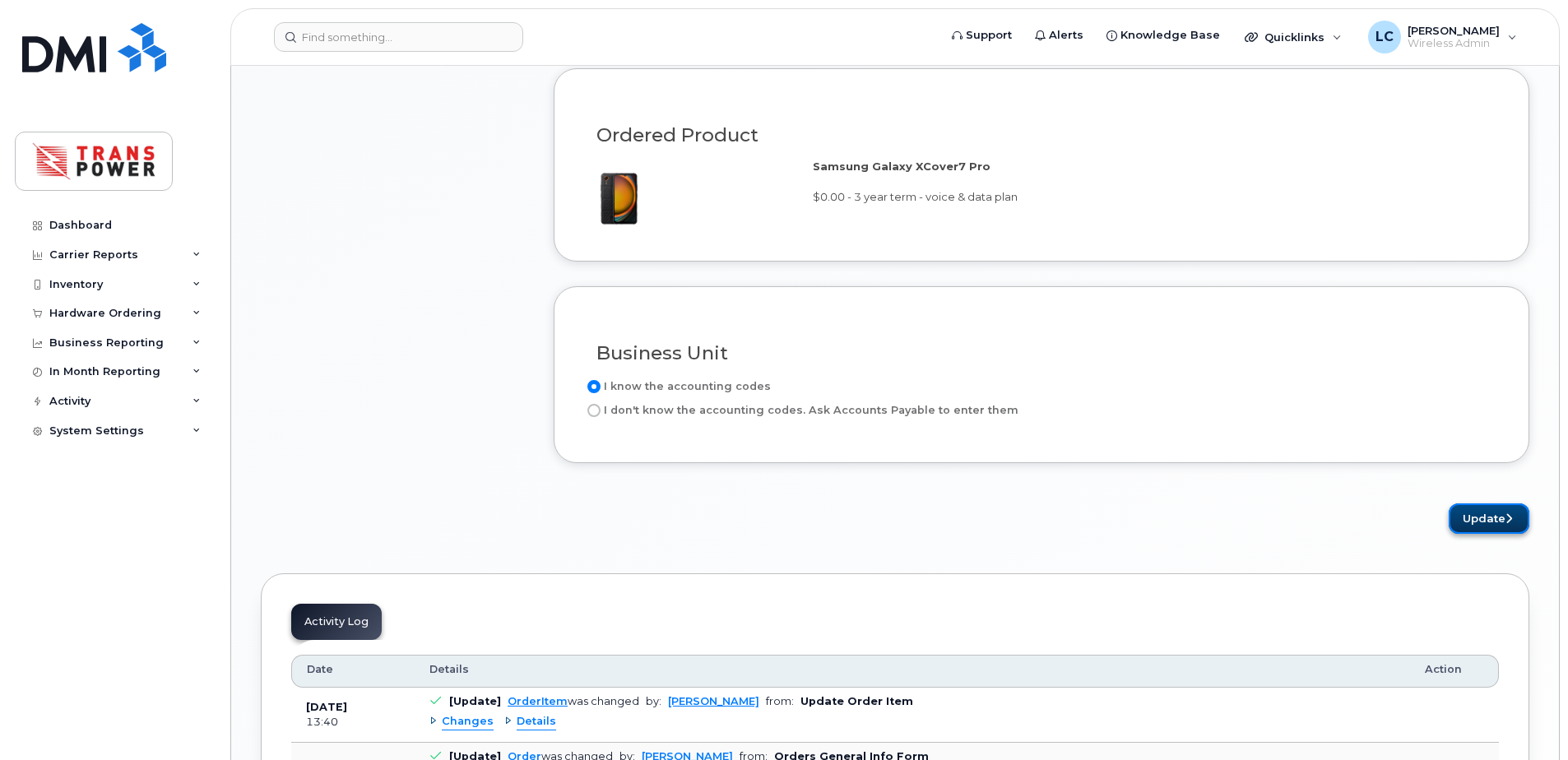
click at [1517, 519] on button "Update" at bounding box center [1488, 518] width 81 height 30
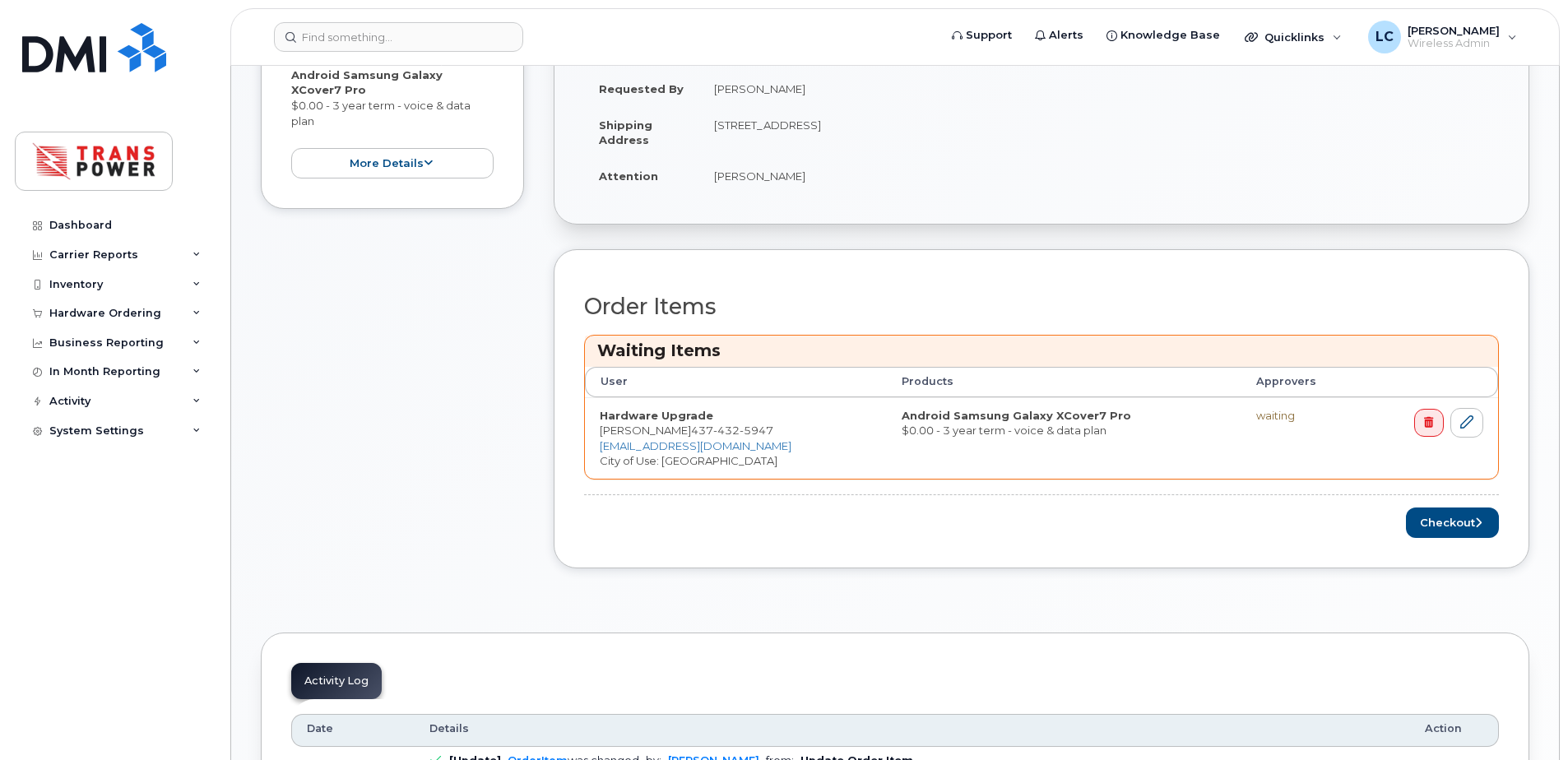
scroll to position [658, 0]
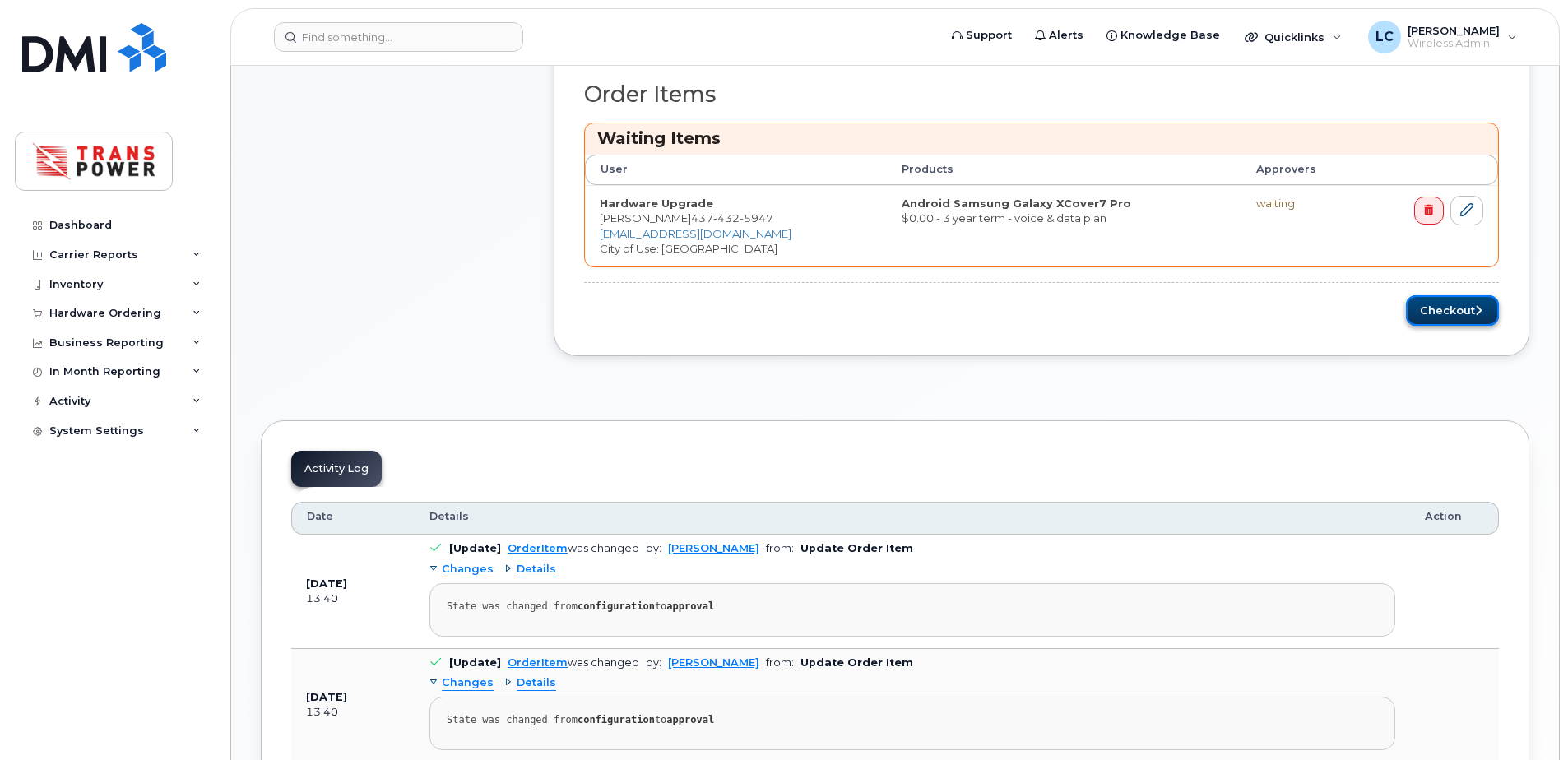
click at [1447, 307] on button "Checkout" at bounding box center [1452, 310] width 93 height 30
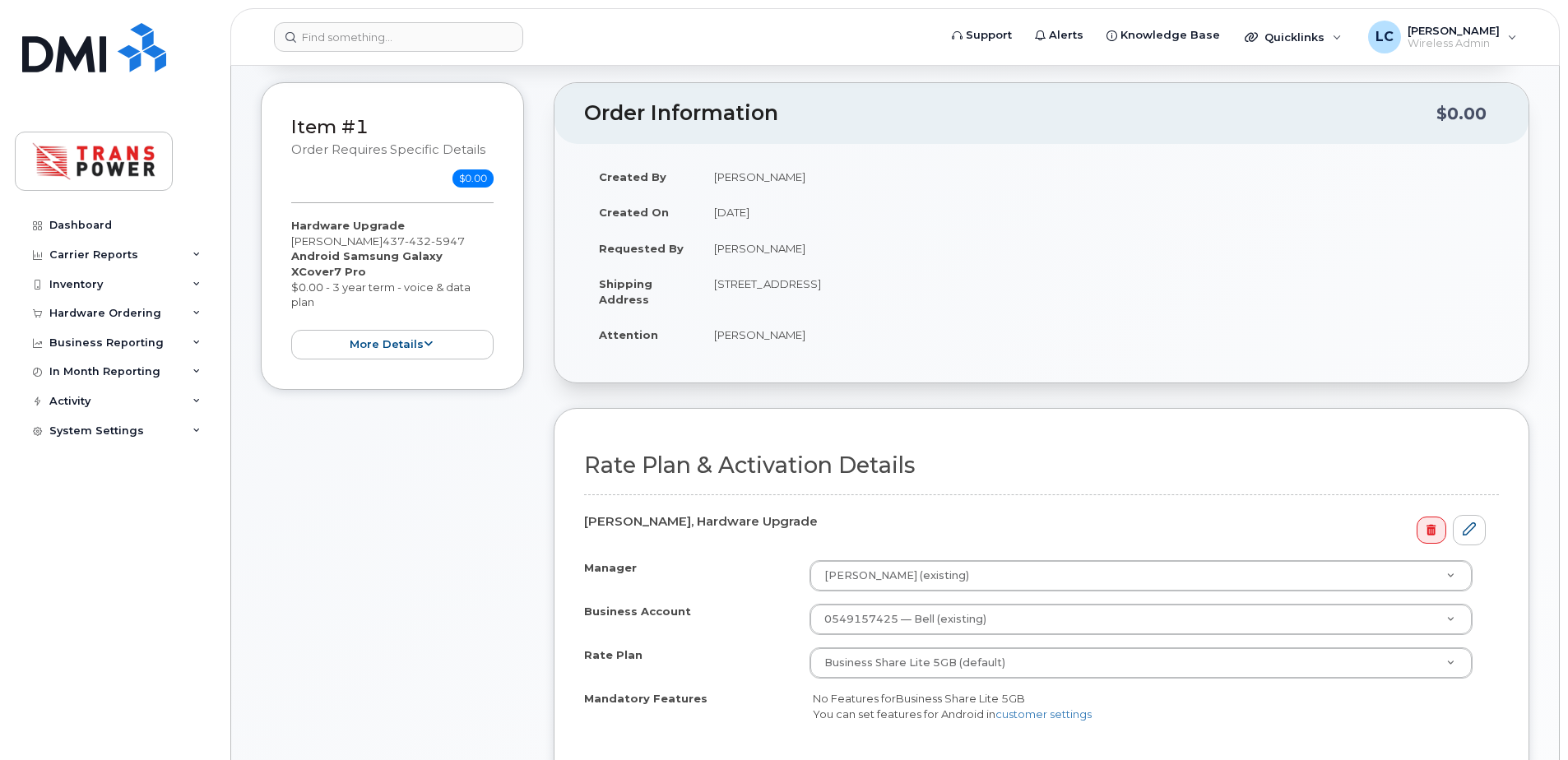
scroll to position [439, 0]
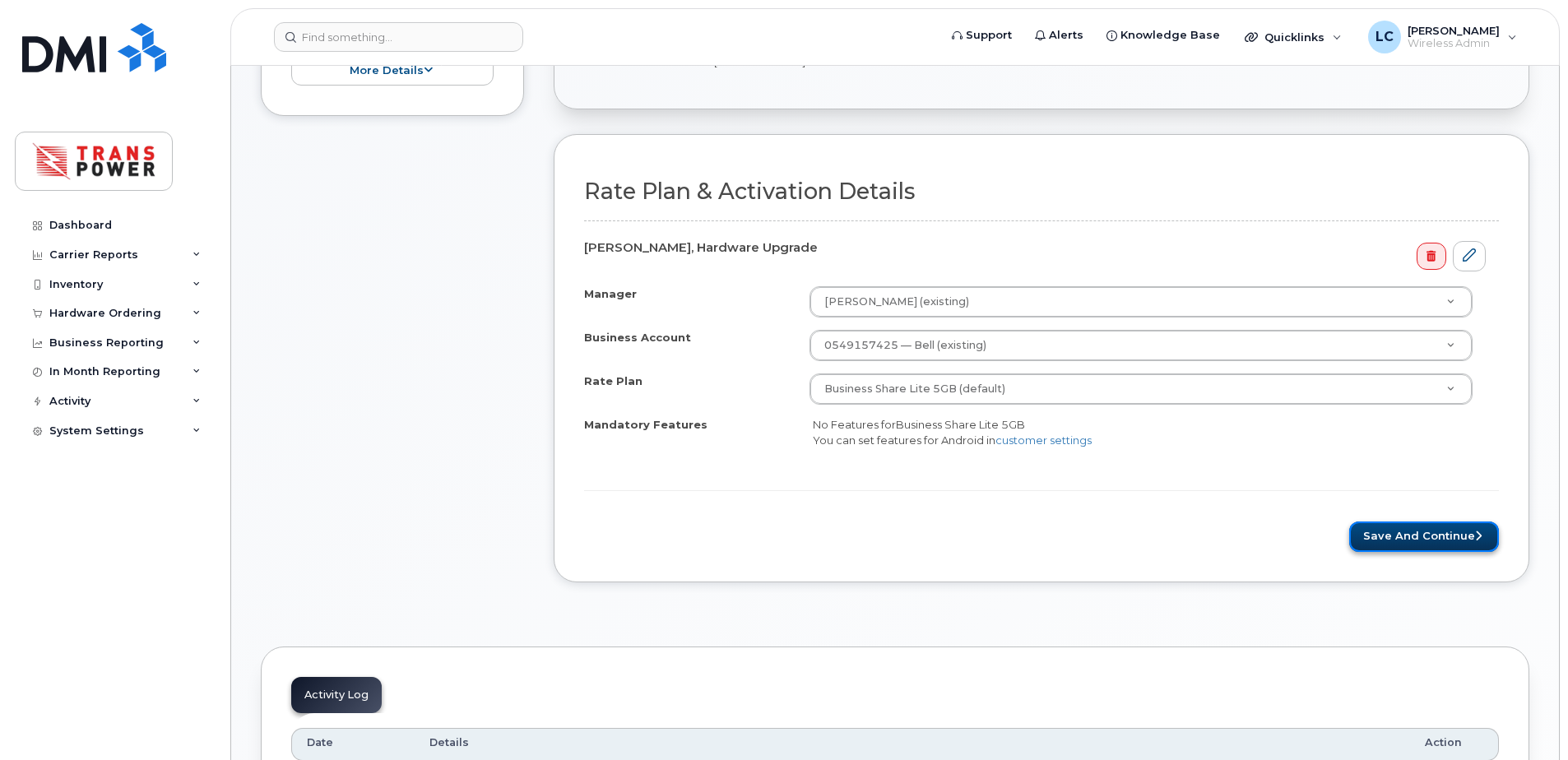
click at [1407, 533] on button "Save and Continue" at bounding box center [1424, 537] width 150 height 30
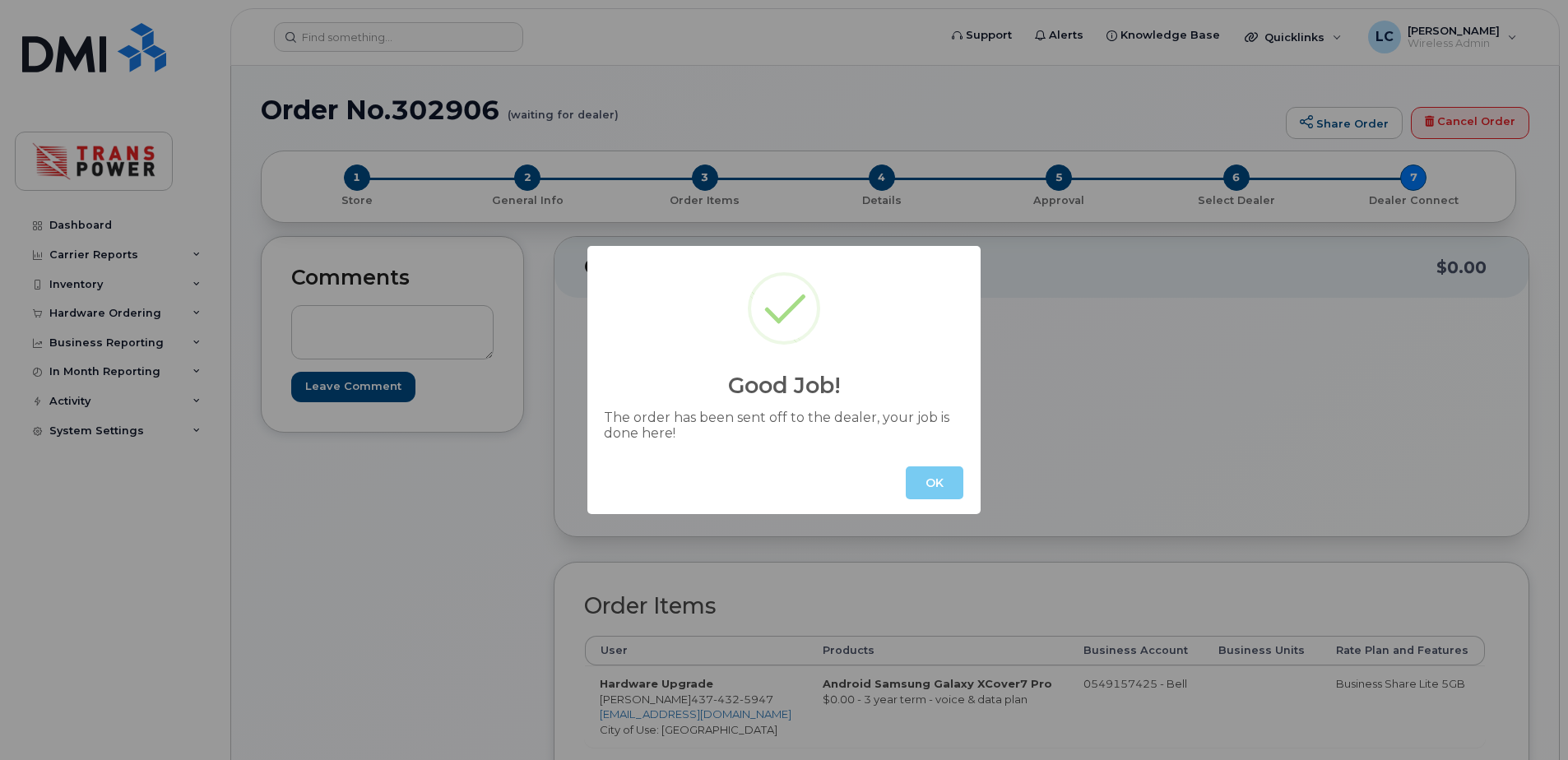
click at [933, 483] on button "OK" at bounding box center [934, 483] width 57 height 33
